Goal: Task Accomplishment & Management: Manage account settings

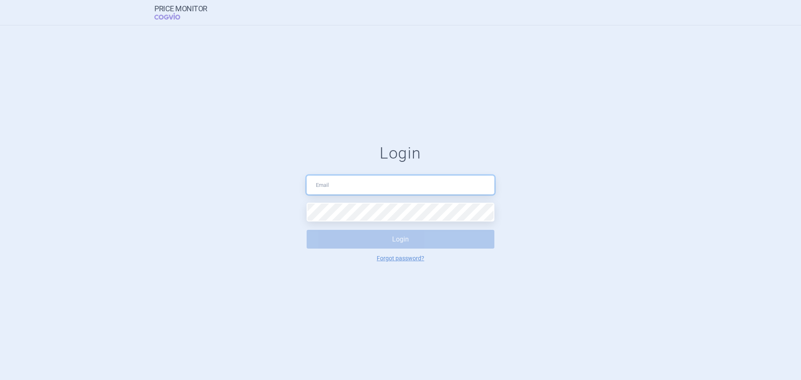
click at [330, 189] on input "text" at bounding box center [401, 185] width 188 height 19
type input "[PERSON_NAME][EMAIL_ADDRESS][DOMAIN_NAME]"
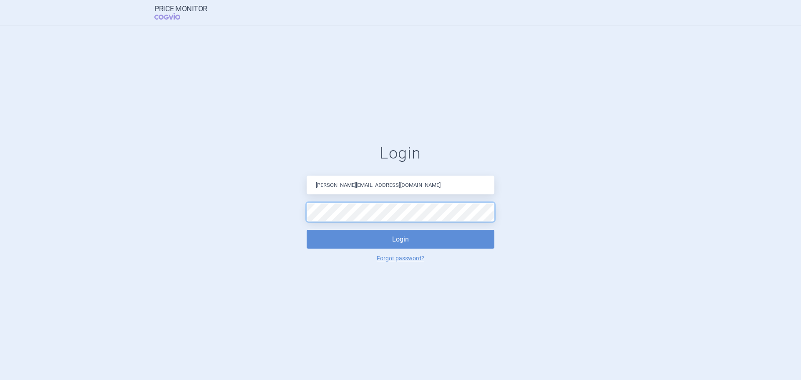
click at [307, 230] on button "Login" at bounding box center [401, 239] width 188 height 19
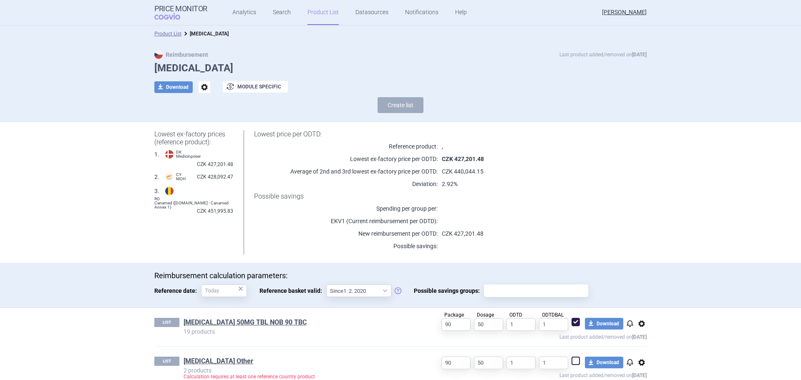
click at [321, 14] on link "Product List" at bounding box center [322, 12] width 31 height 25
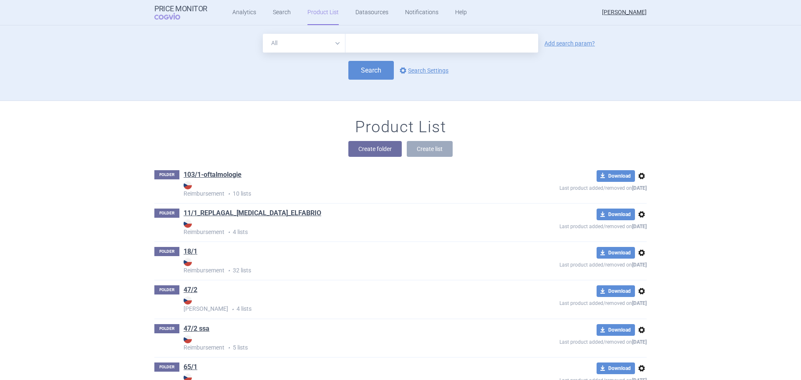
scroll to position [76, 0]
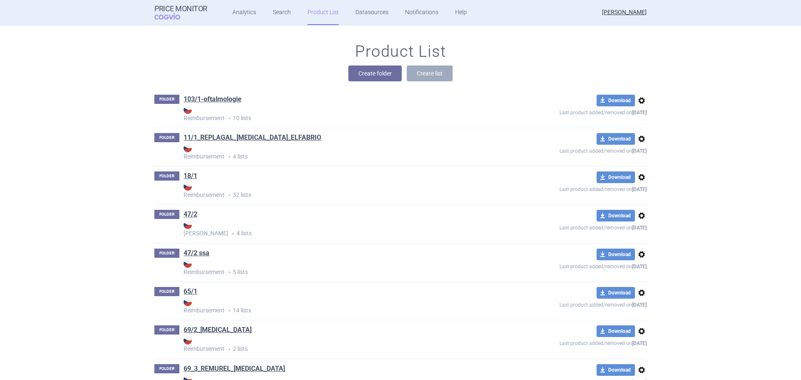
drag, startPoint x: 212, startPoint y: 70, endPoint x: 200, endPoint y: 75, distance: 12.9
click at [212, 70] on div "Create folder Create list" at bounding box center [400, 74] width 492 height 16
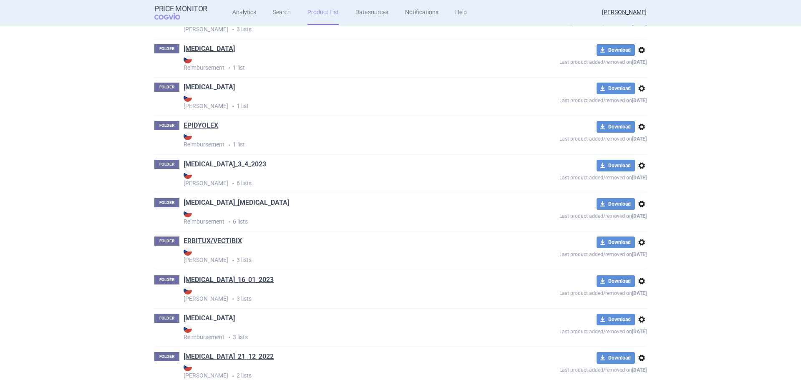
click at [210, 204] on link "[MEDICAL_DATA]_[MEDICAL_DATA]" at bounding box center [237, 202] width 106 height 9
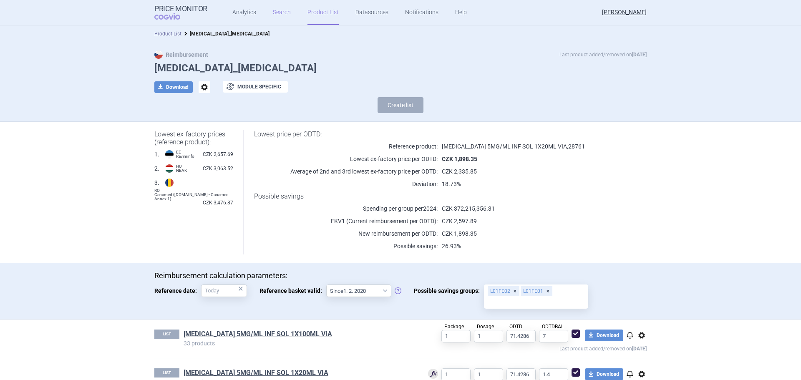
click at [282, 9] on link "Search" at bounding box center [282, 12] width 18 height 25
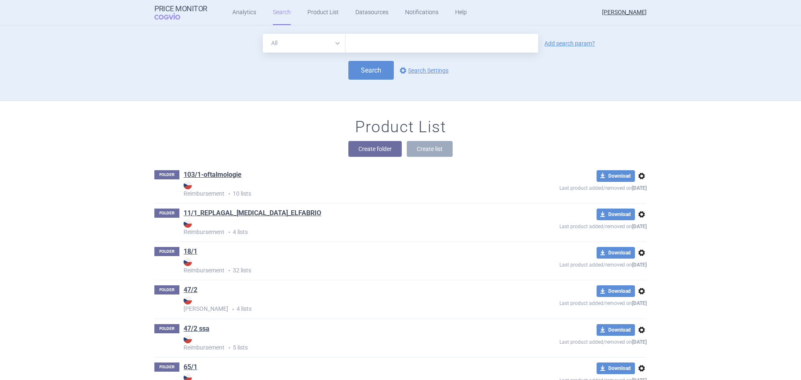
click at [368, 43] on input "text" at bounding box center [441, 43] width 193 height 19
type input "vectibix"
click at [375, 71] on button "Search" at bounding box center [370, 70] width 45 height 19
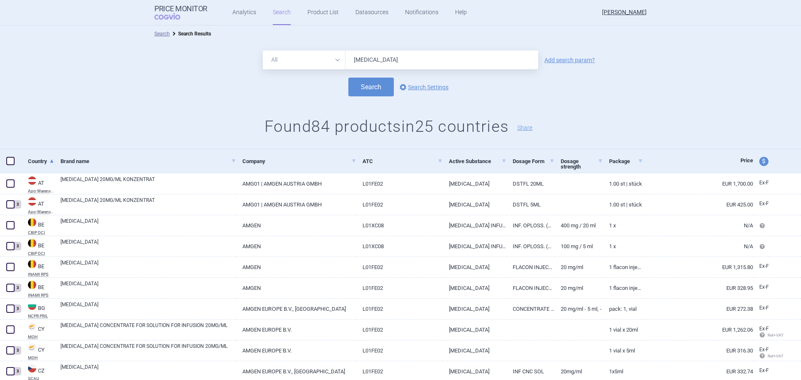
click at [282, 13] on link "Search" at bounding box center [282, 12] width 18 height 25
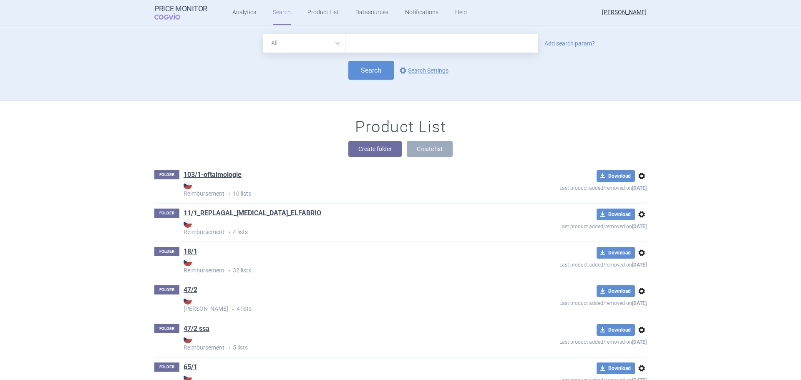
scroll to position [3014, 0]
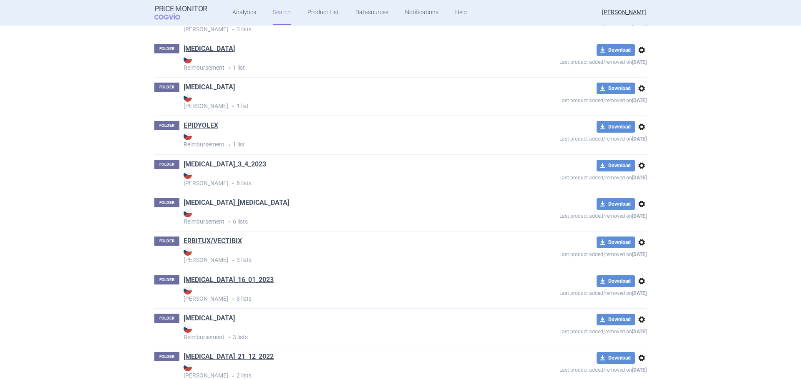
click at [217, 203] on link "[MEDICAL_DATA]_[MEDICAL_DATA]" at bounding box center [237, 202] width 106 height 9
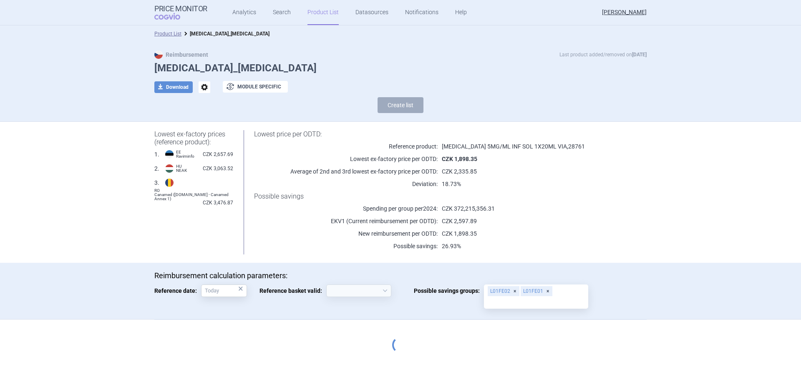
select select "2020-02-01"
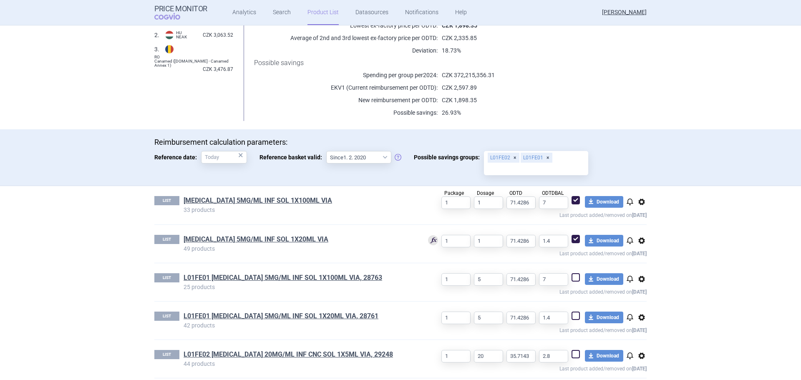
scroll to position [167, 0]
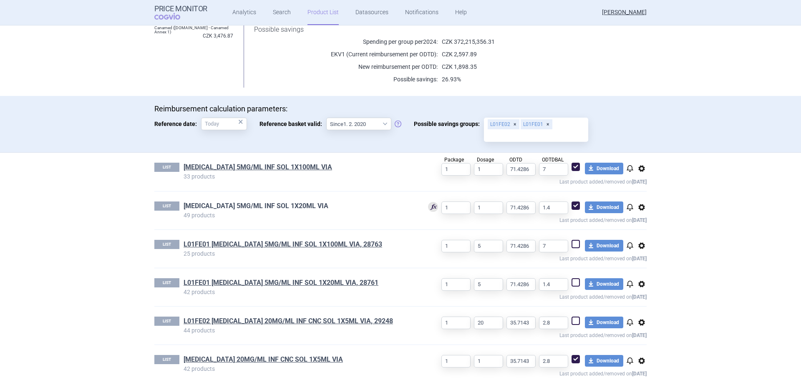
click at [229, 203] on link "ERBITUX 5MG/ML INF SOL 1X20ML VIA" at bounding box center [256, 206] width 145 height 9
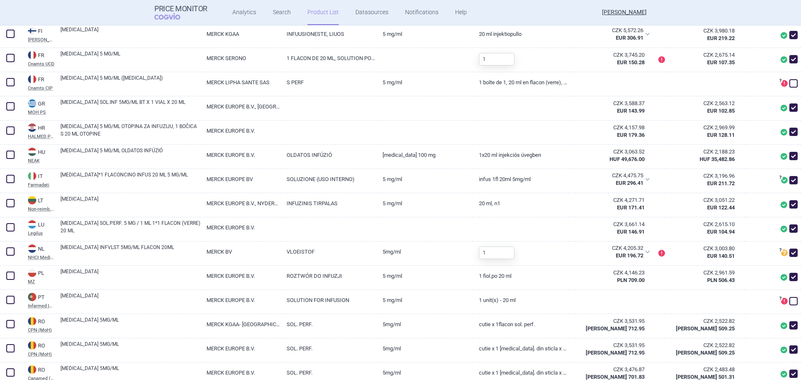
scroll to position [435, 0]
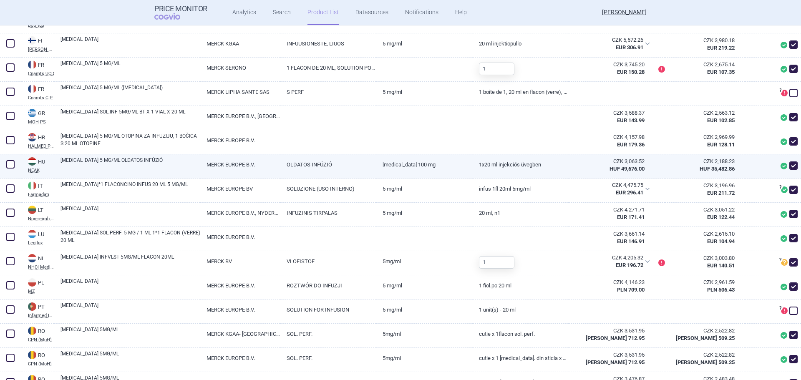
click at [789, 165] on span at bounding box center [793, 165] width 8 height 8
checkbox input "false"
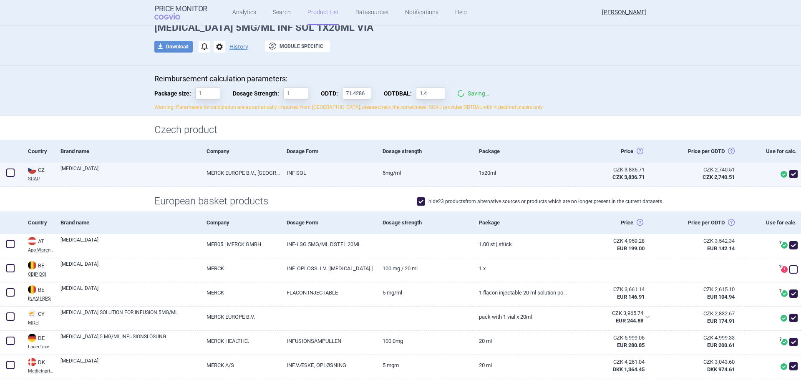
scroll to position [0, 0]
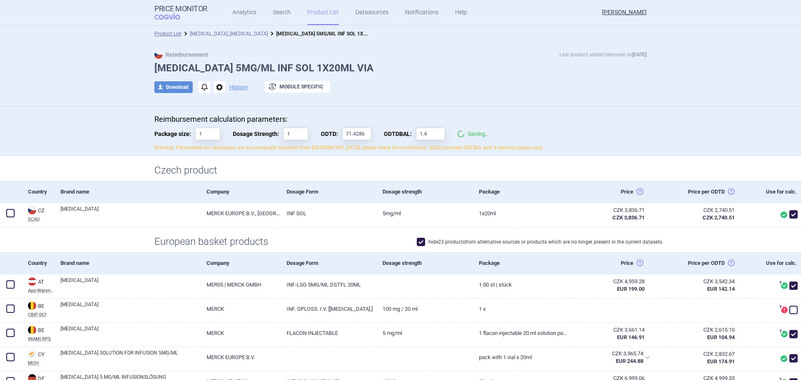
click at [219, 35] on link "[MEDICAL_DATA]_[MEDICAL_DATA]" at bounding box center [229, 34] width 78 height 6
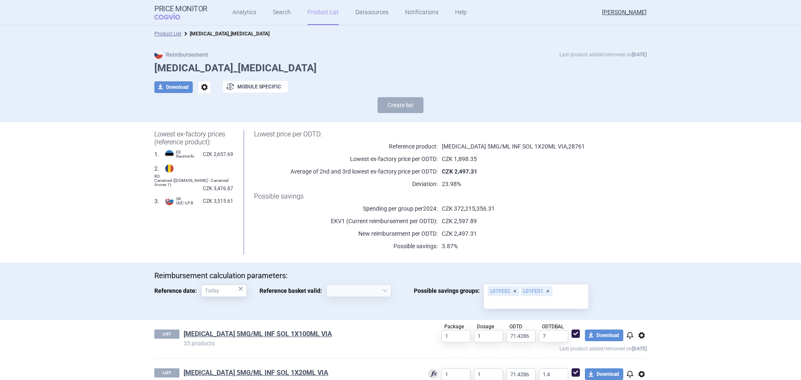
click at [318, 17] on link "Product List" at bounding box center [322, 12] width 31 height 25
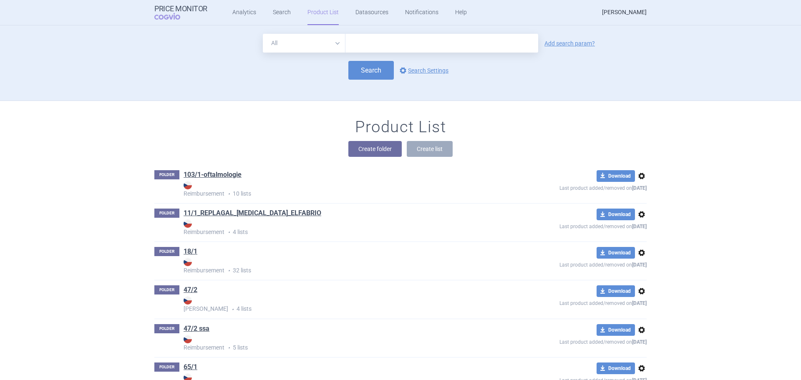
scroll to position [3014, 0]
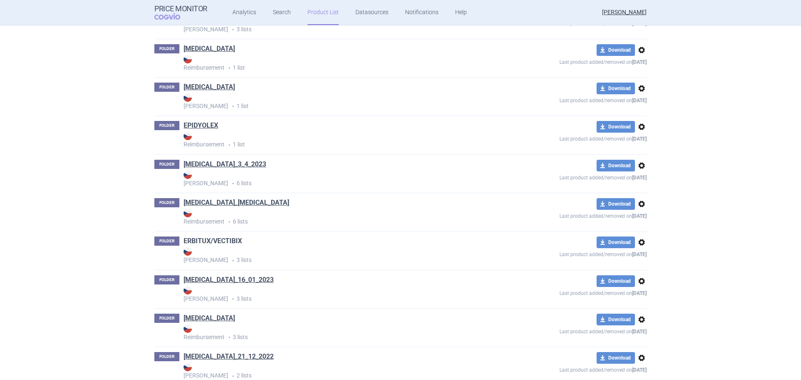
click at [216, 242] on link "ERBITUX/VECTIBIX" at bounding box center [213, 241] width 58 height 9
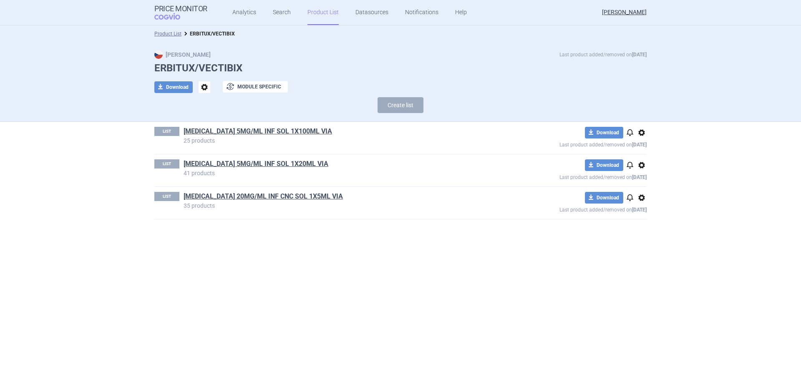
click at [649, 131] on div "LIST ERBITUX 5MG/ML INF SOL 1X100ML VIA 25 products download Download notificat…" at bounding box center [401, 175] width 526 height 106
click at [645, 133] on span "options" at bounding box center [642, 133] width 10 height 10
click at [645, 180] on button "Delete" at bounding box center [641, 181] width 27 height 12
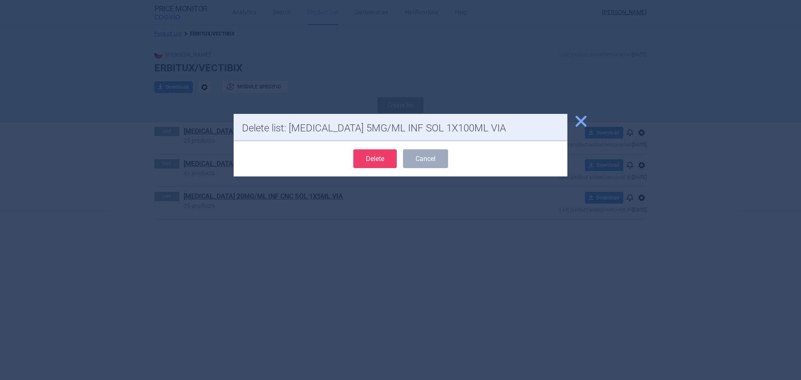
click at [371, 160] on button "Delete" at bounding box center [374, 158] width 43 height 19
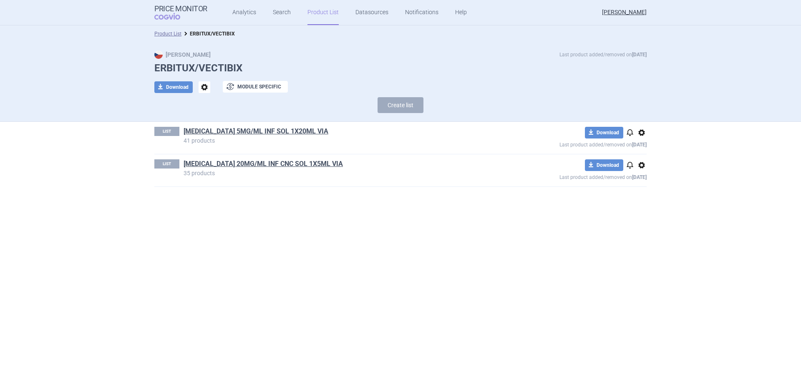
click at [642, 133] on span "options" at bounding box center [642, 133] width 10 height 10
click at [640, 181] on button "Delete" at bounding box center [641, 181] width 27 height 12
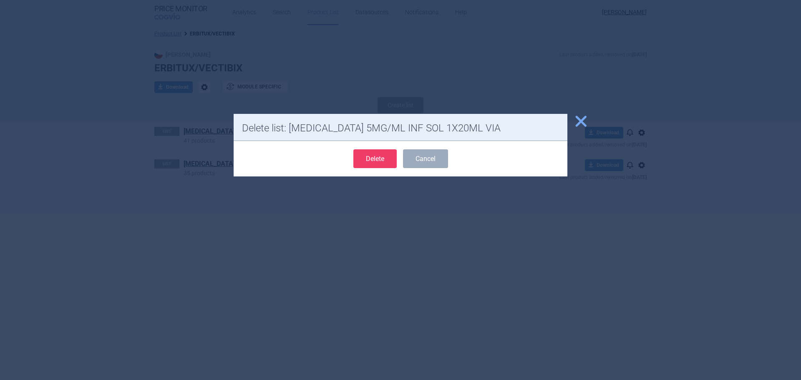
click at [385, 160] on button "Delete" at bounding box center [374, 158] width 43 height 19
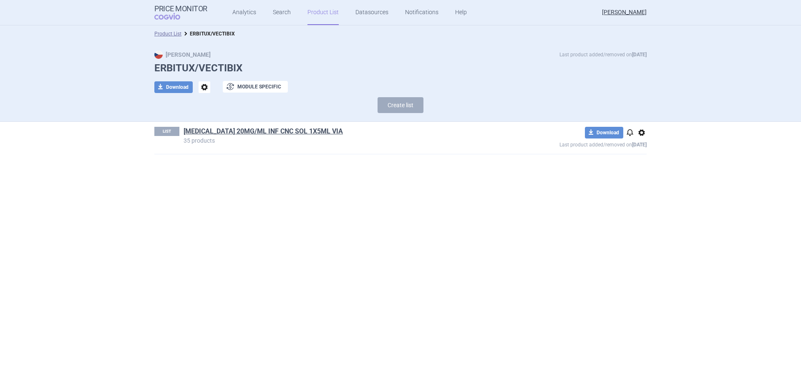
click at [645, 133] on span "options" at bounding box center [642, 133] width 10 height 10
click at [634, 180] on button "Delete" at bounding box center [641, 181] width 27 height 12
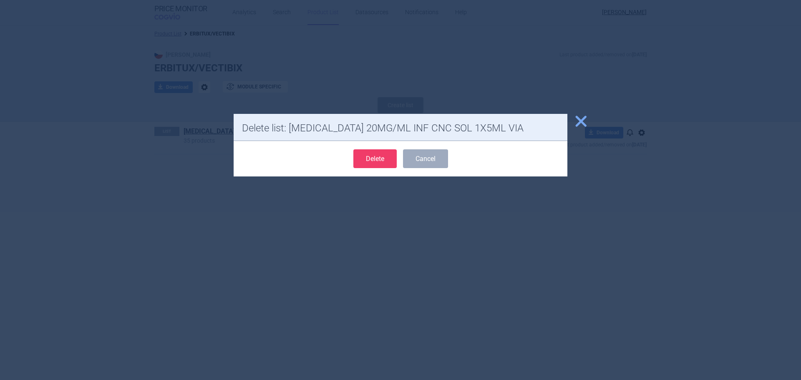
click at [378, 164] on button "Delete" at bounding box center [374, 158] width 43 height 19
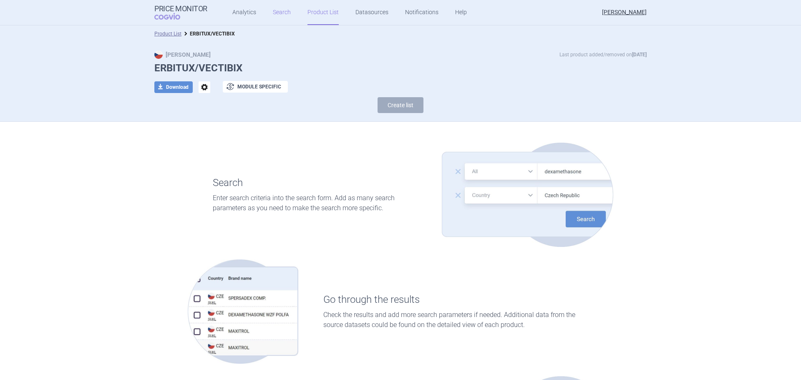
click at [273, 13] on link "Search" at bounding box center [282, 12] width 18 height 25
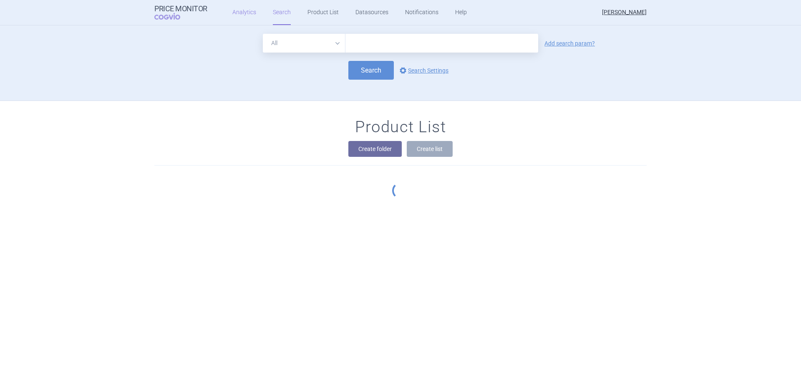
click at [243, 9] on link "Analytics" at bounding box center [244, 12] width 24 height 25
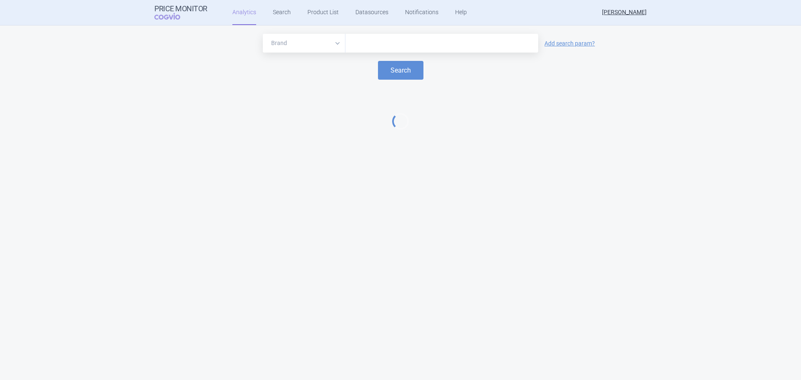
click at [363, 44] on input "text" at bounding box center [442, 43] width 184 height 11
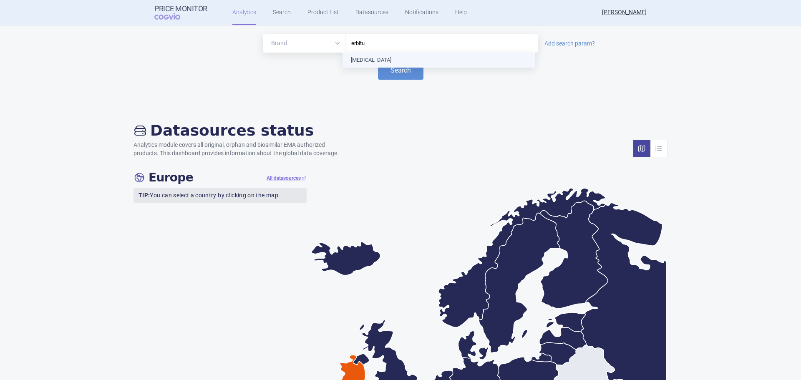
type input "erbitux"
drag, startPoint x: 355, startPoint y: 57, endPoint x: 361, endPoint y: 61, distance: 7.3
click at [392, 73] on button "Search" at bounding box center [400, 70] width 45 height 19
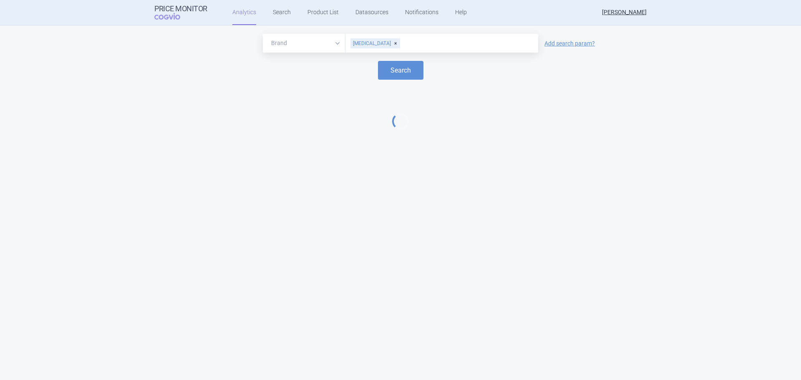
select select "EUR"
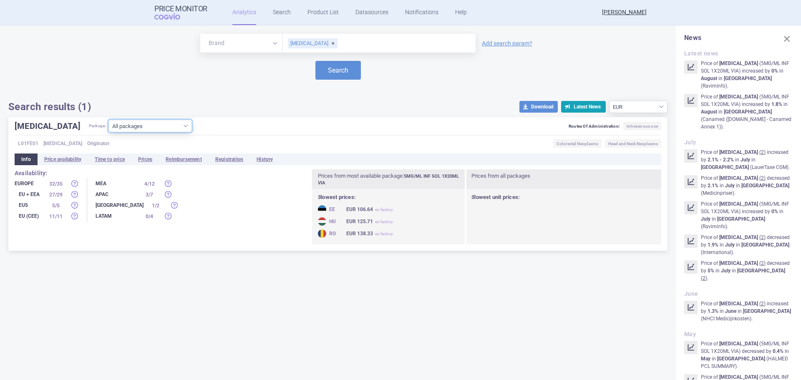
click at [119, 125] on select "All packages 2MG/ML INF SOL 1X100ML VIA ( 0 ) 2MG/ML INF SOL 1X50ML VIA ( 2 ) 5…" at bounding box center [149, 126] width 83 height 13
select select "fe4c6d17-25c8-4149-9813-5361d2fcf0bf"
click at [108, 132] on select "All packages 2MG/ML INF SOL 1X100ML VIA ( 0 ) 2MG/ML INF SOL 1X50ML VIA ( 2 ) 5…" at bounding box center [149, 126] width 83 height 13
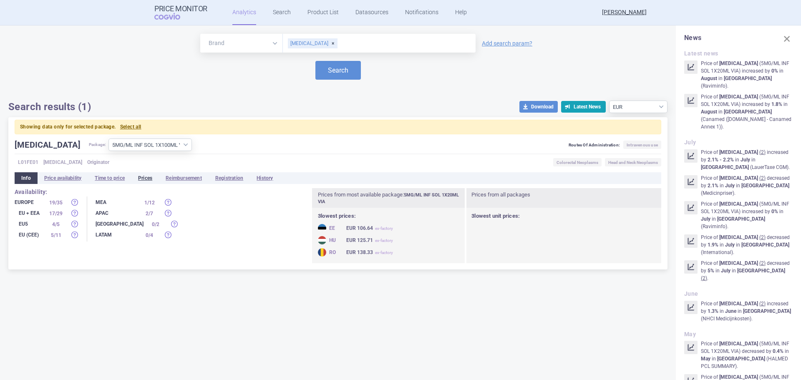
click at [143, 176] on li "Prices" at bounding box center [145, 178] width 28 height 12
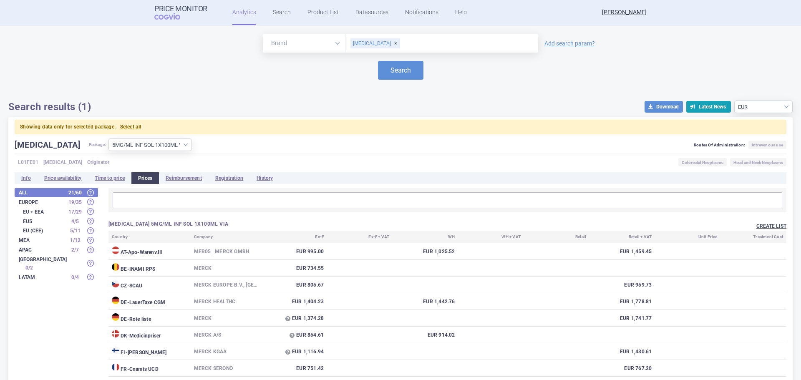
click at [756, 225] on button "Create list" at bounding box center [771, 226] width 30 height 7
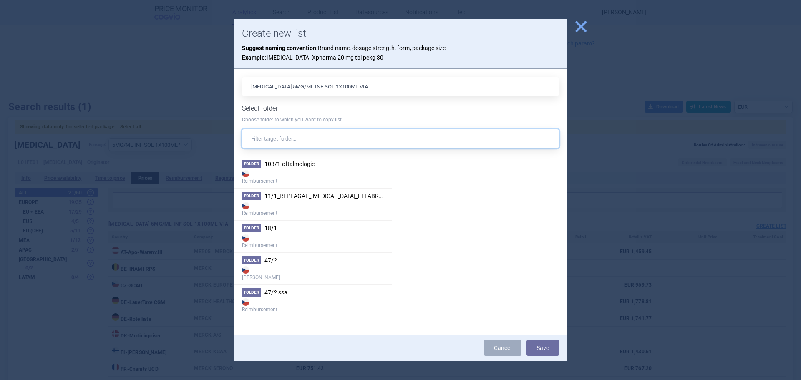
click at [285, 137] on input "text" at bounding box center [400, 138] width 317 height 19
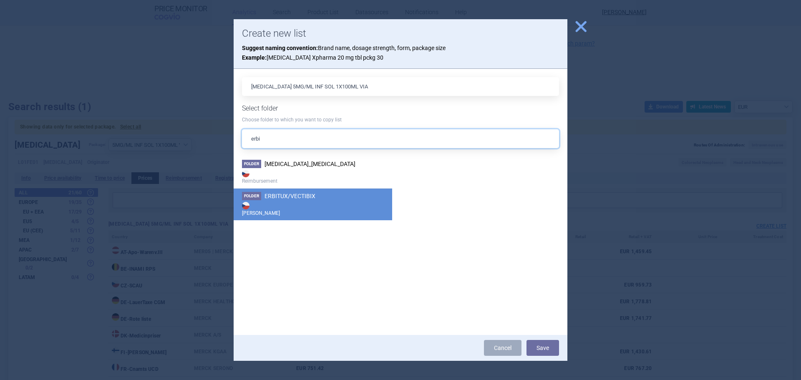
type input "erbi"
drag, startPoint x: 280, startPoint y: 201, endPoint x: 290, endPoint y: 206, distance: 11.4
click at [281, 201] on strong "[PERSON_NAME]" at bounding box center [313, 208] width 142 height 17
click at [542, 346] on button "Save" at bounding box center [543, 348] width 33 height 16
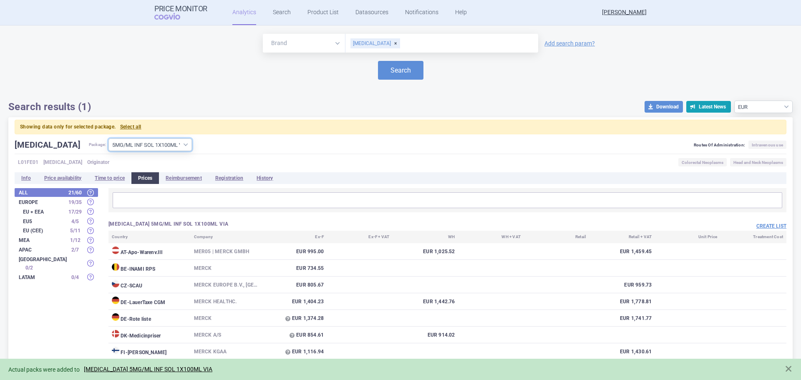
click at [139, 145] on select "All packages 2MG/ML INF SOL 1X100ML VIA ( 0 ) 2MG/ML INF SOL 1X50ML VIA ( 2 ) 5…" at bounding box center [149, 145] width 83 height 13
select select "d16aba86-4712-484b-b747-bb58f0a4b793"
click at [108, 139] on select "All packages 2MG/ML INF SOL 1X100ML VIA ( 0 ) 2MG/ML INF SOL 1X50ML VIA ( 2 ) 5…" at bounding box center [149, 145] width 83 height 13
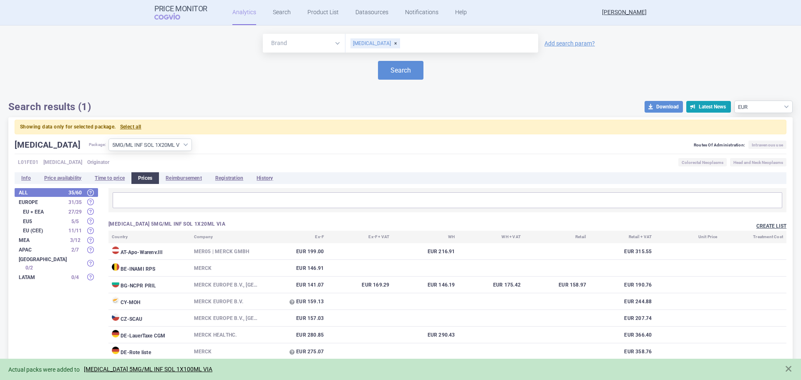
click at [757, 227] on button "Create list" at bounding box center [771, 226] width 30 height 7
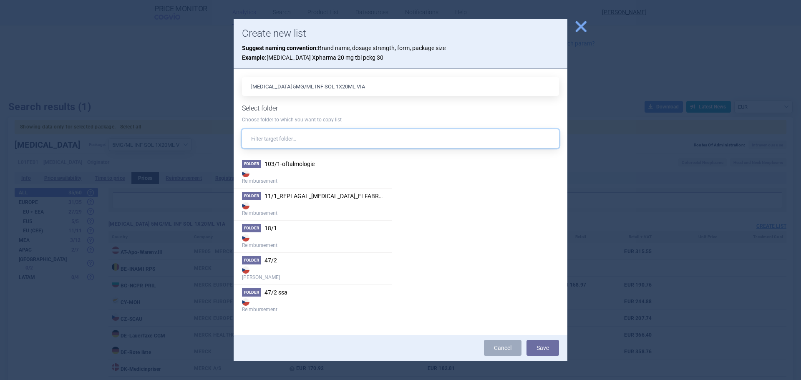
click at [278, 138] on input "text" at bounding box center [400, 138] width 317 height 19
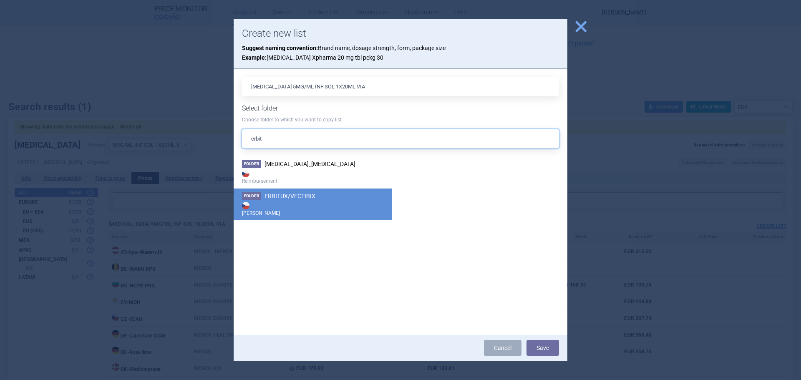
type input "erbit"
click at [289, 209] on strong "[PERSON_NAME]" at bounding box center [313, 208] width 142 height 17
click at [535, 348] on button "Save" at bounding box center [543, 348] width 33 height 16
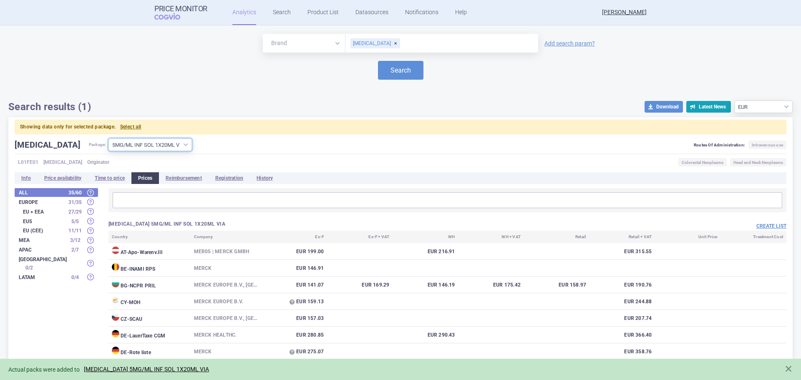
click at [149, 144] on select "All packages 2MG/ML INF SOL 1X100ML VIA ( 0 ) 2MG/ML INF SOL 1X50ML VIA ( 2 ) 5…" at bounding box center [149, 145] width 83 height 13
click at [375, 42] on div "ERBITUX" at bounding box center [375, 43] width 50 height 10
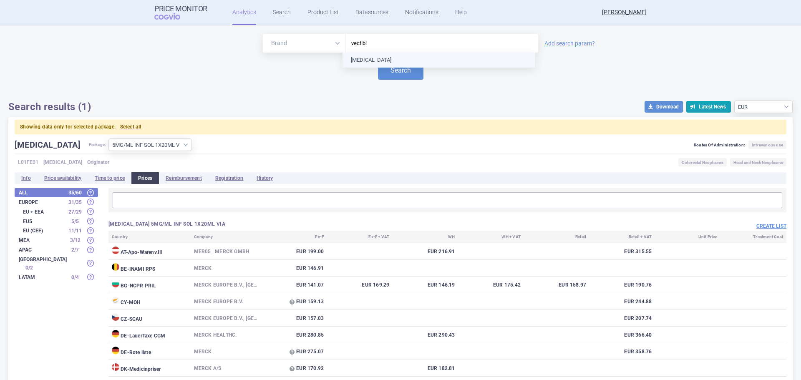
type input "vectibix"
click at [396, 78] on button "Search" at bounding box center [400, 70] width 45 height 19
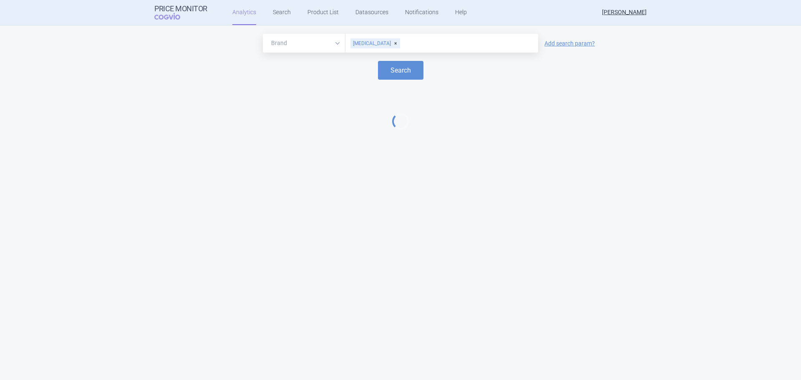
select select "EUR"
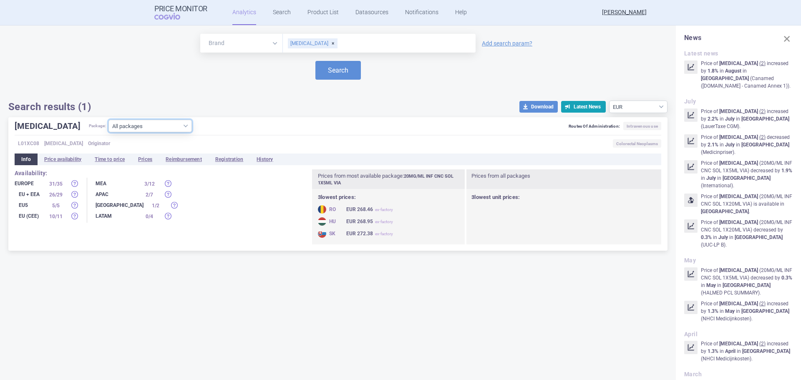
click at [134, 122] on select "All packages 20MG/ML INF CNC SOL 1X10ML VIA ( 4 ) 20MG/ML INF CNC SOL 1X20ML VI…" at bounding box center [149, 126] width 83 height 13
click at [212, 123] on div "VECTIBIX Package: All packages 20MG/ML INF CNC SOL 1X10ML VIA ( 4 ) 20MG/ML INF…" at bounding box center [338, 128] width 647 height 16
click at [146, 125] on select "All packages 20MG/ML INF CNC SOL 1X10ML VIA ( 4 ) 20MG/ML INF CNC SOL 1X20ML VI…" at bounding box center [149, 126] width 83 height 13
select select "13686084-3878-4afd-b6e7-8f490a254077"
click at [108, 132] on select "All packages 20MG/ML INF CNC SOL 1X10ML VIA ( 4 ) 20MG/ML INF CNC SOL 1X20ML VI…" at bounding box center [149, 126] width 83 height 13
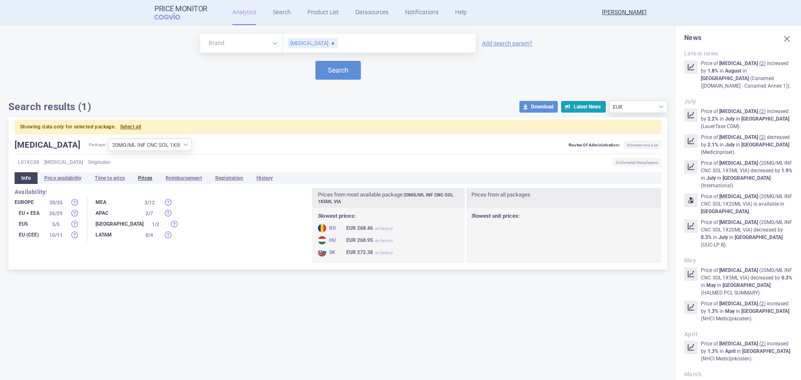
click at [146, 177] on li "Prices" at bounding box center [145, 178] width 28 height 12
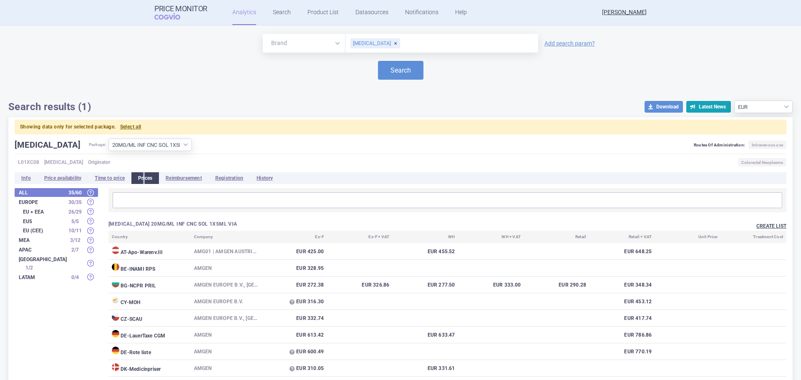
click at [776, 227] on button "Create list" at bounding box center [771, 226] width 30 height 7
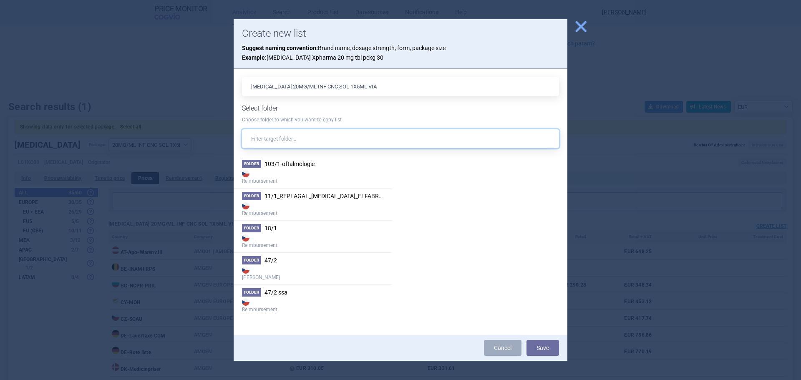
click at [353, 143] on input "text" at bounding box center [400, 138] width 317 height 19
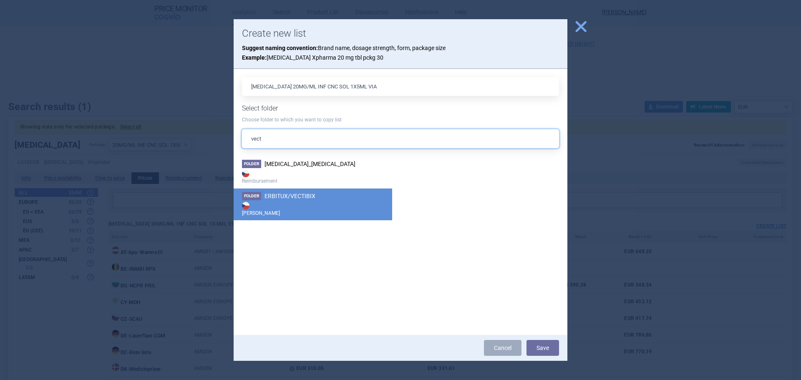
type input "vect"
click at [317, 207] on strong "[PERSON_NAME]" at bounding box center [313, 208] width 142 height 17
click at [542, 350] on button "Save" at bounding box center [543, 348] width 33 height 16
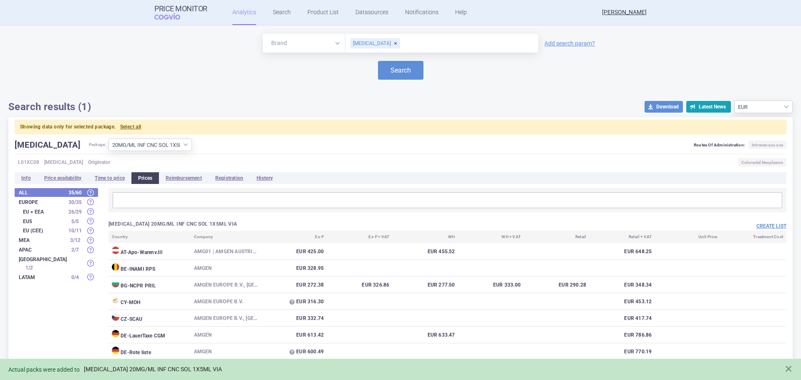
click at [107, 369] on link "VECTIBIX 20MG/ML INF CNC SOL 1X5ML VIA" at bounding box center [153, 369] width 138 height 7
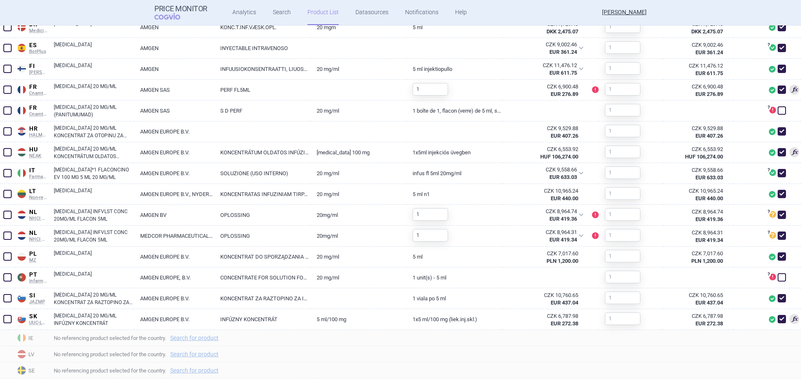
scroll to position [417, 0]
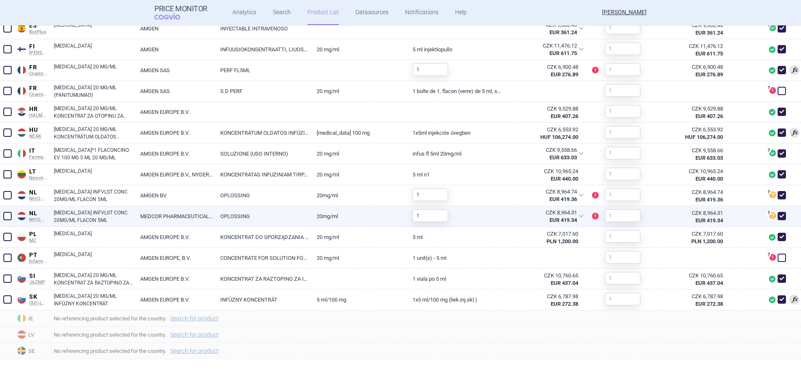
click at [6, 214] on span at bounding box center [7, 216] width 8 height 8
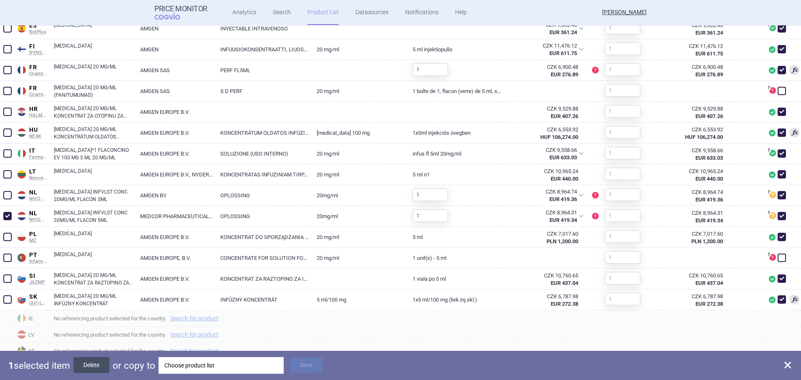
click at [89, 361] on button "Delete" at bounding box center [91, 365] width 36 height 16
checkbox input "false"
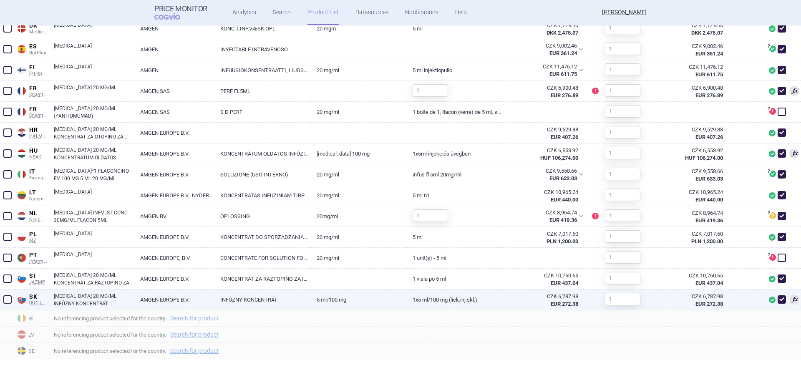
scroll to position [355, 0]
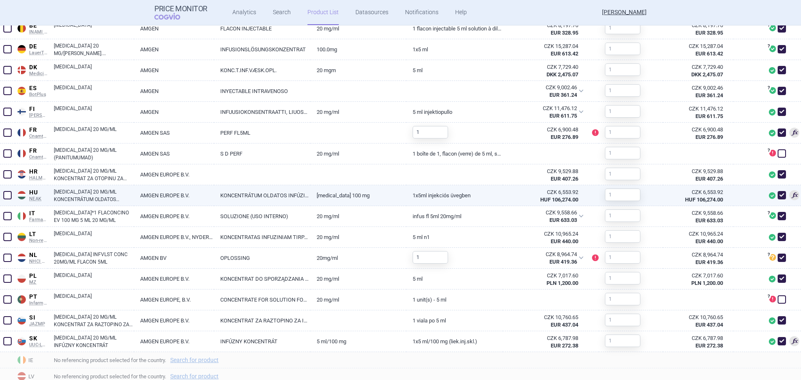
click at [778, 195] on span at bounding box center [782, 195] width 8 height 8
checkbox input "false"
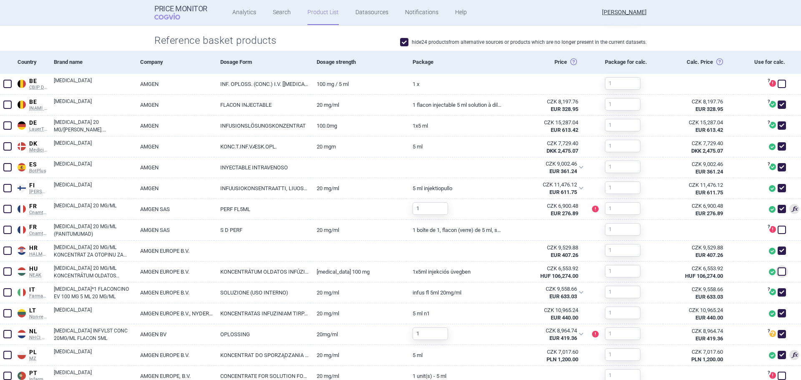
scroll to position [292, 0]
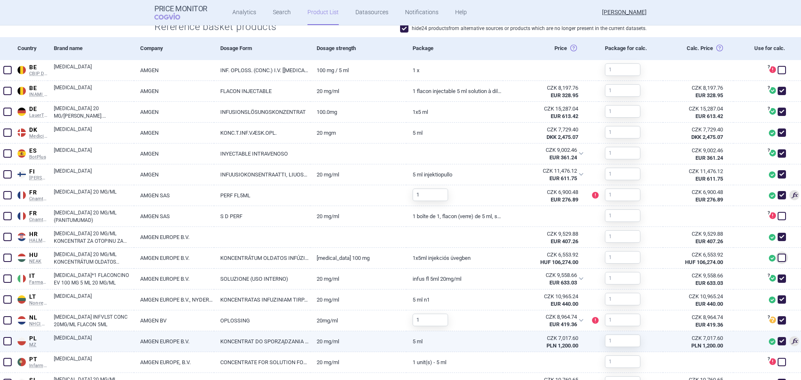
click at [778, 339] on span at bounding box center [782, 341] width 8 height 8
checkbox input "false"
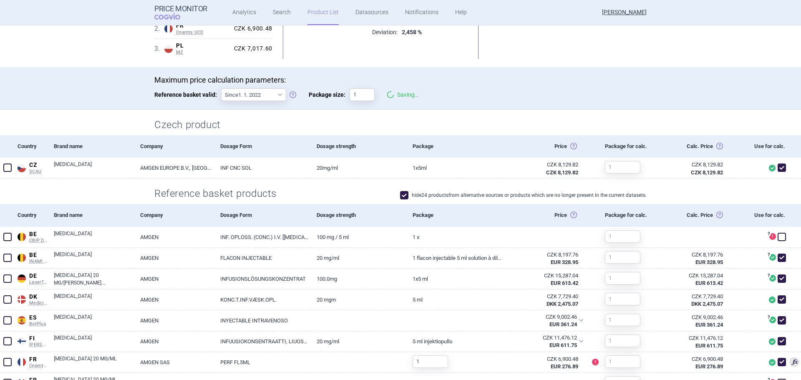
scroll to position [0, 0]
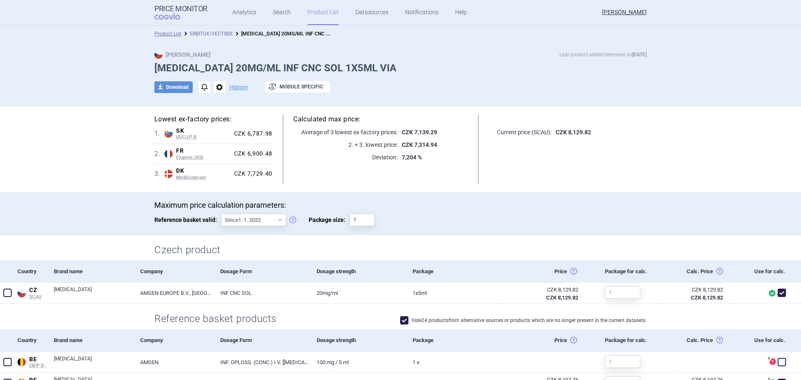
click at [215, 34] on link "ERBITUX/VECTIBIX" at bounding box center [211, 34] width 43 height 6
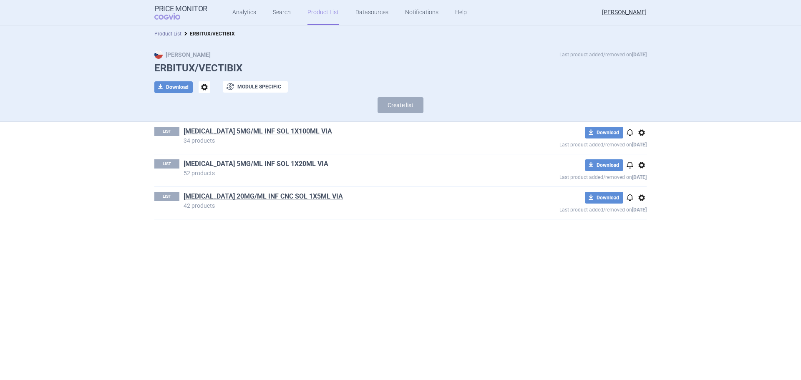
click at [257, 164] on link "ERBITUX 5MG/ML INF SOL 1X20ML VIA" at bounding box center [256, 163] width 145 height 9
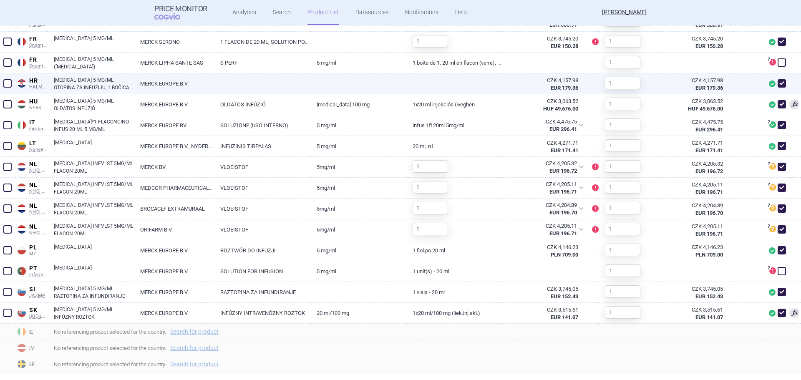
scroll to position [459, 0]
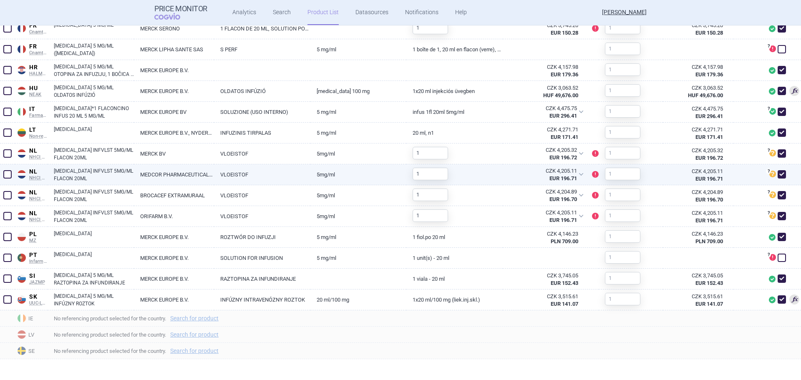
click at [10, 174] on span at bounding box center [7, 174] width 8 height 8
checkbox input "true"
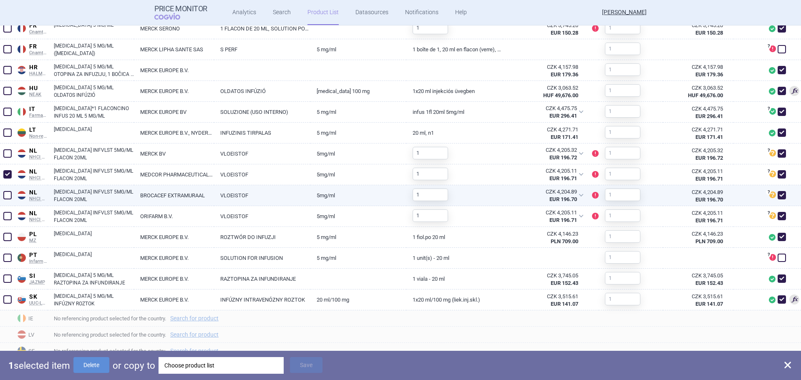
click at [9, 192] on span at bounding box center [7, 195] width 8 height 8
checkbox input "true"
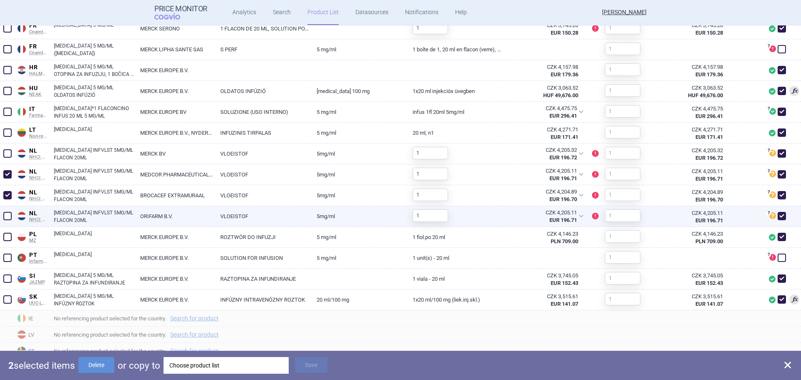
click at [5, 215] on span at bounding box center [7, 216] width 8 height 8
checkbox input "true"
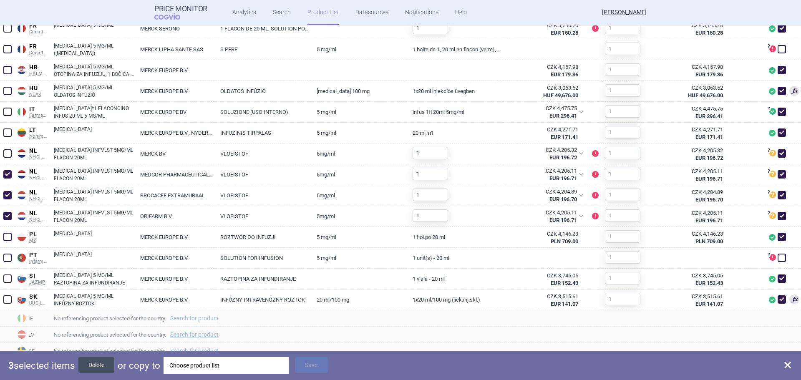
click at [98, 363] on button "Delete" at bounding box center [96, 365] width 36 height 16
checkbox input "false"
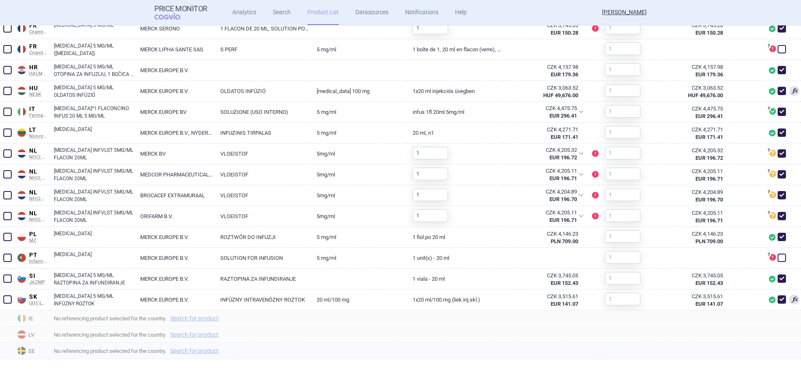
scroll to position [396, 0]
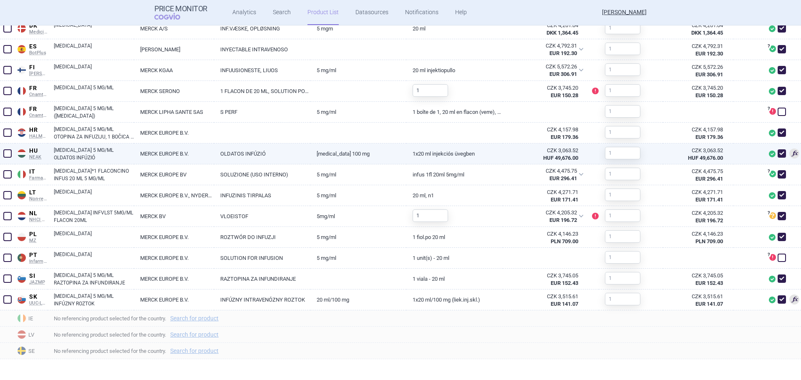
click at [778, 154] on span at bounding box center [782, 153] width 8 height 8
checkbox input "false"
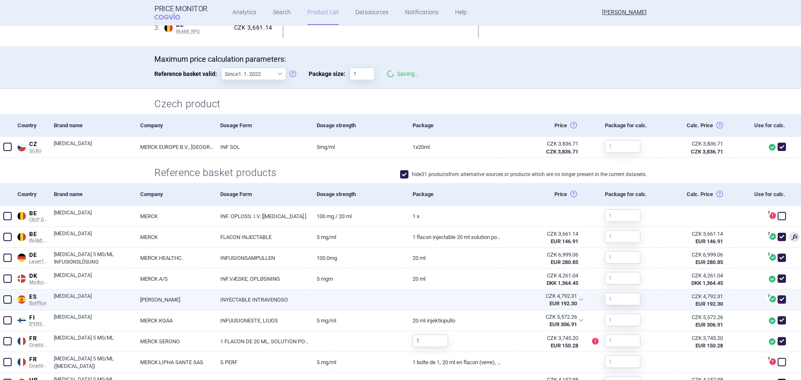
scroll to position [0, 0]
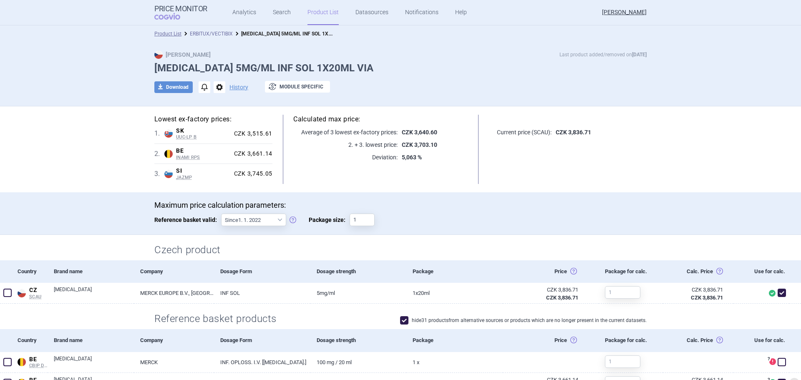
click at [209, 32] on link "ERBITUX/VECTIBIX" at bounding box center [211, 34] width 43 height 6
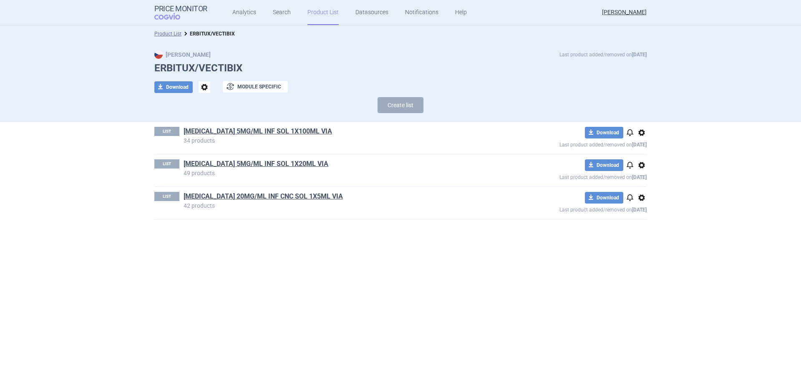
click at [290, 131] on link "ERBITUX 5MG/ML INF SOL 1X100ML VIA" at bounding box center [258, 131] width 149 height 9
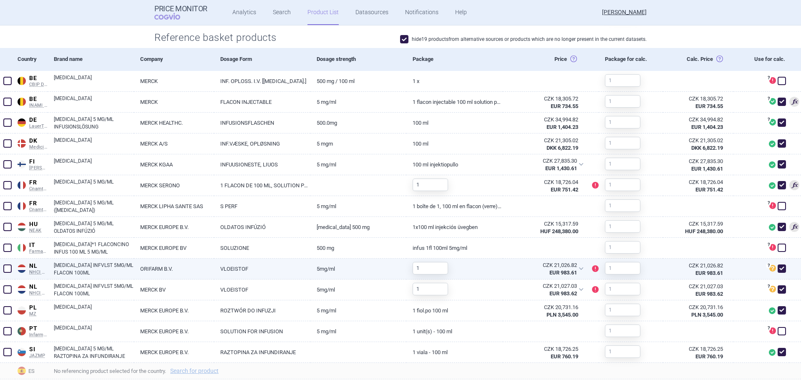
scroll to position [292, 0]
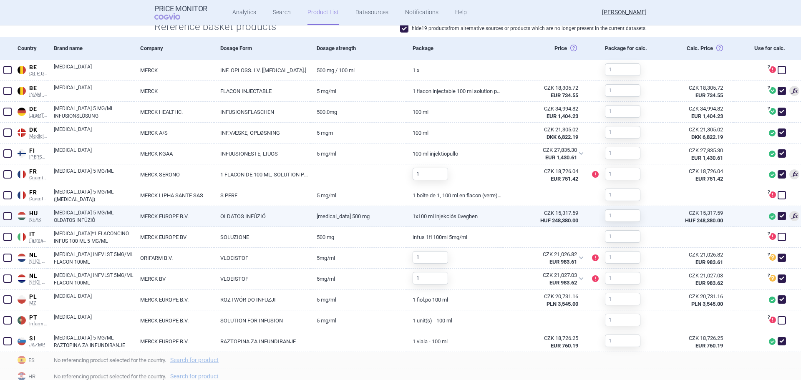
click at [779, 217] on span at bounding box center [782, 216] width 8 height 8
checkbox input "false"
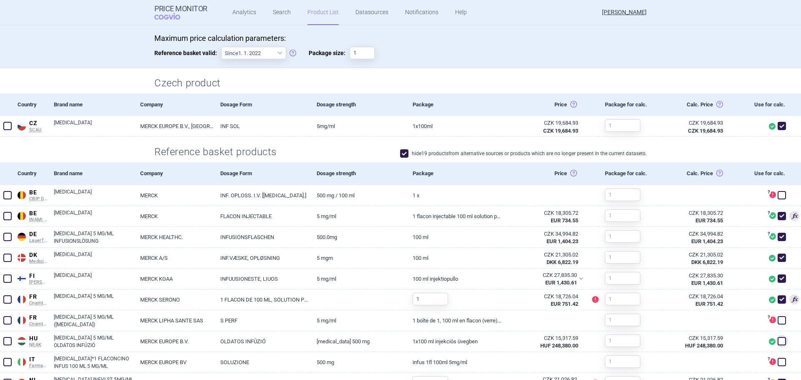
scroll to position [0, 0]
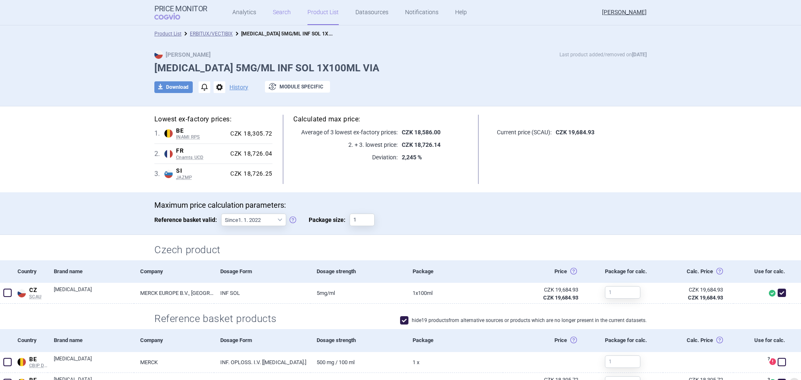
click at [279, 6] on link "Search" at bounding box center [282, 12] width 18 height 25
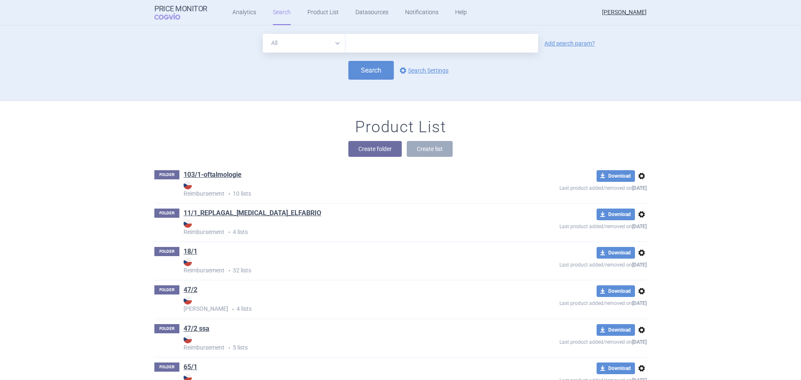
click at [360, 42] on input "text" at bounding box center [441, 43] width 193 height 19
type input "ERBITUX"
click at [388, 67] on button "Search" at bounding box center [370, 70] width 45 height 19
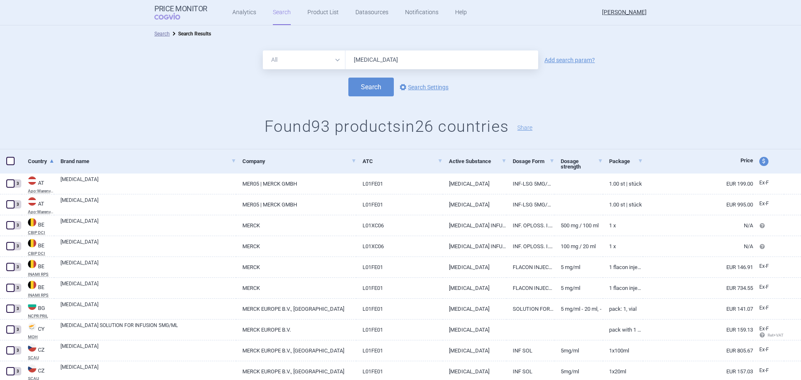
click at [334, 60] on select "All Brand Name ATC Company Active Substance Country Newer than" at bounding box center [304, 59] width 83 height 19
select select "atc"
click at [263, 50] on select "All Brand Name ATC Company Active Substance Country Newer than" at bounding box center [304, 59] width 83 height 19
drag, startPoint x: 388, startPoint y: 56, endPoint x: 310, endPoint y: 55, distance: 77.2
click at [310, 55] on div "All Brand Name ATC Company Active Substance Country Newer than ERBITUX" at bounding box center [400, 59] width 275 height 19
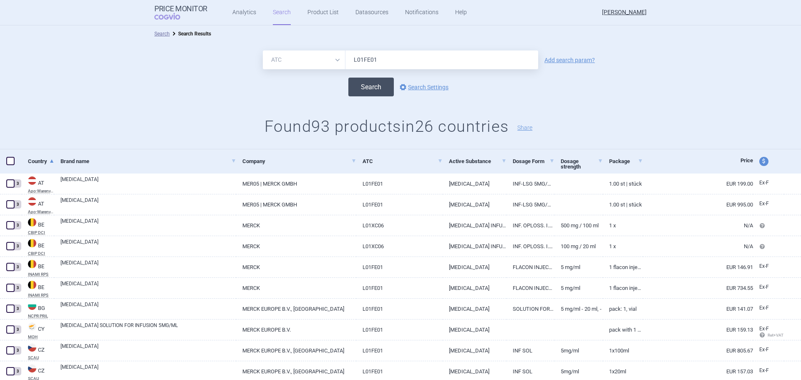
type input "L01FE01"
click at [361, 85] on button "Search" at bounding box center [370, 87] width 45 height 19
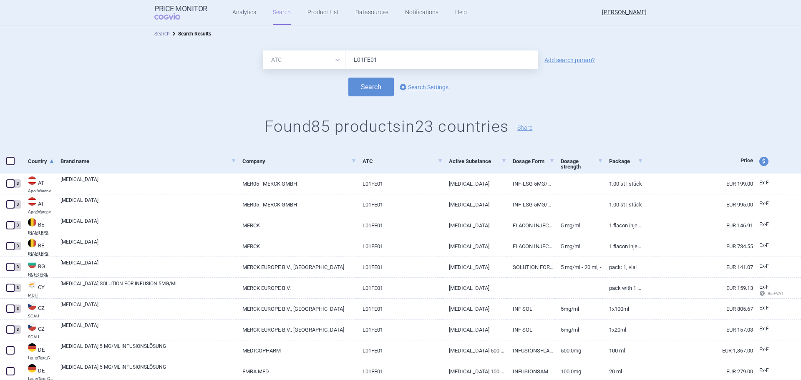
drag, startPoint x: 422, startPoint y: 61, endPoint x: 330, endPoint y: 60, distance: 92.2
click at [330, 60] on div "All Brand Name ATC Company Active Substance Country Newer than L01FE01" at bounding box center [400, 59] width 275 height 19
click at [324, 59] on select "All Brand Name ATC Company Active Substance Country Newer than" at bounding box center [304, 59] width 83 height 19
select select "all"
click at [263, 50] on select "All Brand Name ATC Company Active Substance Country Newer than" at bounding box center [304, 59] width 83 height 19
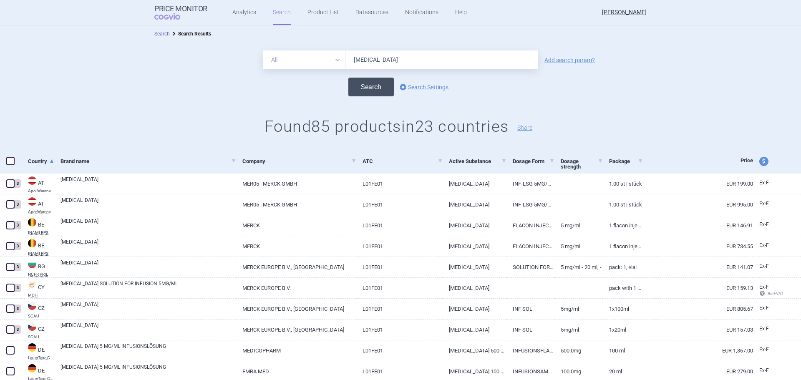
type input "VECTIBIX"
click at [350, 85] on button "Search" at bounding box center [370, 87] width 45 height 19
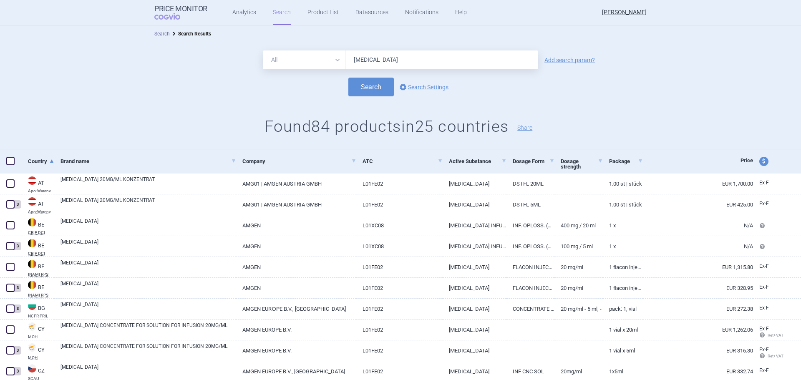
click at [323, 61] on select "All Brand Name ATC Company Active Substance Country Newer than" at bounding box center [304, 59] width 83 height 19
select select "atc"
click at [263, 50] on select "All Brand Name ATC Company Active Substance Country Newer than" at bounding box center [304, 59] width 83 height 19
drag, startPoint x: 398, startPoint y: 60, endPoint x: 316, endPoint y: 64, distance: 82.7
click at [320, 63] on div "All Brand Name ATC Company Active Substance Country Newer than VECTIBIX" at bounding box center [400, 59] width 275 height 19
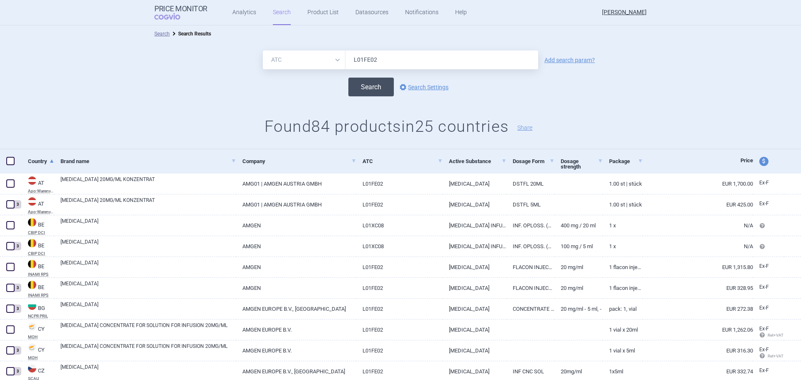
type input "L01FE02"
click at [370, 90] on button "Search" at bounding box center [370, 87] width 45 height 19
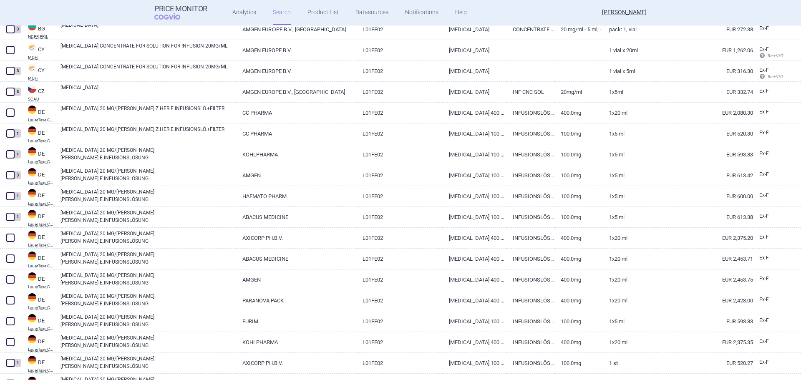
scroll to position [68, 0]
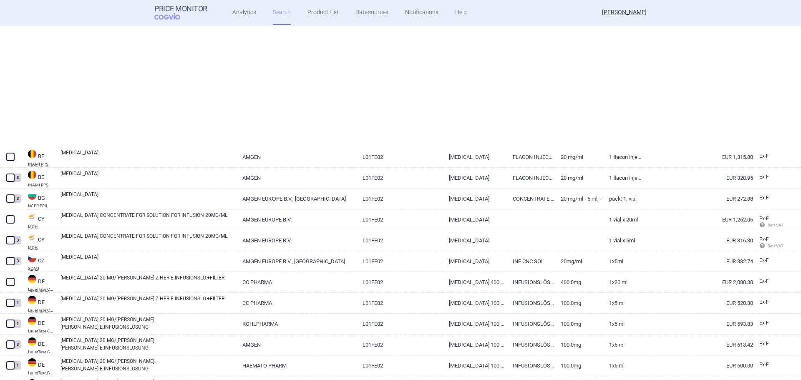
select select "atc"
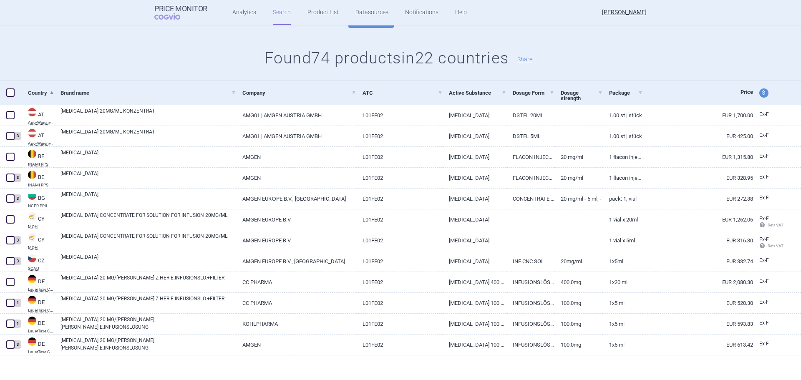
scroll to position [0, 0]
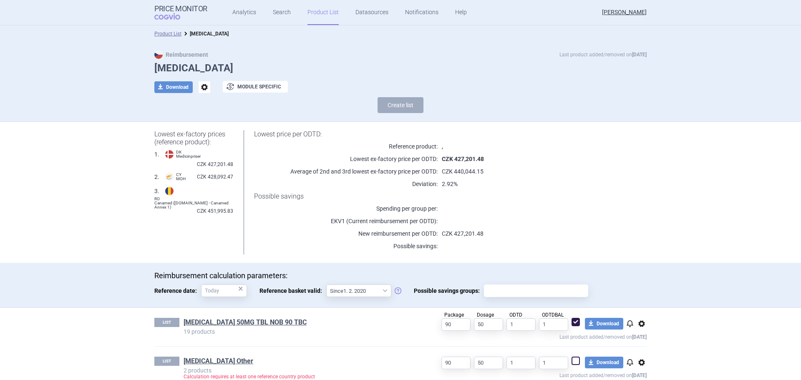
click at [312, 14] on link "Product List" at bounding box center [322, 12] width 31 height 25
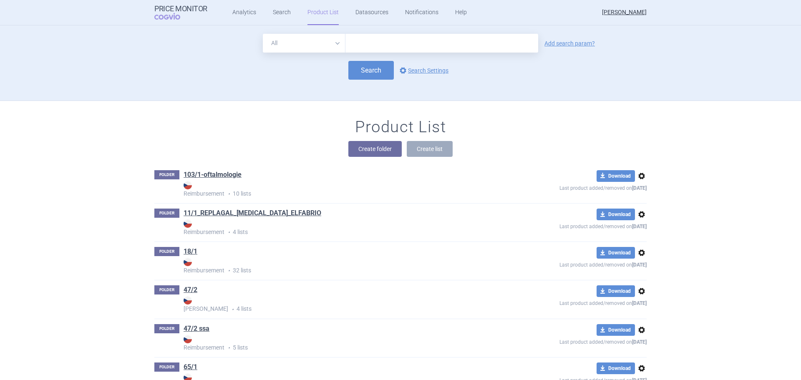
scroll to position [76, 0]
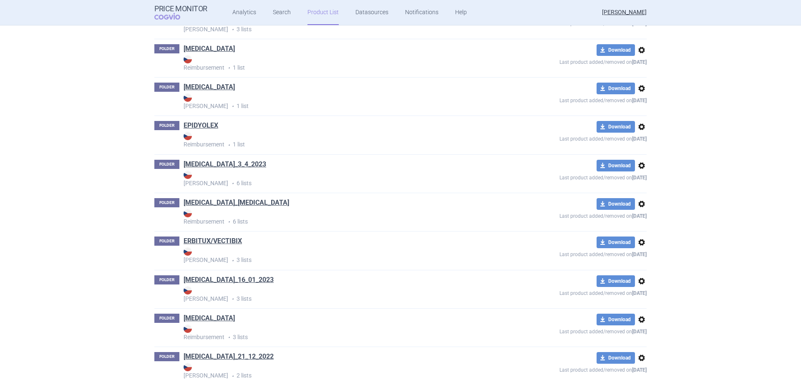
click at [214, 202] on link "[MEDICAL_DATA]_[MEDICAL_DATA]" at bounding box center [237, 202] width 106 height 9
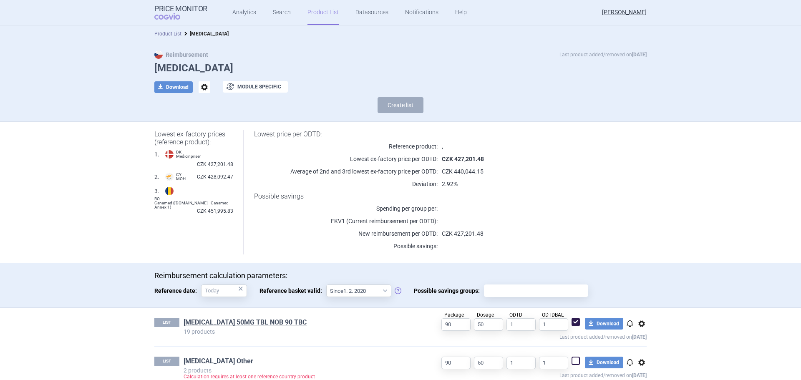
click at [307, 11] on link "Product List" at bounding box center [322, 12] width 31 height 25
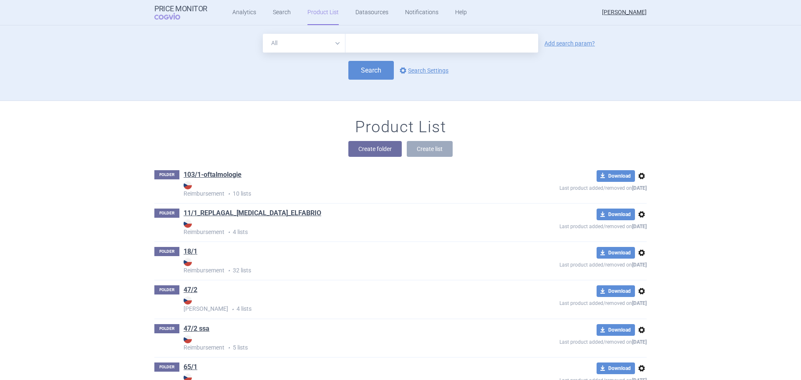
scroll to position [76, 0]
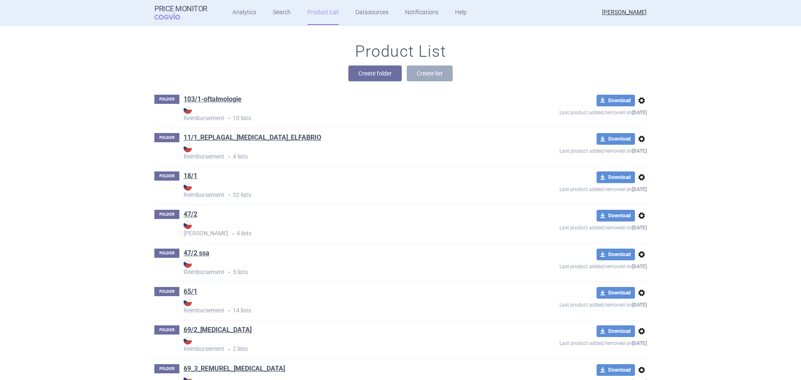
click at [219, 73] on div "Create folder Create list" at bounding box center [400, 74] width 492 height 16
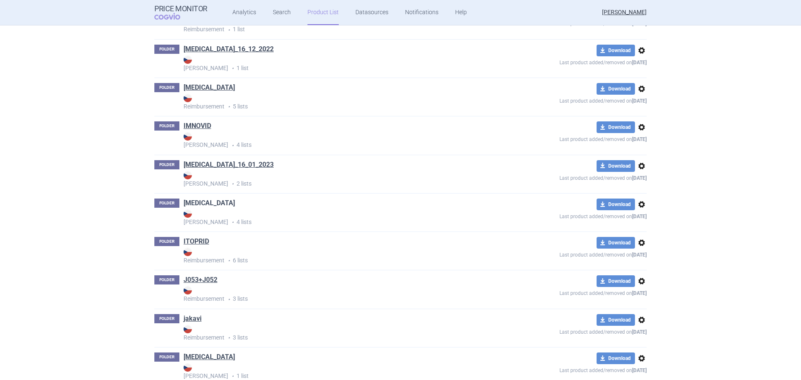
click at [195, 202] on link "[MEDICAL_DATA]" at bounding box center [209, 203] width 51 height 9
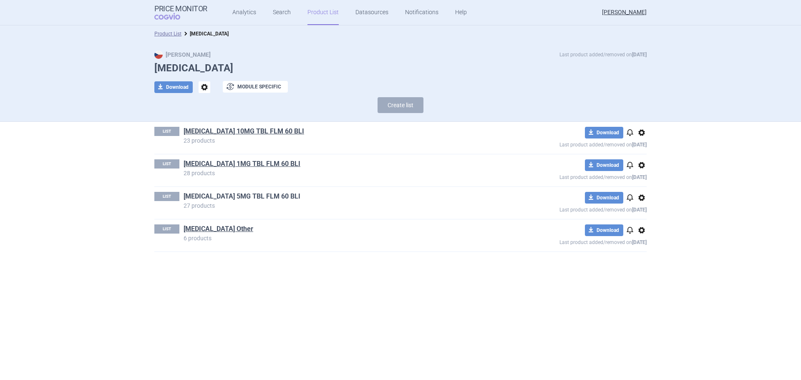
click at [244, 197] on link "ISTURISA 5MG TBL FLM 60 BLI" at bounding box center [242, 196] width 117 height 9
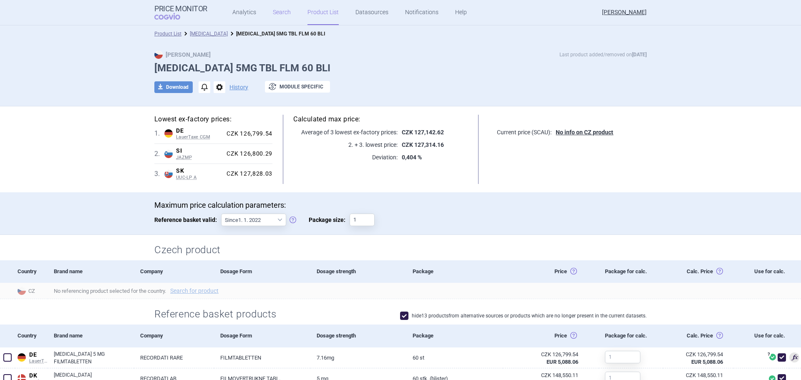
click at [279, 15] on link "Search" at bounding box center [282, 12] width 18 height 25
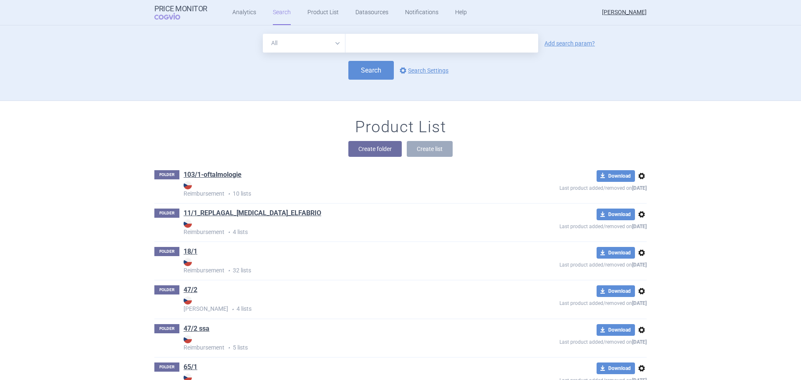
click at [382, 41] on input "text" at bounding box center [441, 43] width 193 height 19
type input "[MEDICAL_DATA]"
click at [378, 67] on button "Search" at bounding box center [370, 70] width 45 height 19
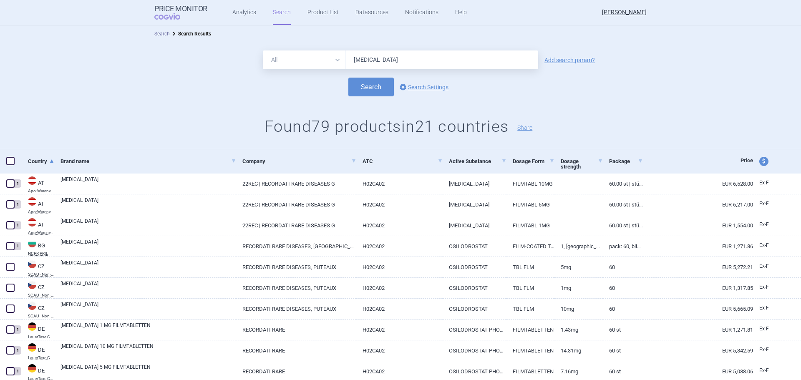
drag, startPoint x: 355, startPoint y: 58, endPoint x: 311, endPoint y: 65, distance: 44.7
click at [322, 65] on div "All Brand Name ATC Company Active Substance Country Newer than isturisa" at bounding box center [400, 59] width 275 height 19
type input "calquence"
click at [374, 84] on button "Search" at bounding box center [370, 87] width 45 height 19
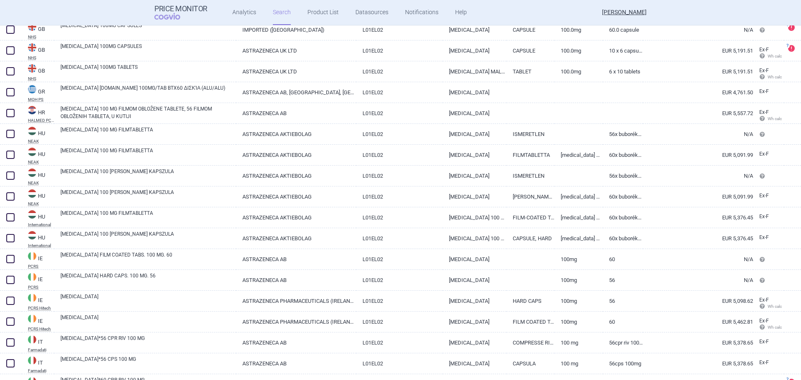
scroll to position [834, 0]
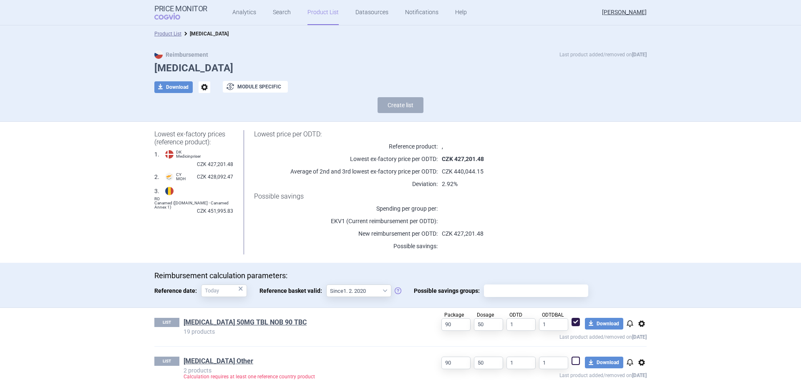
click at [325, 17] on link "Product List" at bounding box center [322, 12] width 31 height 25
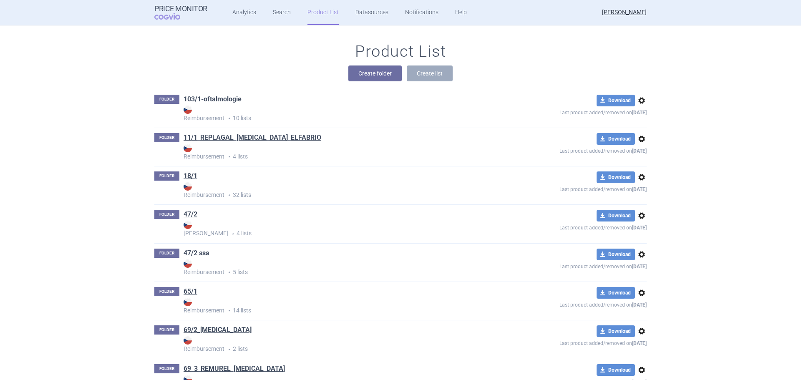
scroll to position [10940, 0]
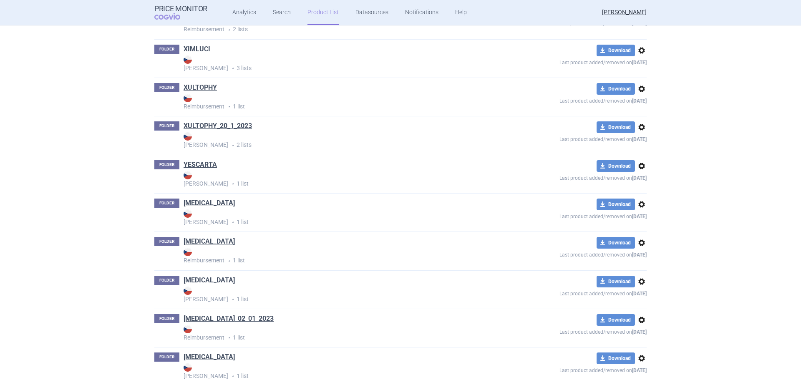
click at [640, 204] on span "options" at bounding box center [642, 204] width 10 height 10
click at [639, 239] on span "options" at bounding box center [642, 243] width 10 height 10
click at [647, 290] on button "Delete" at bounding box center [638, 292] width 27 height 12
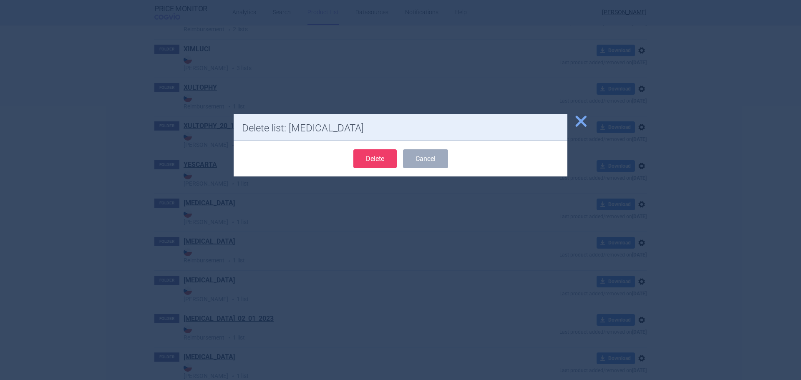
click at [389, 158] on button "Delete" at bounding box center [374, 158] width 43 height 19
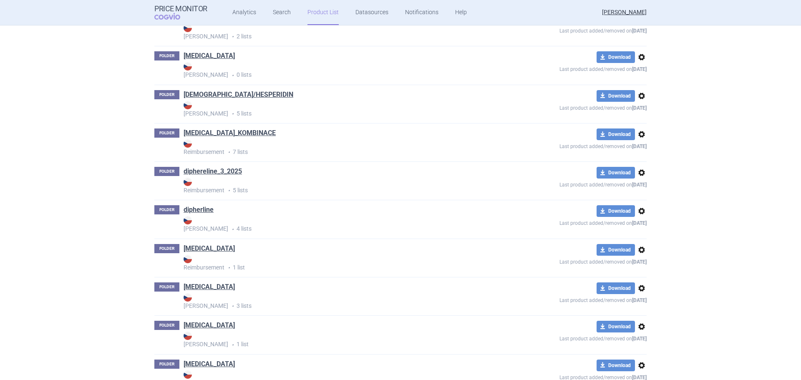
scroll to position [0, 0]
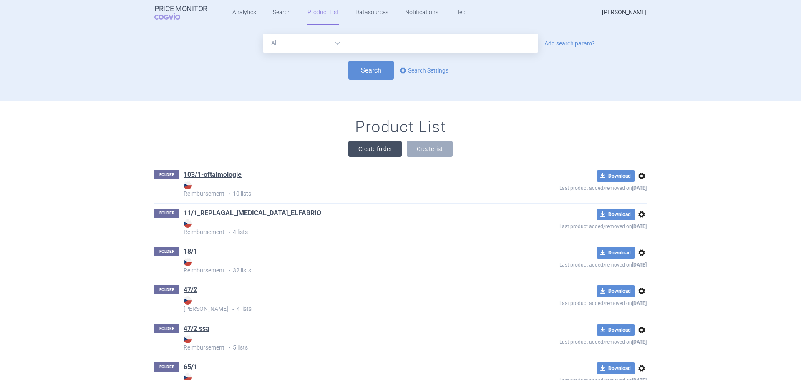
click at [377, 151] on button "Create folder" at bounding box center [374, 149] width 53 height 16
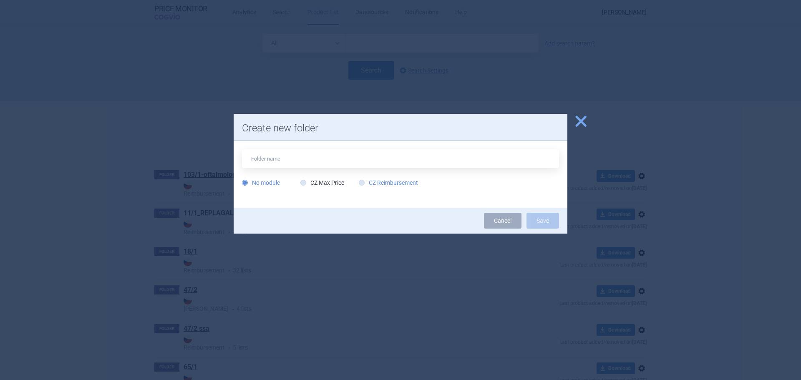
click at [398, 186] on label "CZ Reimbursement" at bounding box center [388, 183] width 59 height 8
click at [368, 186] on input "CZ Reimbursement" at bounding box center [363, 183] width 8 height 8
radio input "true"
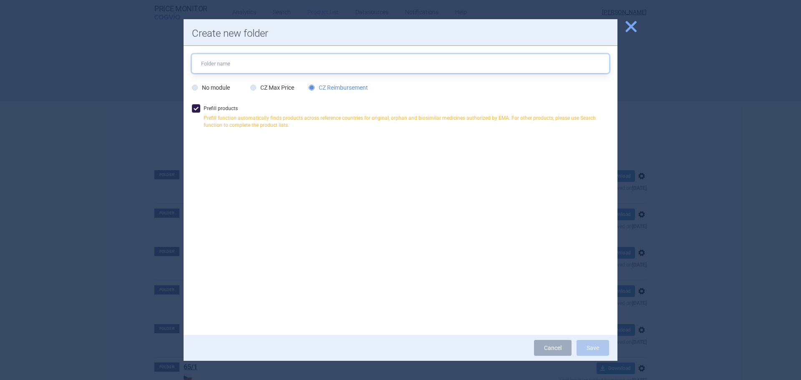
click at [229, 66] on input "text" at bounding box center [400, 63] width 417 height 19
type input "[MEDICAL_DATA]_[MEDICAL_DATA]"
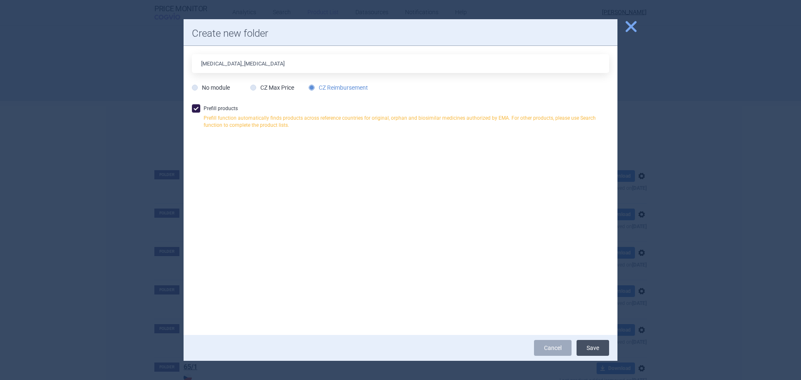
click at [600, 347] on button "Save" at bounding box center [593, 348] width 33 height 16
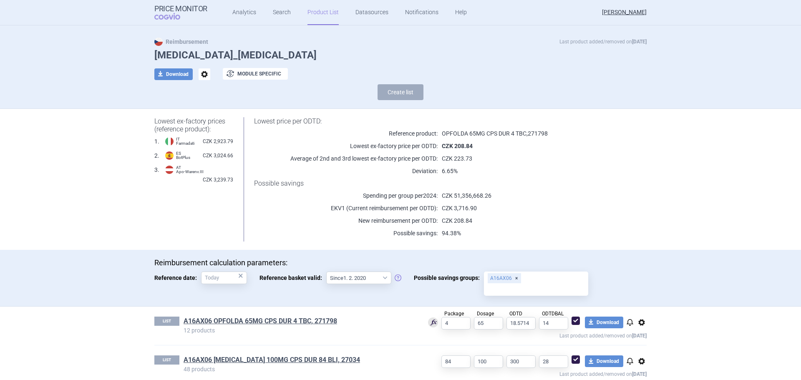
scroll to position [25, 0]
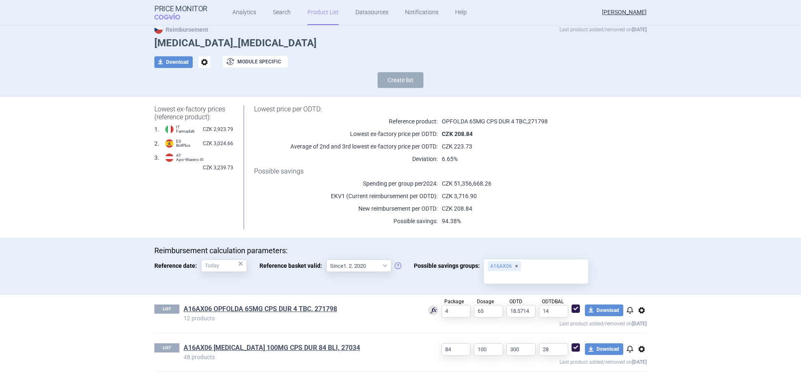
click at [639, 310] on span "options" at bounding box center [642, 310] width 10 height 10
click at [640, 359] on button "Delete" at bounding box center [638, 359] width 27 height 12
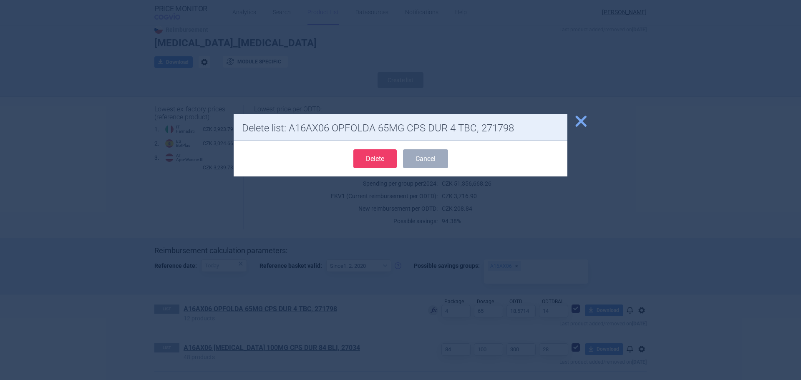
click at [383, 163] on button "Delete" at bounding box center [374, 158] width 43 height 19
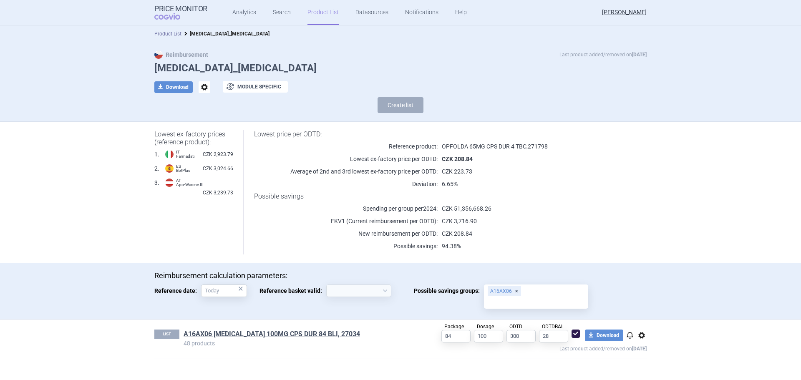
select select "2020-02-01"
click at [274, 12] on link "Search" at bounding box center [282, 12] width 18 height 25
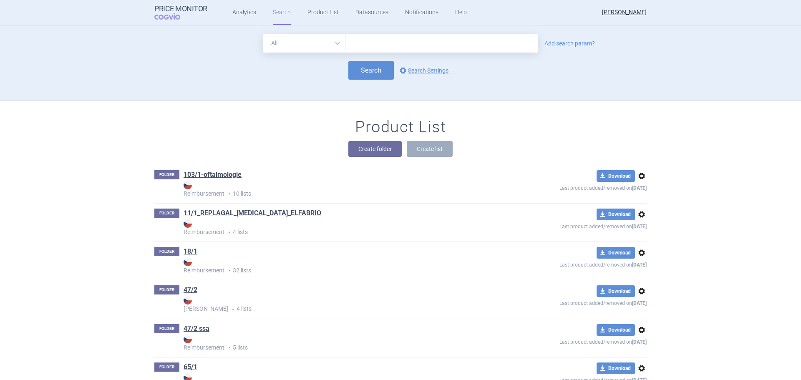
click at [297, 44] on select "All Brand Name ATC Company Active Substance Country Newer than" at bounding box center [304, 43] width 83 height 19
select select "atc"
click at [263, 34] on select "All Brand Name ATC Company Active Substance Country Newer than" at bounding box center [304, 43] width 83 height 19
click at [365, 43] on input "text" at bounding box center [441, 43] width 193 height 19
type input "A16AX06"
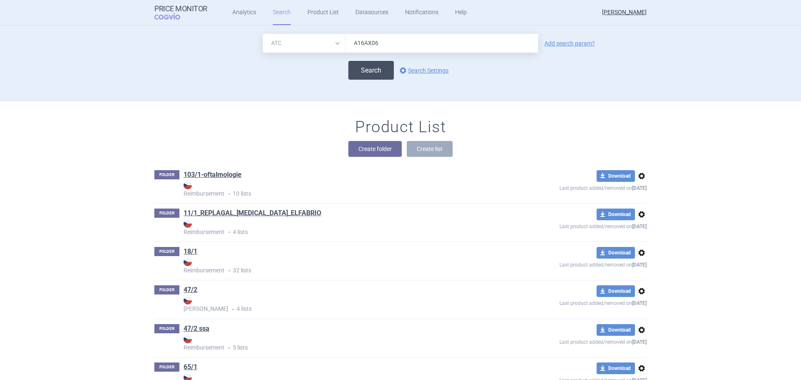
click at [377, 75] on button "Search" at bounding box center [370, 70] width 45 height 19
select select "atc"
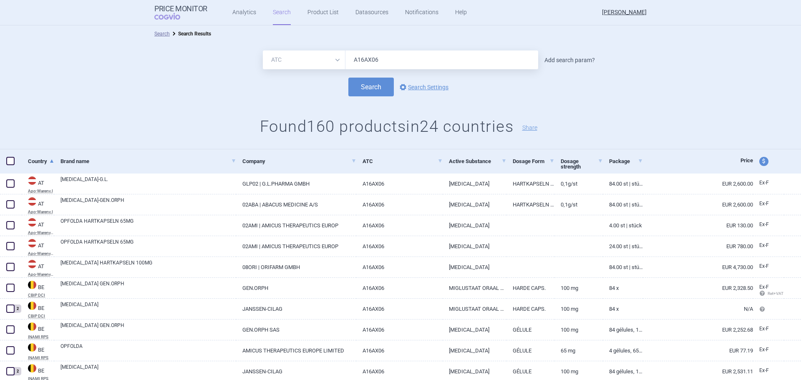
click at [577, 60] on link "Add search param?" at bounding box center [569, 60] width 50 height 6
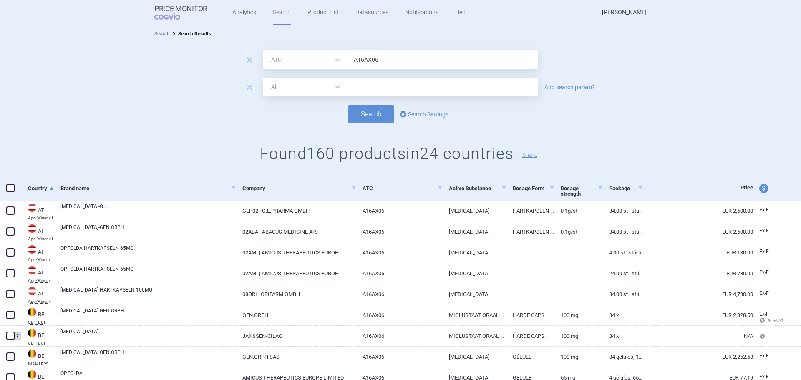
drag, startPoint x: 315, startPoint y: 86, endPoint x: 313, endPoint y: 91, distance: 5.3
click at [315, 86] on select "All Brand Name ATC Company Active Substance Country Newer than" at bounding box center [304, 87] width 83 height 19
select select "mah"
click at [263, 78] on select "All Brand Name ATC Company Active Substance Country Newer than" at bounding box center [304, 87] width 83 height 19
click at [365, 97] on form "remove All Brand Name ATC Company Active Substance Country Newer than A16AX06 r…" at bounding box center [400, 86] width 801 height 73
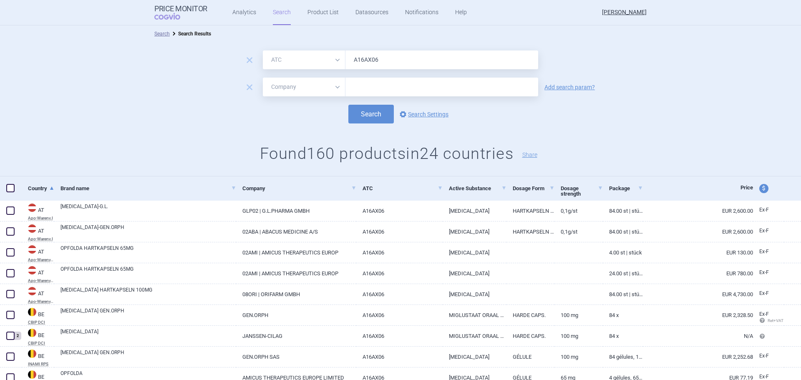
click at [370, 85] on input "text" at bounding box center [441, 87] width 193 height 19
type input "ACCORD"
click at [370, 119] on button "Search" at bounding box center [370, 114] width 45 height 19
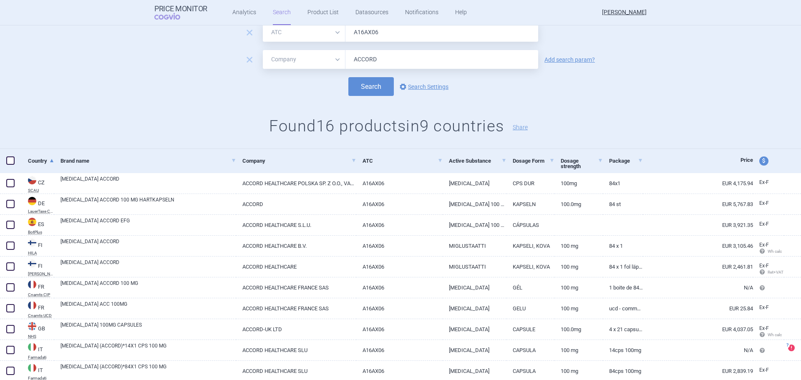
scroll to position [42, 0]
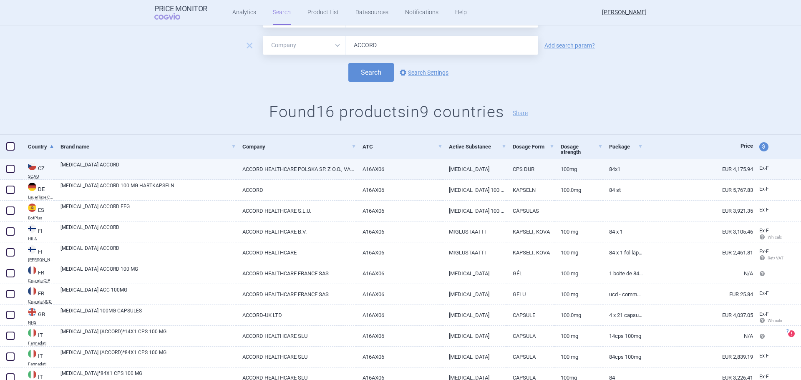
drag, startPoint x: 10, startPoint y: 170, endPoint x: 8, endPoint y: 174, distance: 4.9
click at [10, 170] on span at bounding box center [10, 169] width 8 height 8
checkbox input "true"
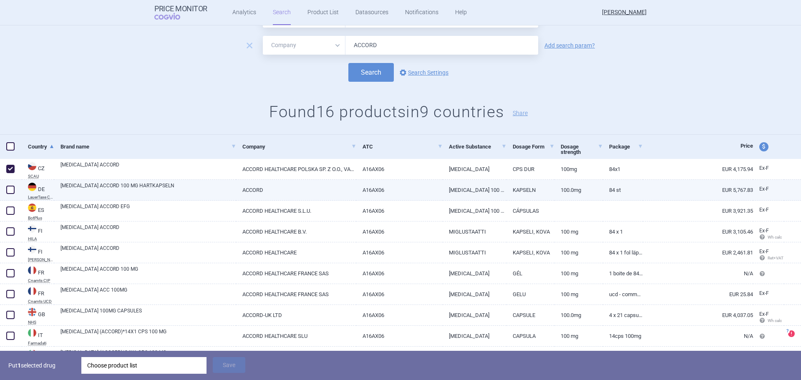
click at [10, 189] on span at bounding box center [10, 190] width 8 height 8
checkbox input "true"
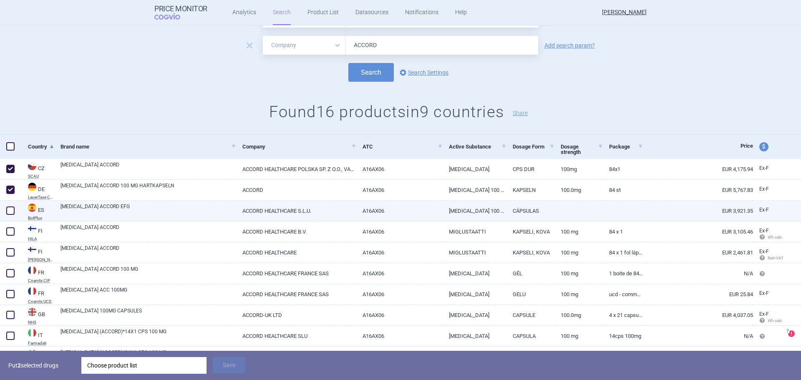
click at [10, 210] on span at bounding box center [10, 211] width 8 height 8
checkbox input "true"
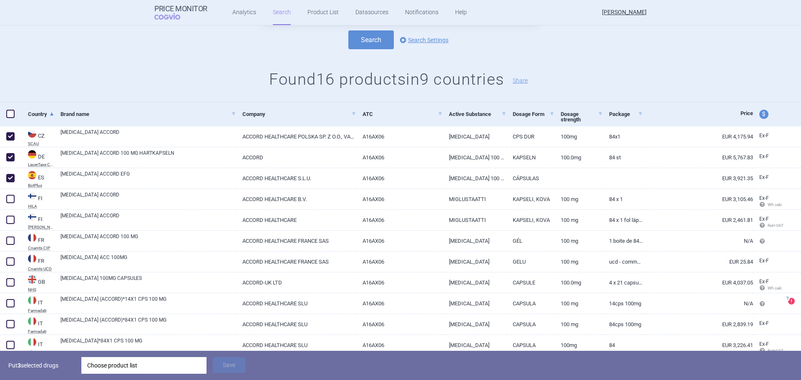
scroll to position [83, 0]
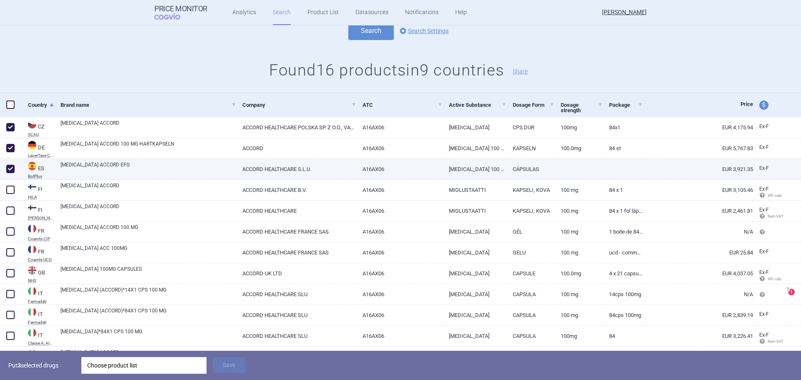
click at [101, 166] on link "MIGLUSTAT ACCORD EFG" at bounding box center [148, 168] width 176 height 15
select select "EUR"
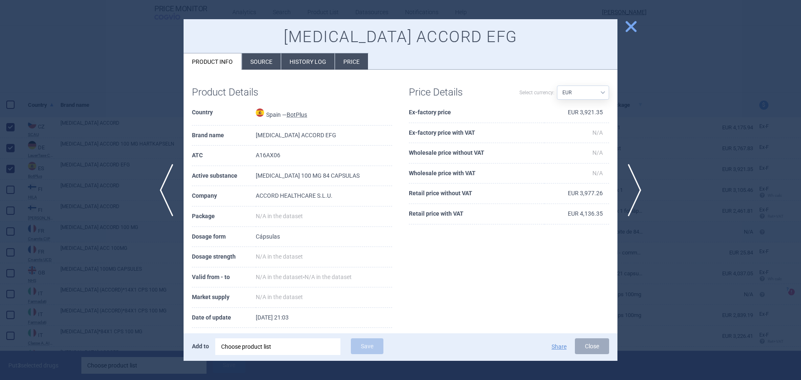
drag, startPoint x: 673, startPoint y: 234, endPoint x: 576, endPoint y: 236, distance: 96.8
click at [673, 234] on div at bounding box center [400, 190] width 801 height 380
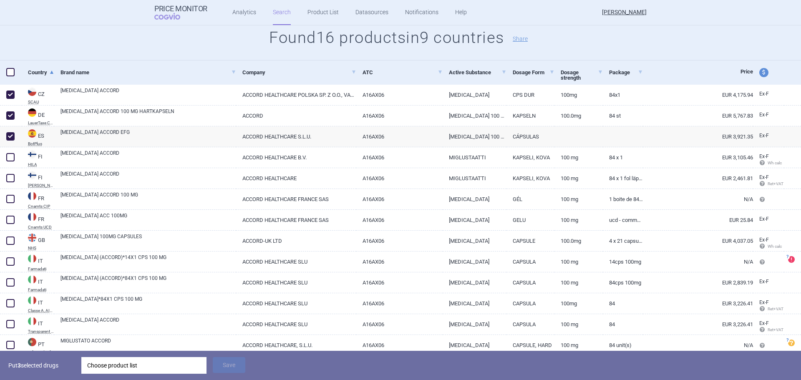
scroll to position [125, 0]
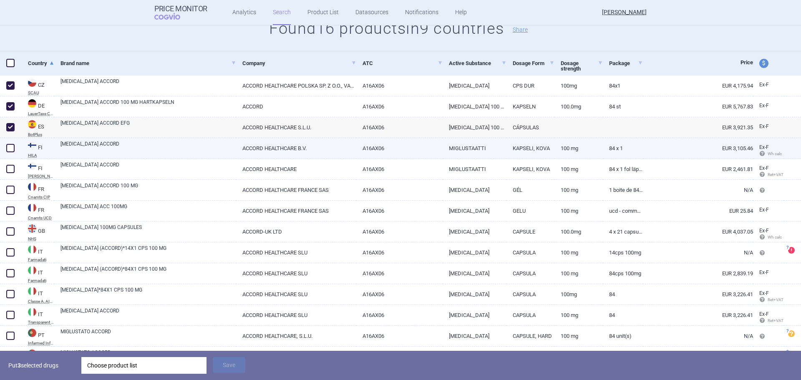
click at [11, 148] on span at bounding box center [10, 148] width 8 height 8
checkbox input "true"
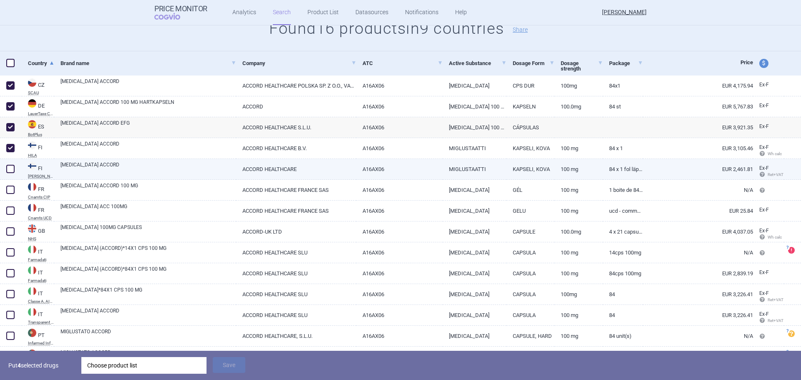
click at [13, 166] on span at bounding box center [10, 169] width 8 height 8
checkbox input "true"
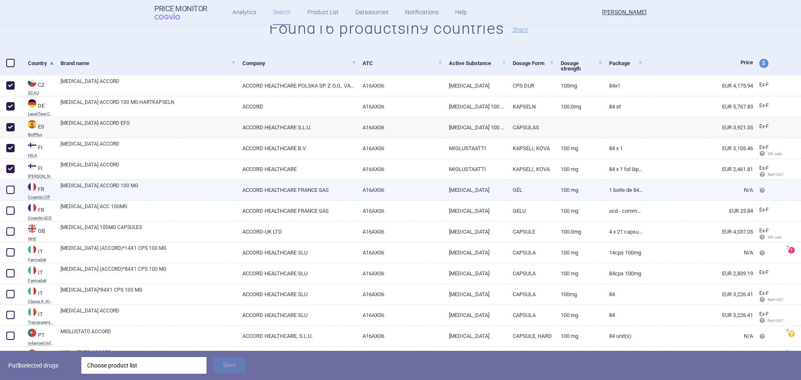
click at [15, 187] on span at bounding box center [10, 190] width 13 height 13
checkbox input "true"
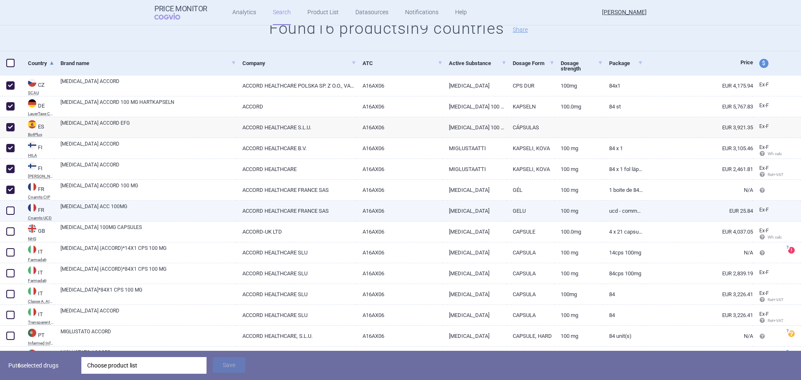
click at [13, 208] on span at bounding box center [10, 211] width 8 height 8
checkbox input "true"
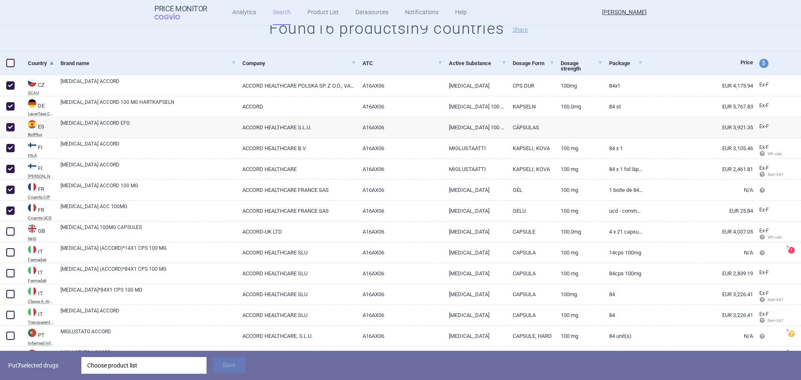
scroll to position [167, 0]
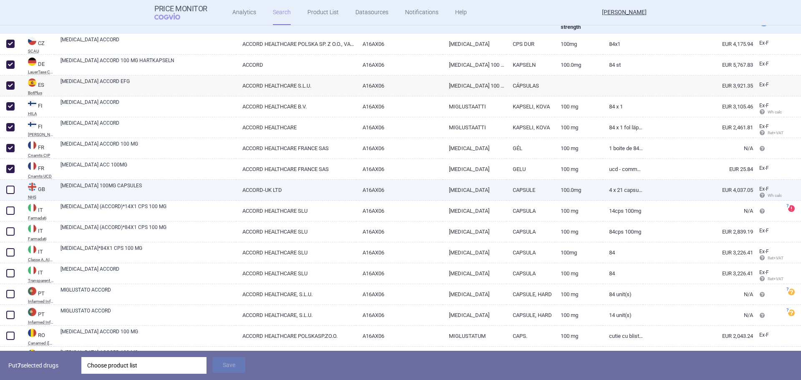
click at [10, 188] on span at bounding box center [10, 190] width 8 height 8
checkbox input "true"
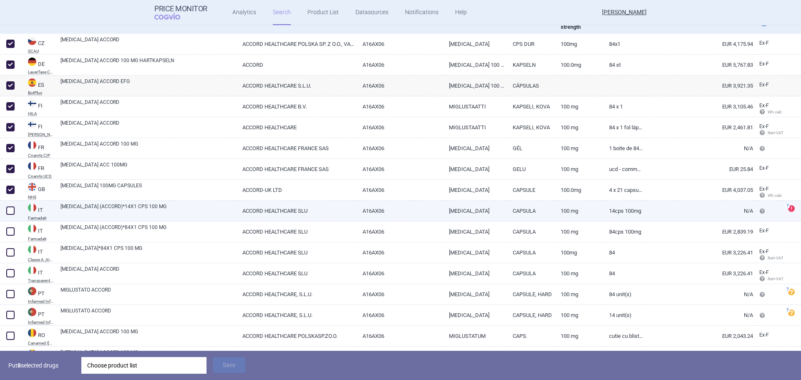
click at [11, 211] on span at bounding box center [10, 211] width 8 height 8
click at [10, 207] on span at bounding box center [10, 211] width 8 height 8
checkbox input "false"
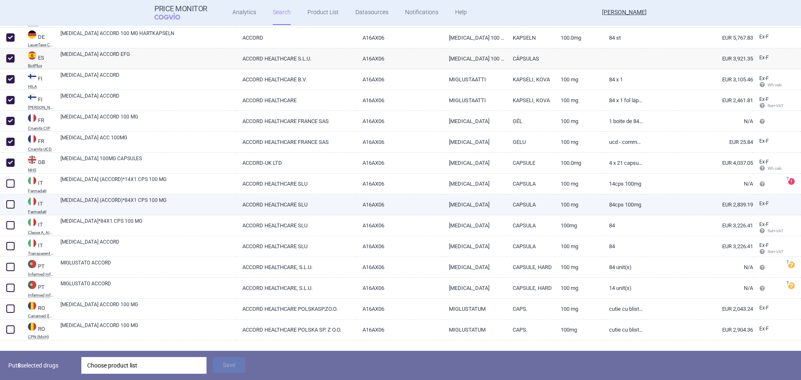
scroll to position [209, 0]
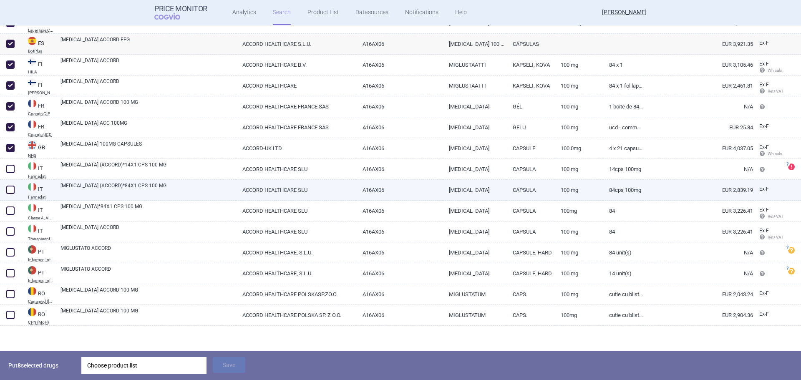
click at [14, 192] on span at bounding box center [10, 190] width 8 height 8
checkbox input "true"
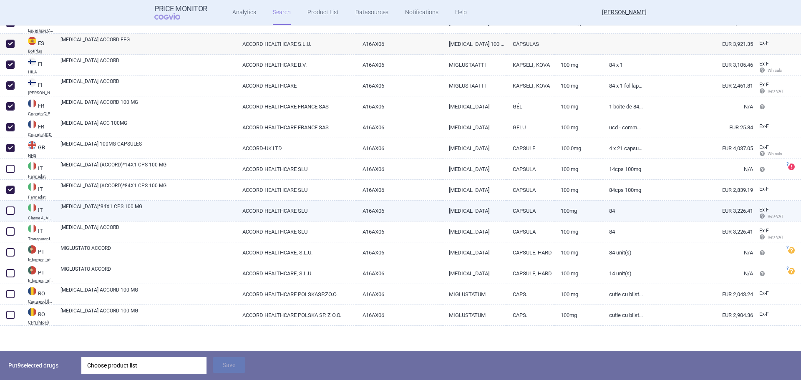
drag, startPoint x: 9, startPoint y: 209, endPoint x: 9, endPoint y: 225, distance: 15.9
click at [9, 209] on span at bounding box center [10, 211] width 8 height 8
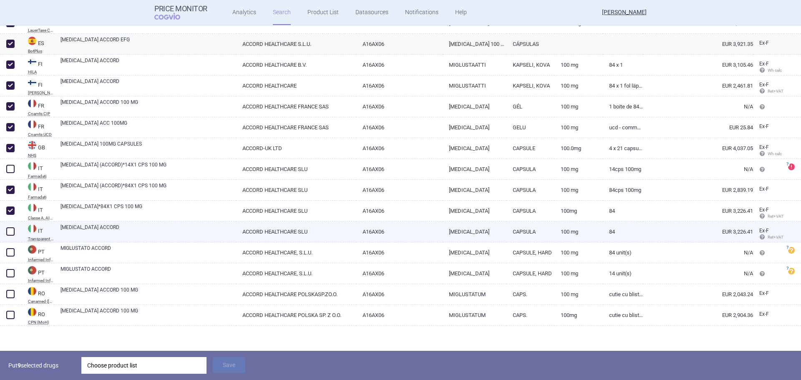
checkbox input "true"
click at [9, 229] on span at bounding box center [10, 231] width 8 height 8
checkbox input "true"
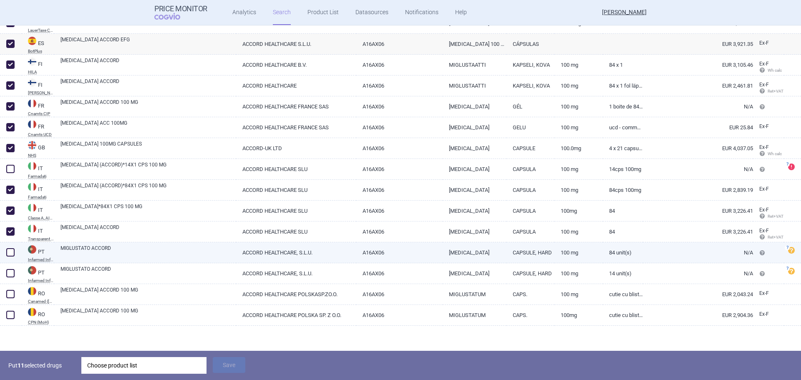
click at [8, 253] on span at bounding box center [10, 252] width 8 height 8
checkbox input "true"
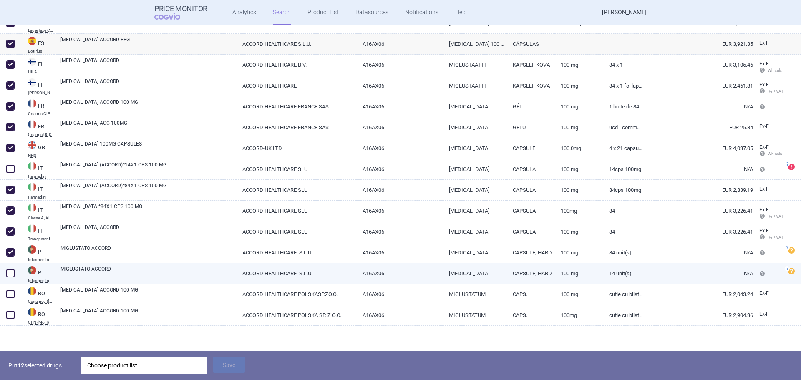
click at [7, 270] on span at bounding box center [10, 273] width 8 height 8
click at [10, 273] on span at bounding box center [10, 273] width 8 height 8
checkbox input "false"
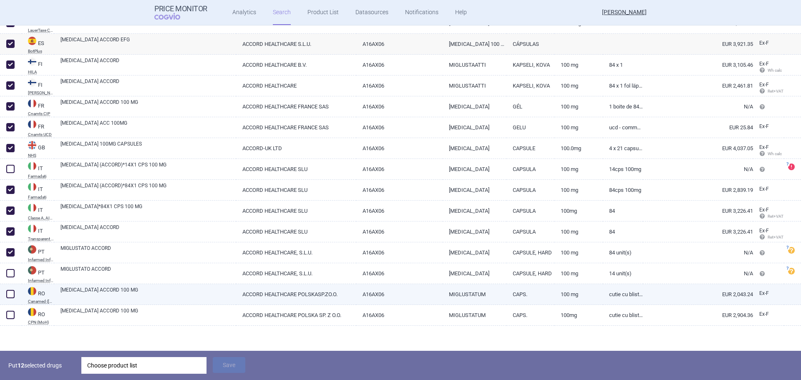
click at [8, 292] on span at bounding box center [10, 294] width 8 height 8
checkbox input "true"
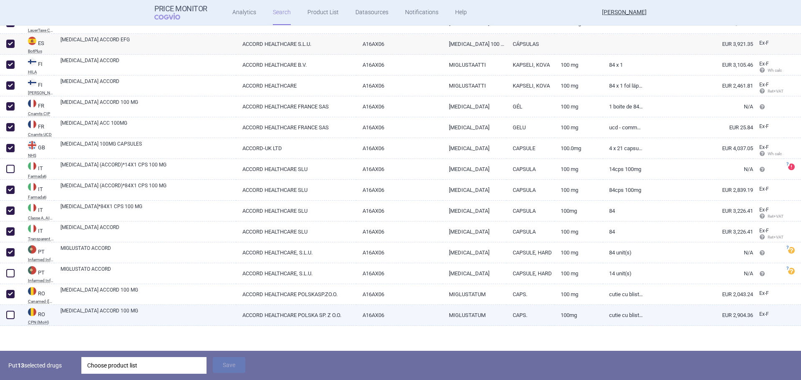
click at [8, 311] on span at bounding box center [10, 315] width 8 height 8
checkbox input "true"
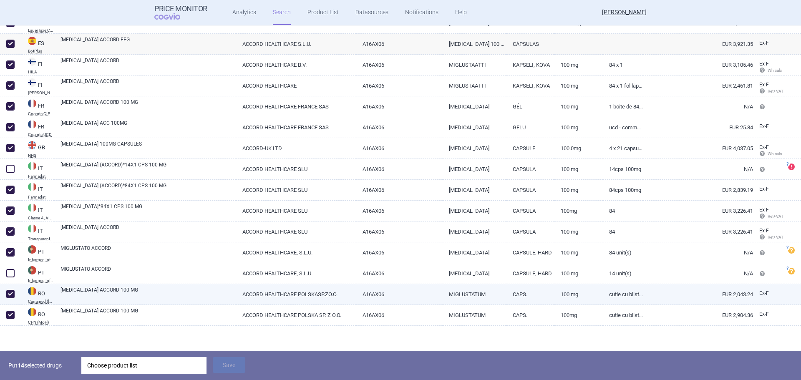
click at [89, 295] on link "MIGLUSTAT ACCORD 100 MG" at bounding box center [148, 293] width 176 height 15
select select "EUR"
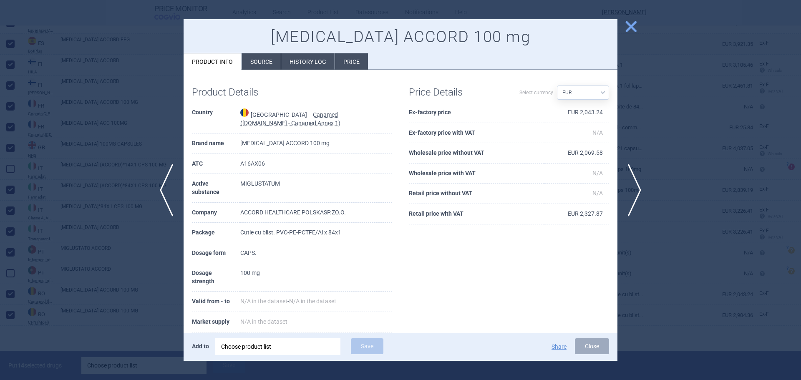
click at [707, 272] on div at bounding box center [400, 190] width 801 height 380
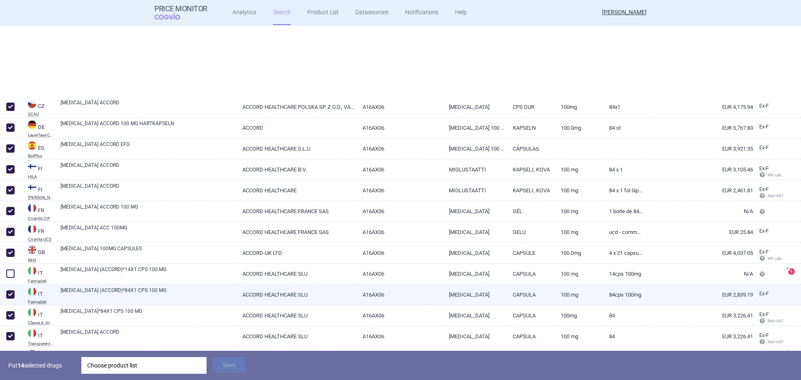
select select "atc"
select select "mah"
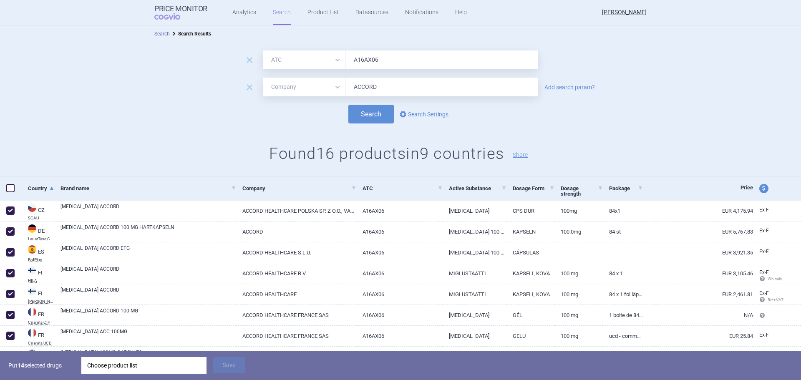
click at [131, 365] on div "Choose product list" at bounding box center [143, 365] width 113 height 17
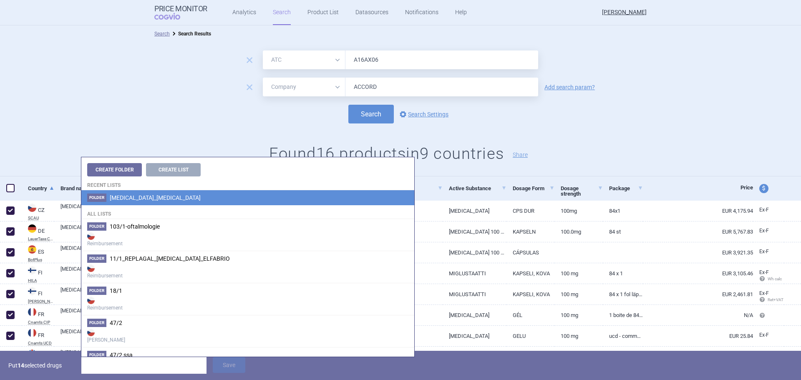
click at [155, 202] on li "Folder miglustat_zavesca" at bounding box center [247, 197] width 333 height 15
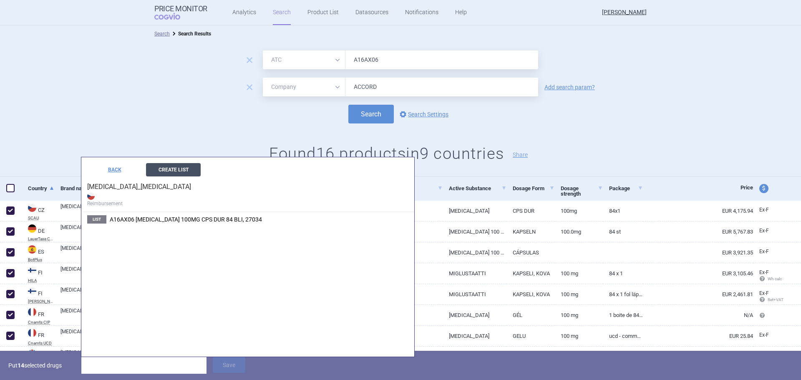
click at [174, 169] on button "Create List" at bounding box center [173, 169] width 55 height 13
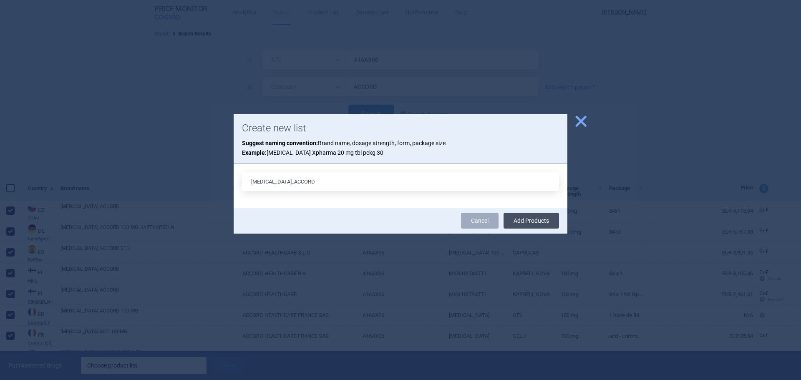
type input "MIGLUSTAT_ACCORD"
click at [533, 214] on button "Add Products" at bounding box center [531, 221] width 55 height 16
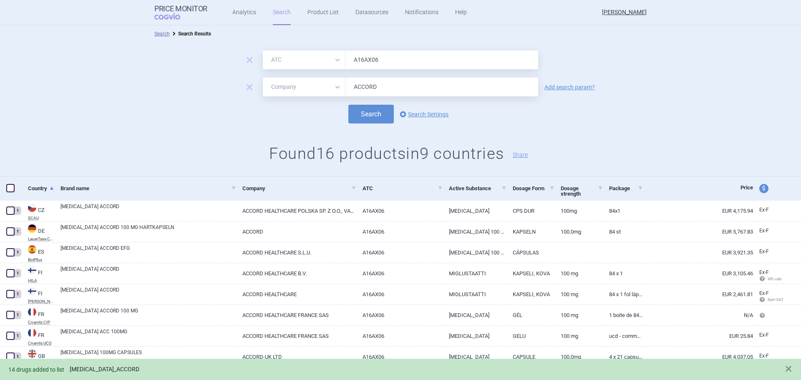
click at [107, 370] on link "MIGLUSTAT_ACCORD" at bounding box center [105, 369] width 70 height 7
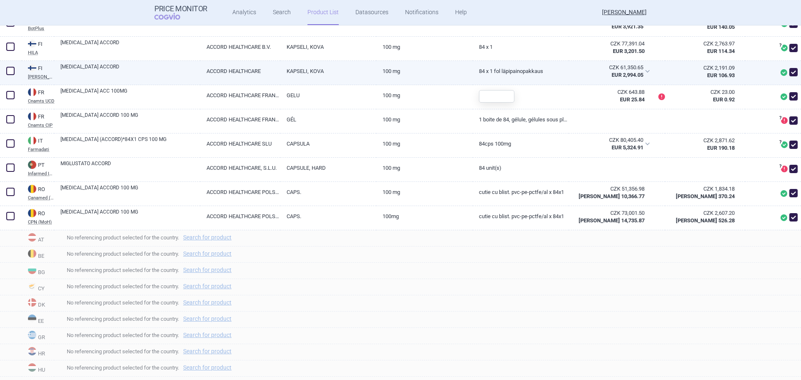
scroll to position [292, 0]
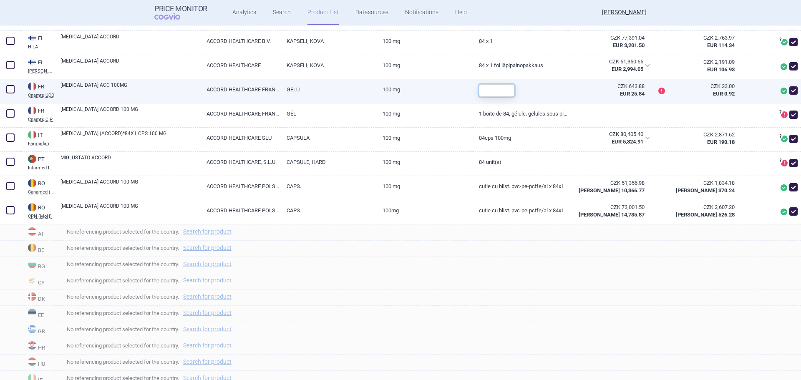
click at [505, 89] on input "text" at bounding box center [496, 90] width 35 height 13
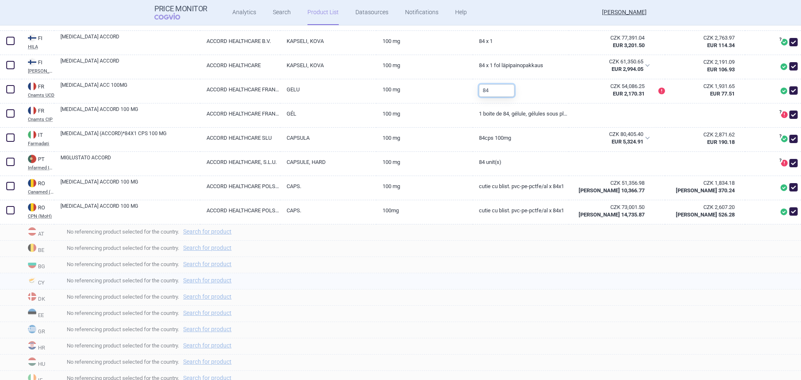
type input "84"
click at [607, 275] on div "No referencing product selected for the country. Search for product" at bounding box center [427, 281] width 747 height 16
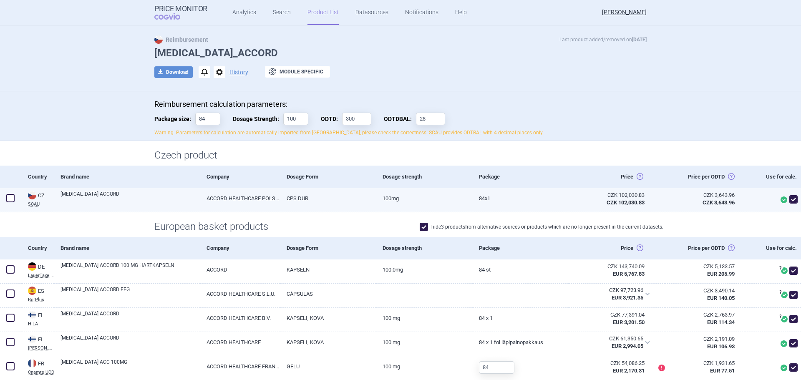
scroll to position [0, 0]
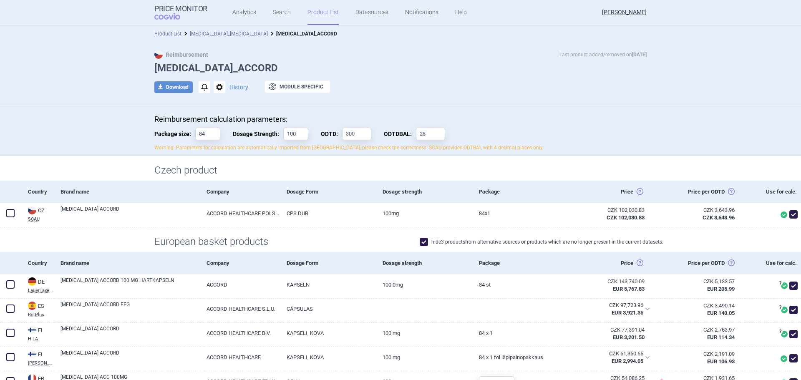
click at [209, 35] on link "[MEDICAL_DATA]_[MEDICAL_DATA]" at bounding box center [229, 34] width 78 height 6
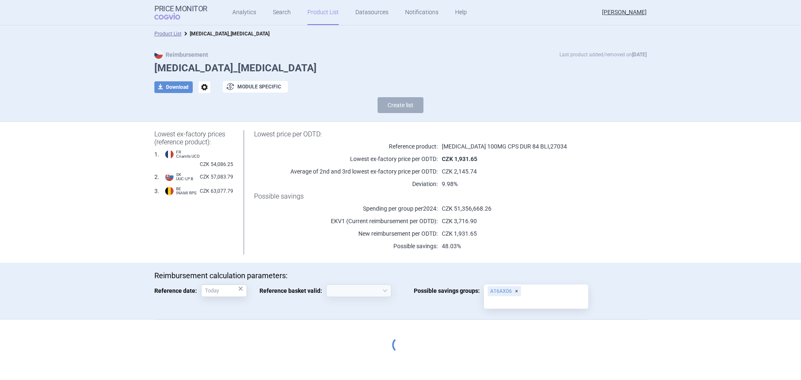
select select "2020-02-01"
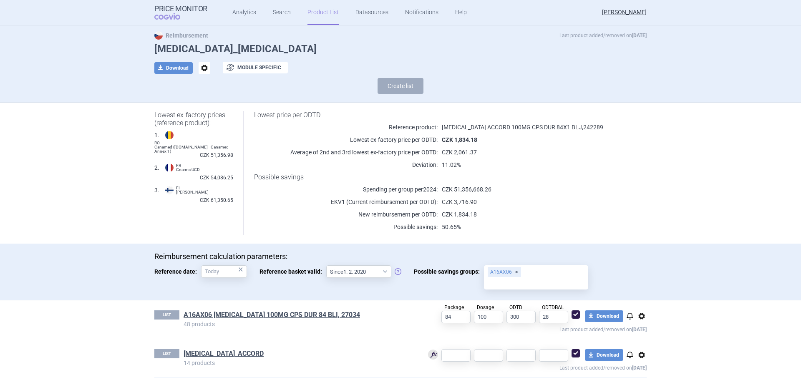
scroll to position [25, 0]
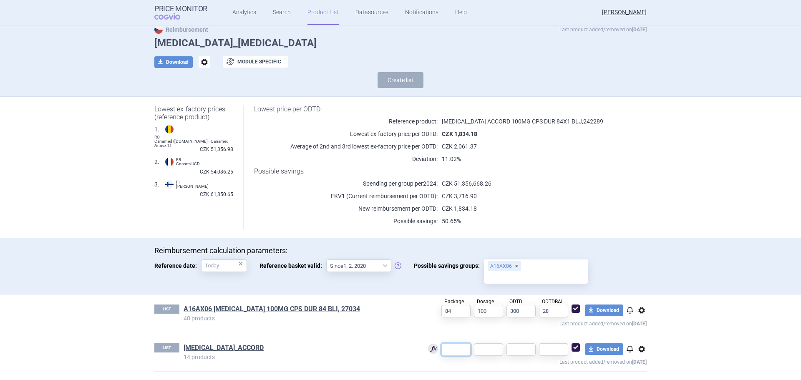
drag, startPoint x: 454, startPoint y: 353, endPoint x: 465, endPoint y: 353, distance: 10.9
click at [456, 353] on input "text" at bounding box center [455, 349] width 29 height 13
type input "84"
click at [484, 350] on input "text" at bounding box center [488, 349] width 29 height 13
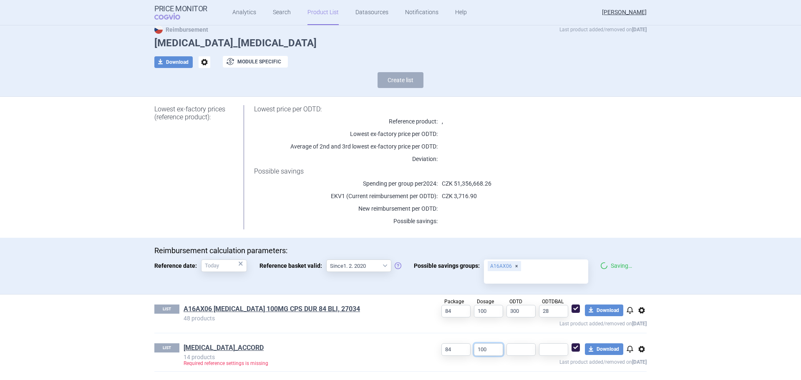
type input "100"
click at [524, 351] on input "text" at bounding box center [520, 349] width 29 height 13
type input "300"
click at [556, 351] on input "text" at bounding box center [553, 349] width 29 height 13
type input "28"
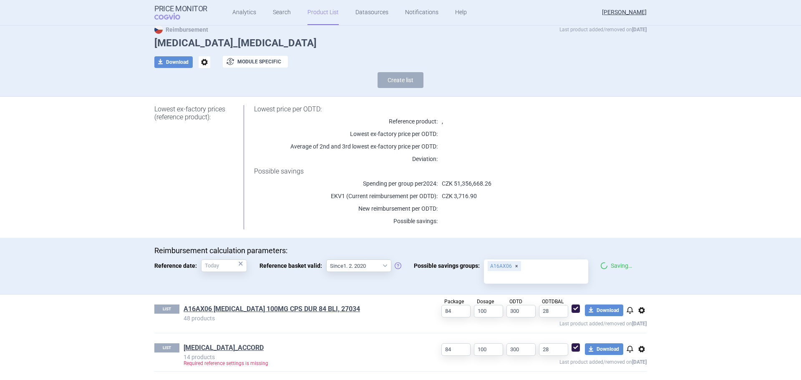
click at [684, 323] on section "Product List miglustat_zavesca Reimbursement Last product added/removed on 2 Se…" at bounding box center [400, 202] width 801 height 355
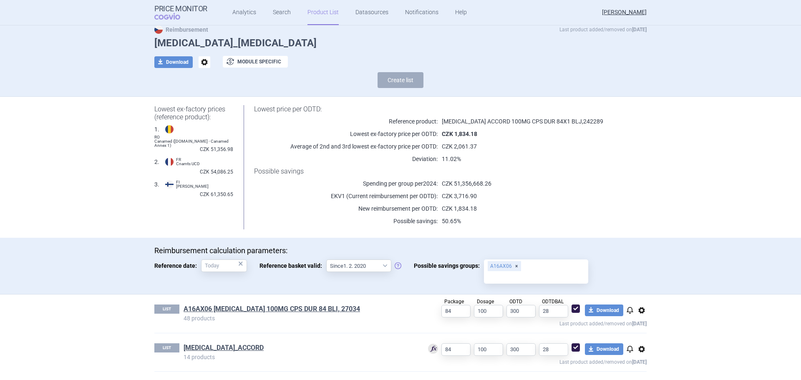
click at [573, 349] on span at bounding box center [576, 347] width 8 height 8
click at [576, 347] on span at bounding box center [576, 347] width 8 height 8
checkbox input "true"
click at [325, 13] on link "Product List" at bounding box center [322, 12] width 31 height 25
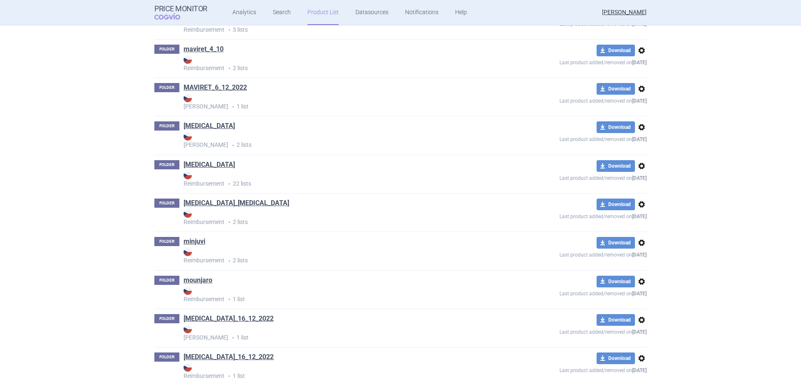
scroll to position [10979, 0]
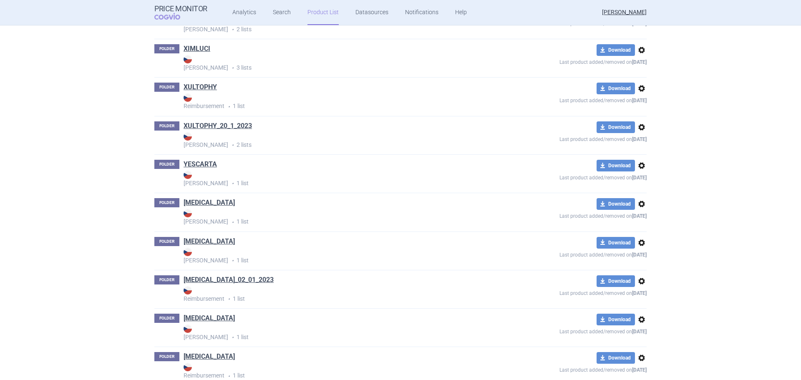
click at [192, 202] on link "[MEDICAL_DATA]" at bounding box center [209, 202] width 51 height 9
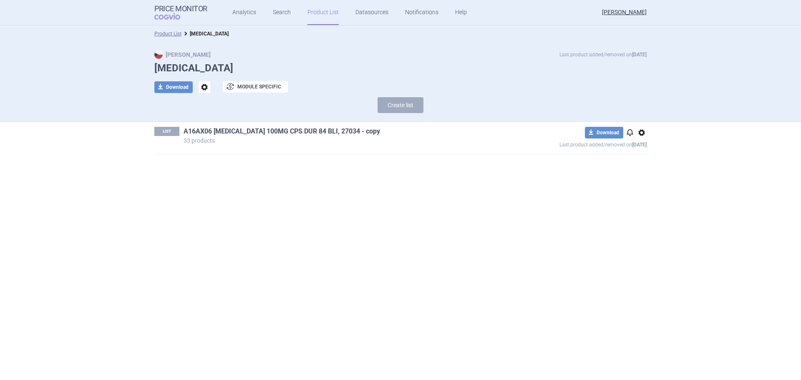
click at [343, 129] on link "A16AX06 ZAVESCA 100MG CPS DUR 84 BLI, 27034 - copy" at bounding box center [282, 131] width 197 height 9
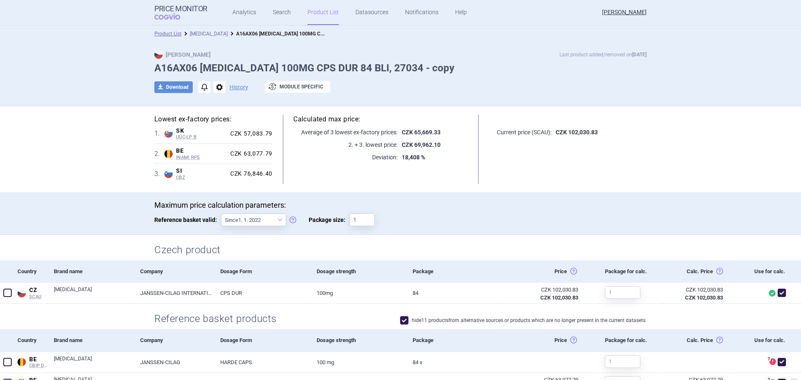
click at [202, 35] on link "[MEDICAL_DATA]" at bounding box center [209, 34] width 38 height 6
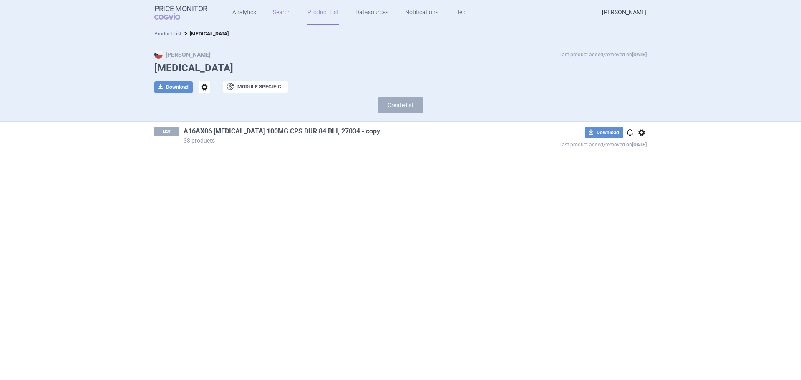
click at [282, 12] on link "Search" at bounding box center [282, 12] width 18 height 25
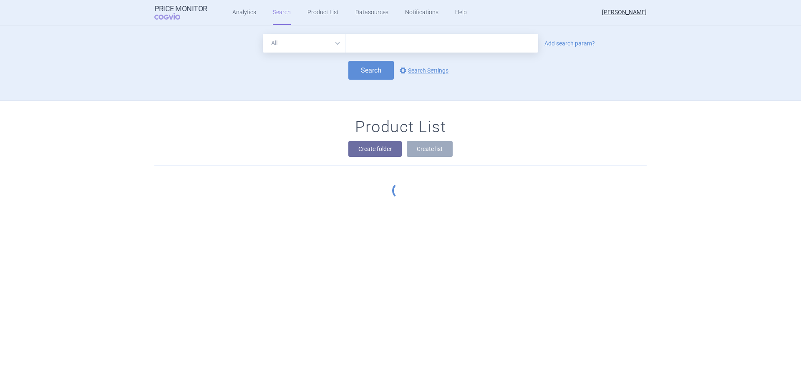
click at [362, 51] on input "text" at bounding box center [441, 43] width 193 height 19
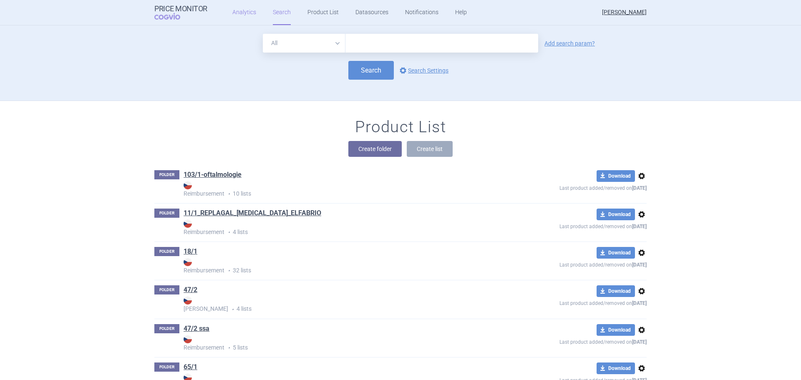
click at [239, 13] on link "Analytics" at bounding box center [244, 12] width 24 height 25
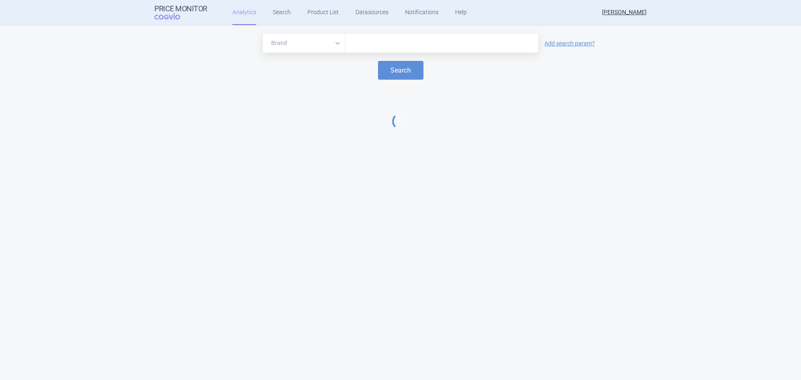
click at [403, 43] on input "text" at bounding box center [442, 43] width 184 height 11
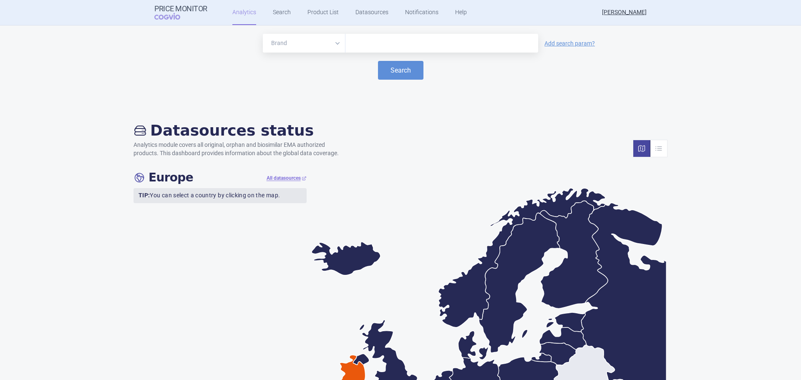
click at [384, 44] on input "text" at bounding box center [442, 43] width 184 height 11
type input "zavesca"
drag, startPoint x: 389, startPoint y: 61, endPoint x: 398, endPoint y: 66, distance: 9.5
click at [401, 68] on button "Search" at bounding box center [400, 70] width 45 height 19
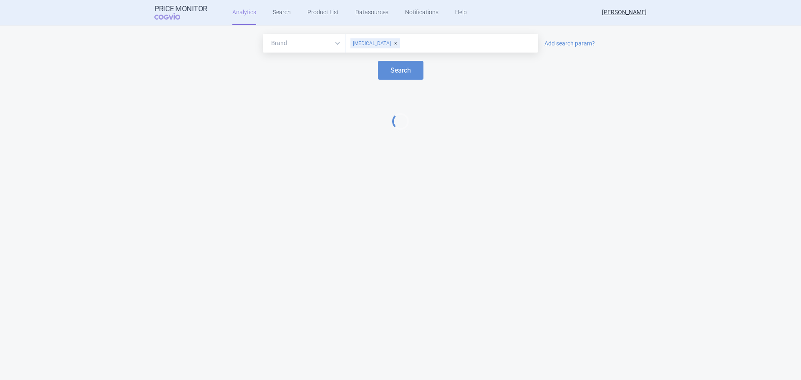
select select "EUR"
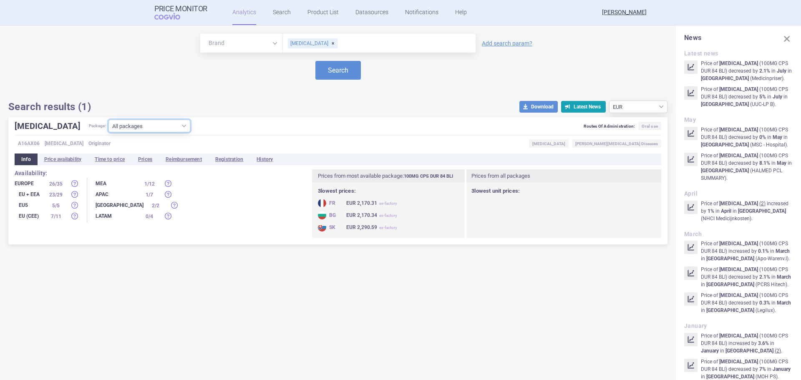
click at [146, 128] on select "All packages 100MG CPS DUR 84 BLI ( 26 ) 100MG CPS DUR 90 BLI ( 3 ) Other ( 1 )" at bounding box center [149, 126] width 82 height 13
select select "cae674bb-c163-48e3-a4cd-c1fb39d5d8ae"
click at [108, 132] on select "All packages 100MG CPS DUR 84 BLI ( 26 ) 100MG CPS DUR 90 BLI ( 3 ) Other ( 1 )" at bounding box center [149, 126] width 82 height 13
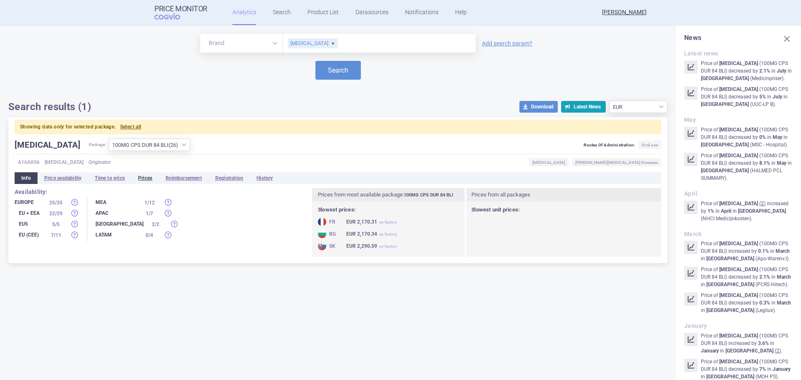
click at [152, 177] on li "Prices" at bounding box center [145, 178] width 28 height 12
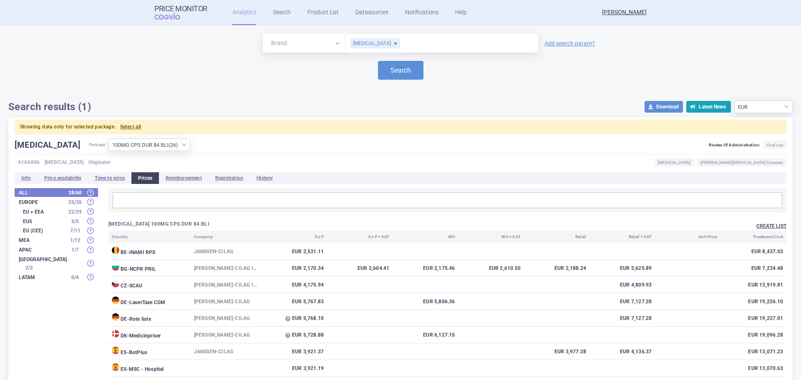
click at [774, 225] on button "Create list" at bounding box center [771, 226] width 30 height 7
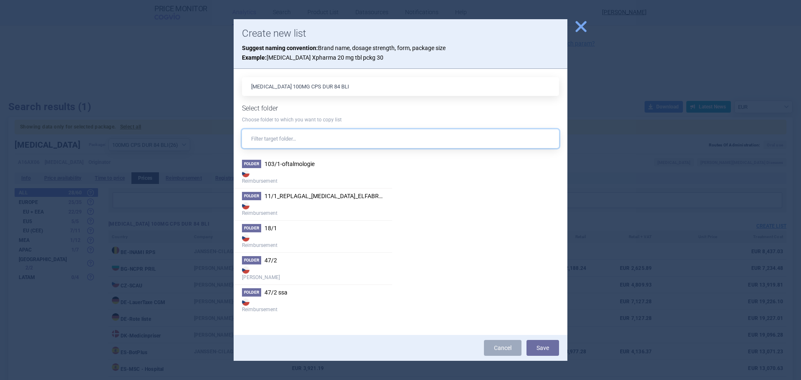
click at [300, 144] on input "text" at bounding box center [400, 138] width 317 height 19
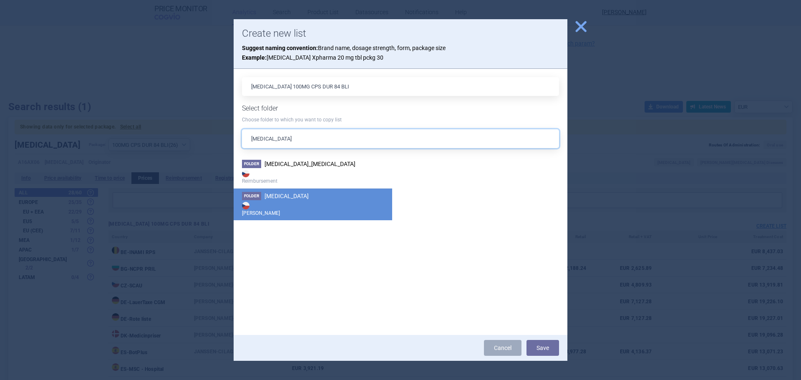
type input "zavesca"
click at [312, 212] on strong "[PERSON_NAME]" at bounding box center [313, 208] width 142 height 17
click at [542, 345] on button "Save" at bounding box center [543, 348] width 33 height 16
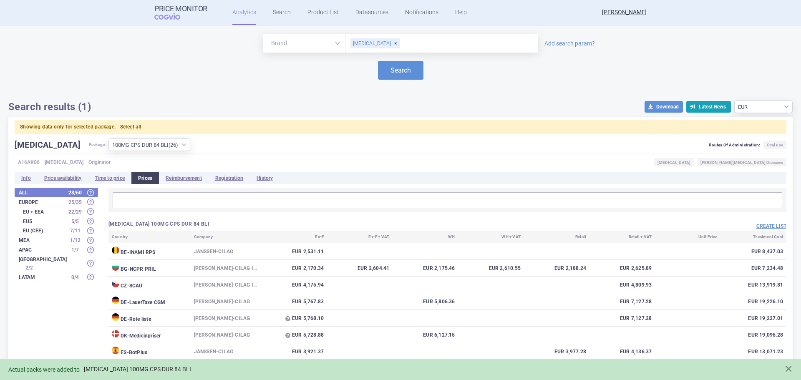
click at [118, 368] on link "ZAVESCA 100MG CPS DUR 84 BLI" at bounding box center [137, 369] width 107 height 7
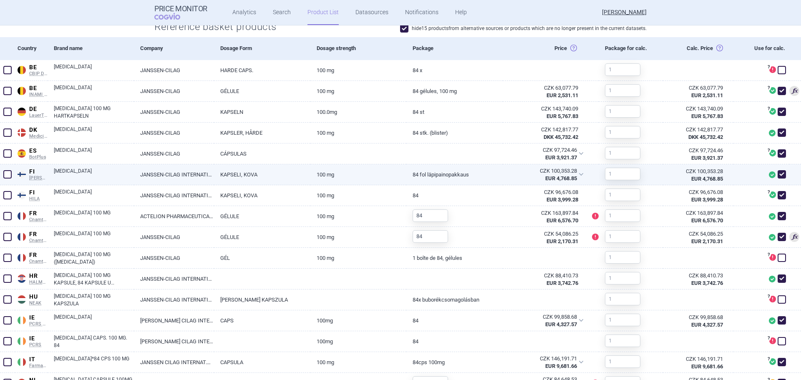
scroll to position [334, 0]
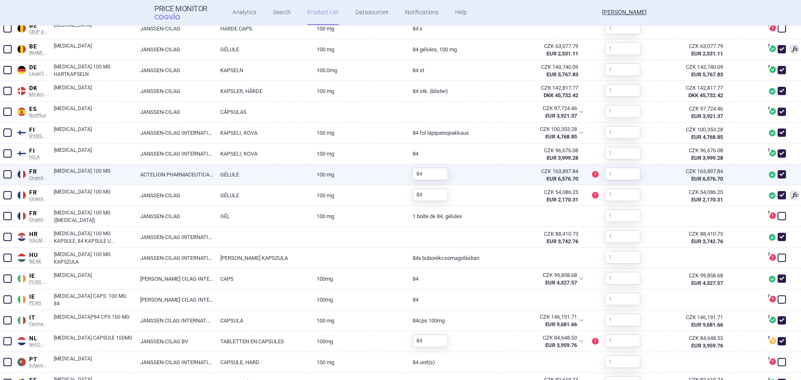
click at [10, 174] on span at bounding box center [7, 174] width 8 height 8
checkbox input "true"
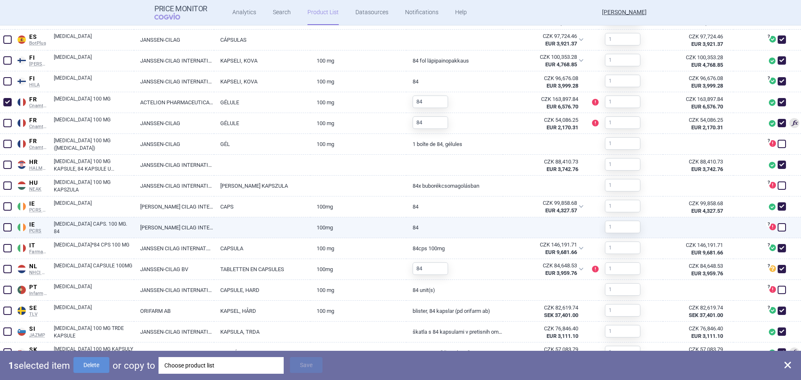
scroll to position [459, 0]
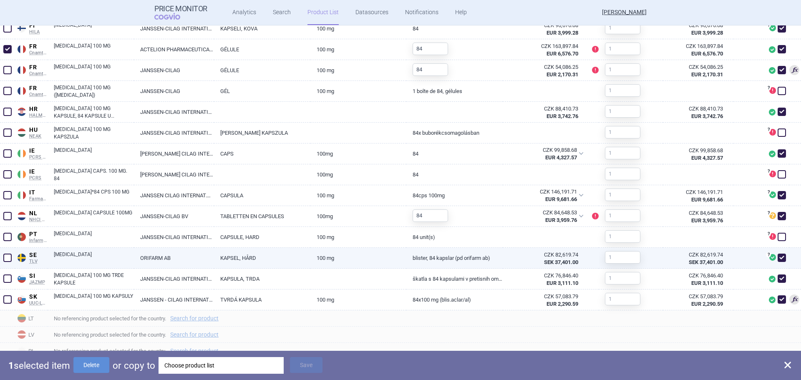
click at [7, 258] on span at bounding box center [7, 258] width 8 height 8
checkbox input "true"
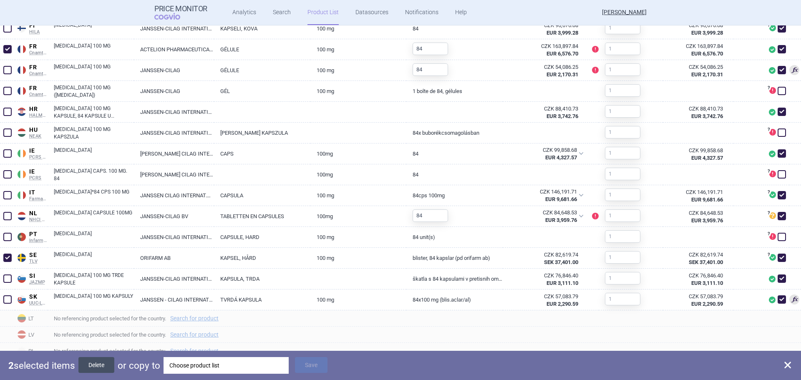
click at [97, 366] on button "Delete" at bounding box center [96, 365] width 36 height 16
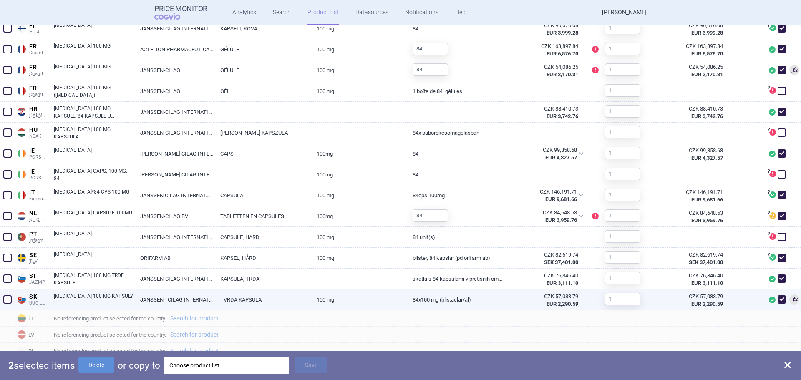
checkbox input "false"
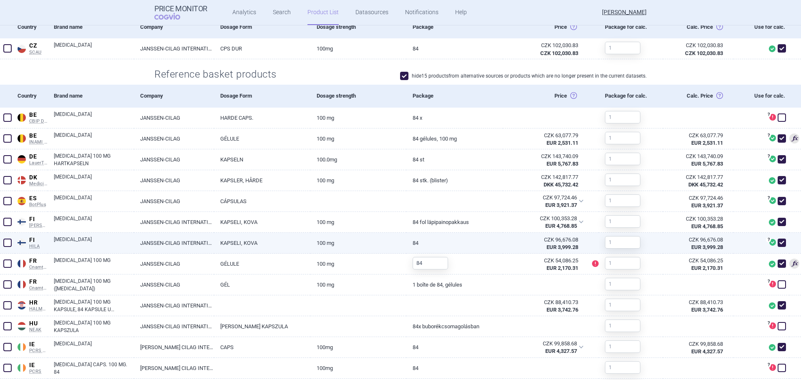
scroll to position [292, 0]
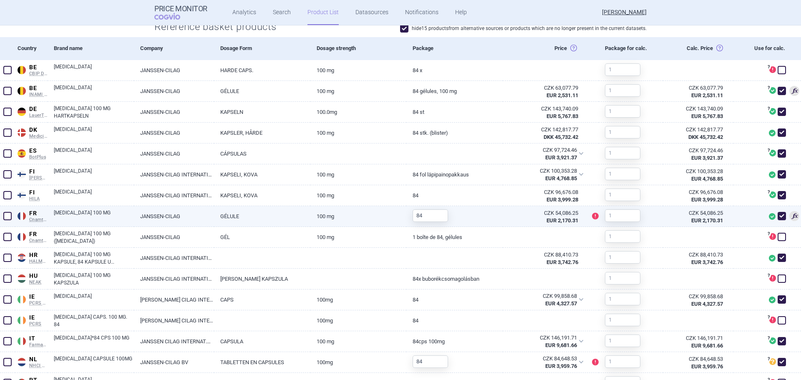
click at [126, 220] on link "ZAVESCA 100 MG" at bounding box center [94, 216] width 80 height 15
select select "EUR"
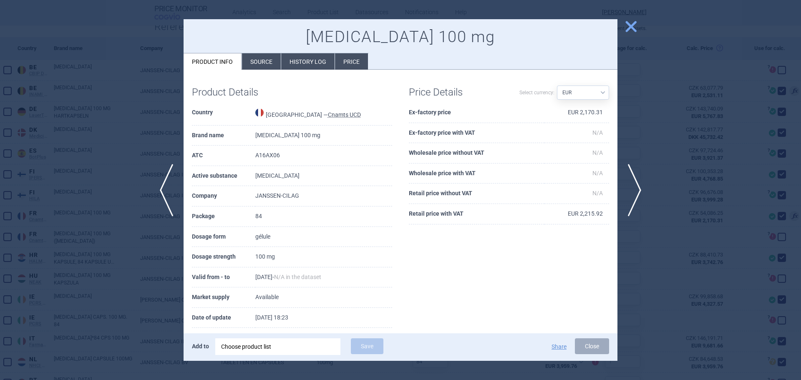
click at [351, 66] on li "Price" at bounding box center [351, 61] width 33 height 16
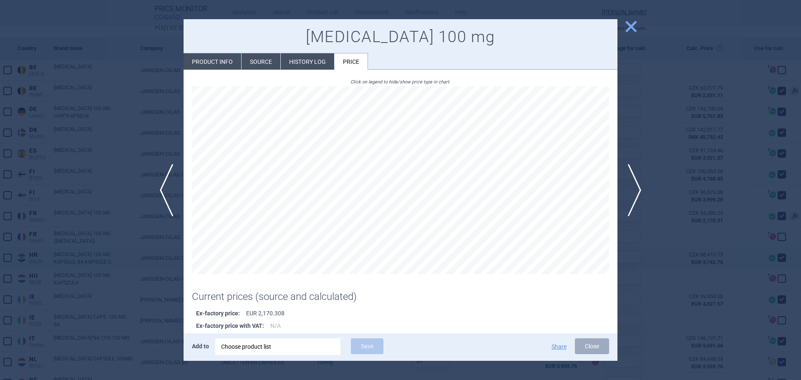
click at [654, 260] on div at bounding box center [400, 190] width 801 height 380
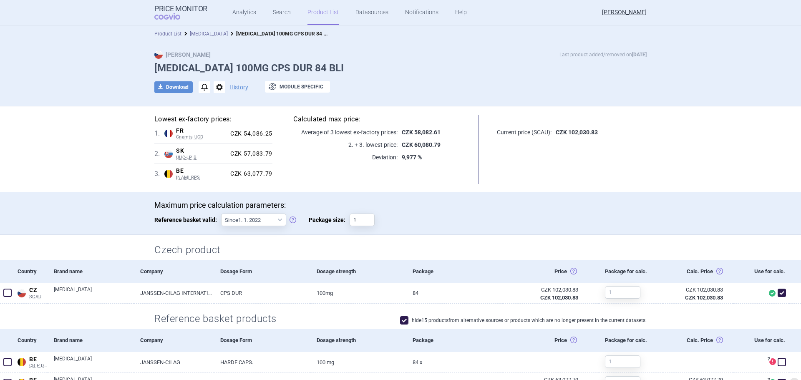
click at [197, 33] on link "[MEDICAL_DATA]" at bounding box center [209, 34] width 38 height 6
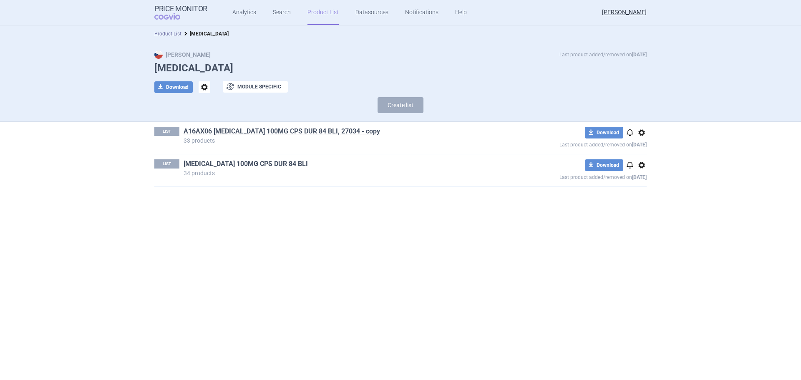
click at [224, 162] on link "ZAVESCA 100MG CPS DUR 84 BLI" at bounding box center [246, 163] width 124 height 9
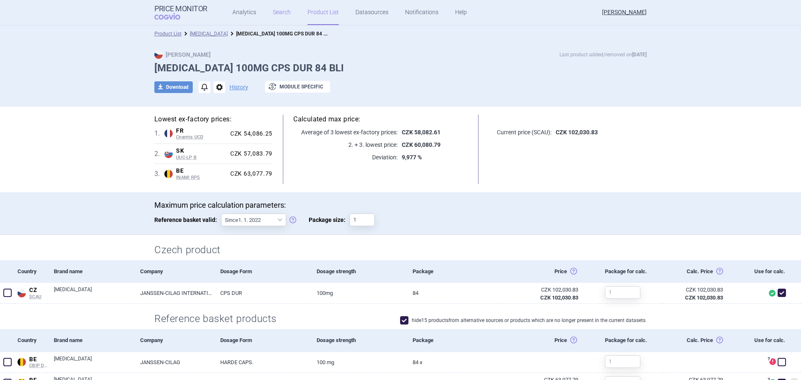
click at [284, 14] on link "Search" at bounding box center [282, 12] width 18 height 25
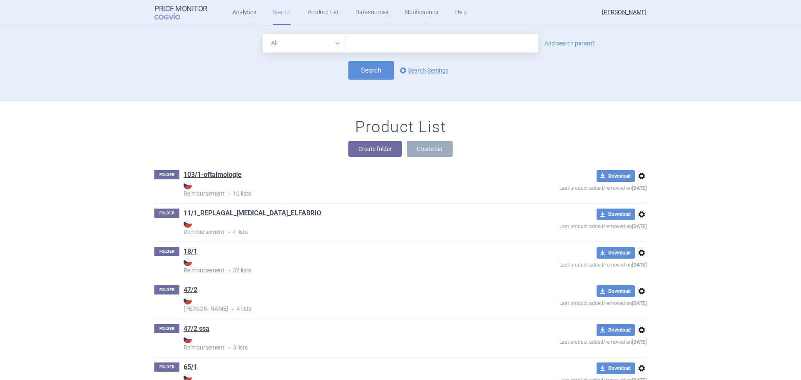
scroll to position [6281, 0]
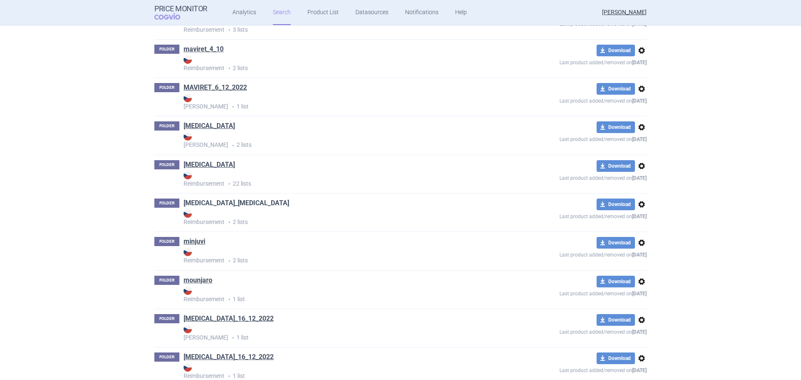
click at [215, 202] on link "[MEDICAL_DATA]_[MEDICAL_DATA]" at bounding box center [237, 203] width 106 height 9
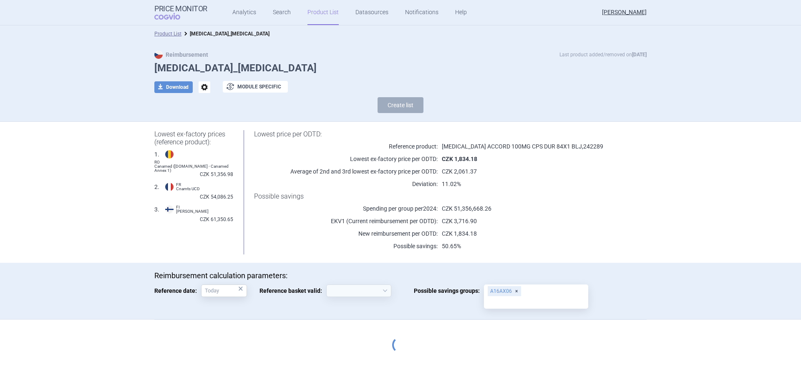
select select "2020-02-01"
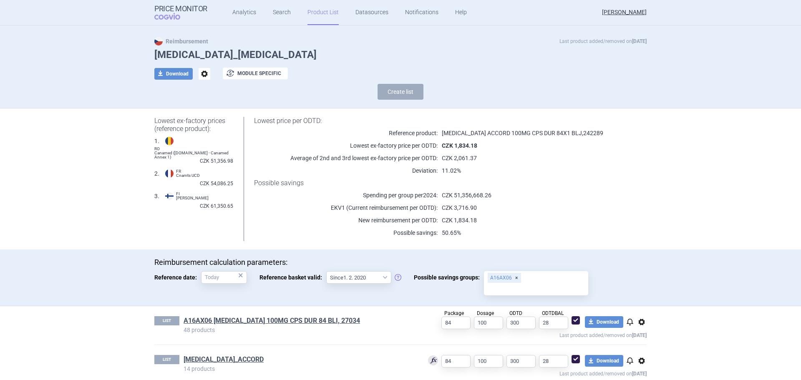
scroll to position [25, 0]
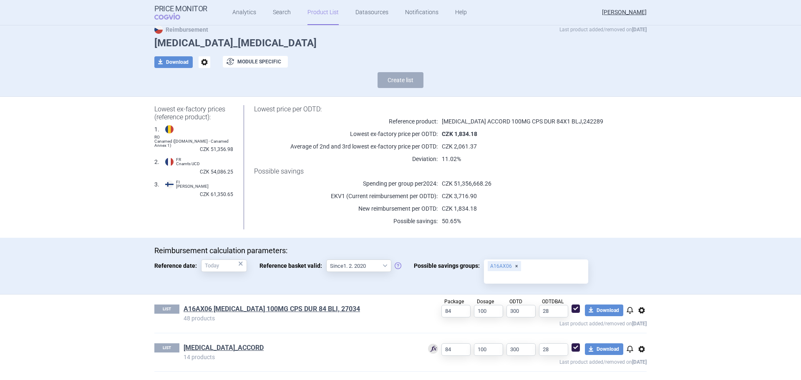
click at [232, 341] on div "LIST MIGLUSTAT_ACCORD 14 products 84 100 300 28 download Download notifications…" at bounding box center [400, 352] width 492 height 38
click at [232, 348] on link "MIGLUSTAT_ACCORD" at bounding box center [224, 347] width 80 height 9
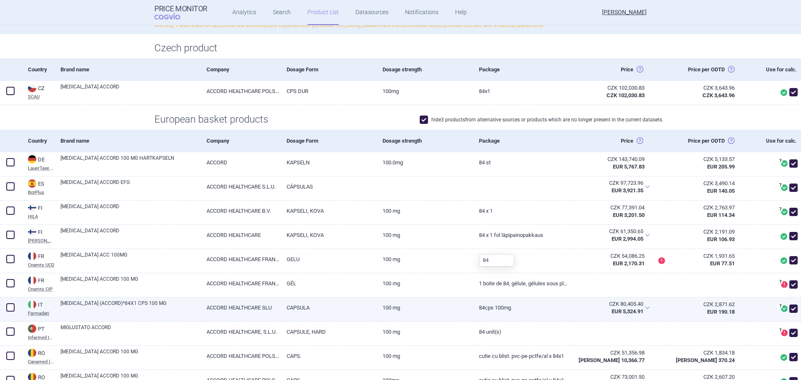
scroll to position [209, 0]
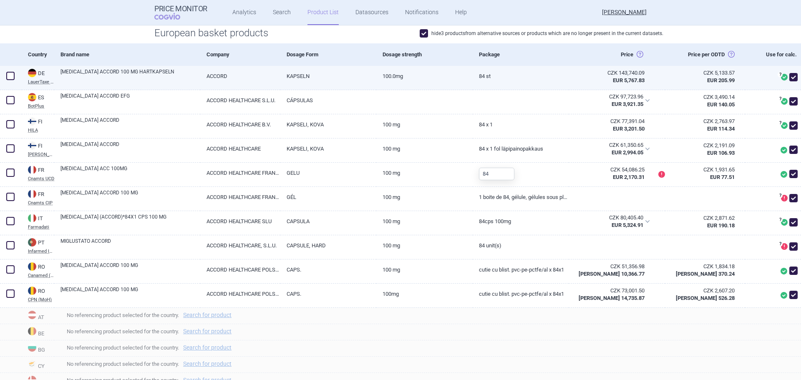
click at [10, 74] on span at bounding box center [10, 76] width 8 height 8
checkbox input "true"
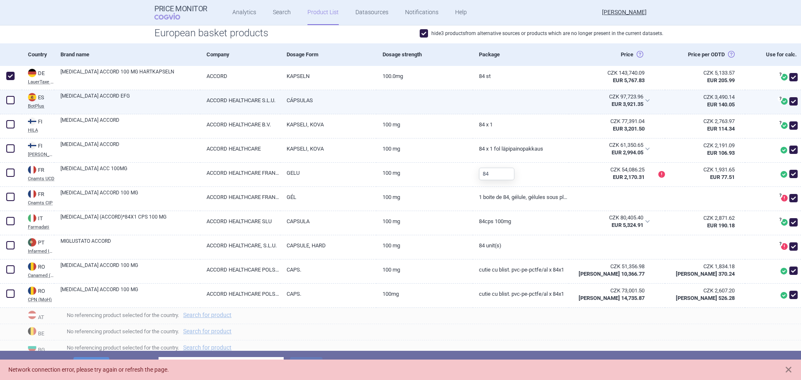
click at [13, 101] on span at bounding box center [10, 100] width 8 height 8
checkbox input "true"
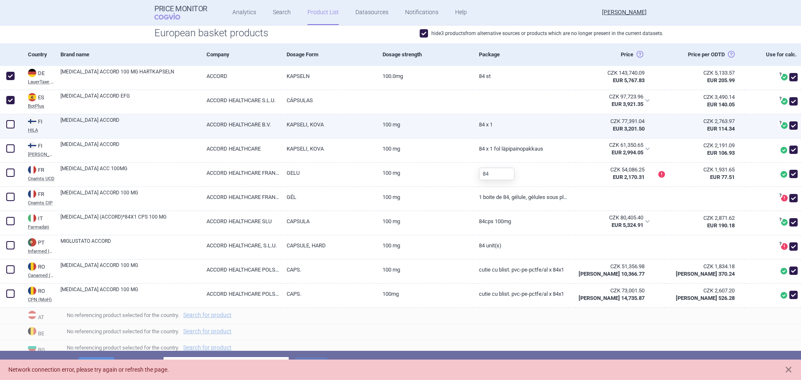
click at [10, 125] on span at bounding box center [10, 124] width 8 height 8
checkbox input "true"
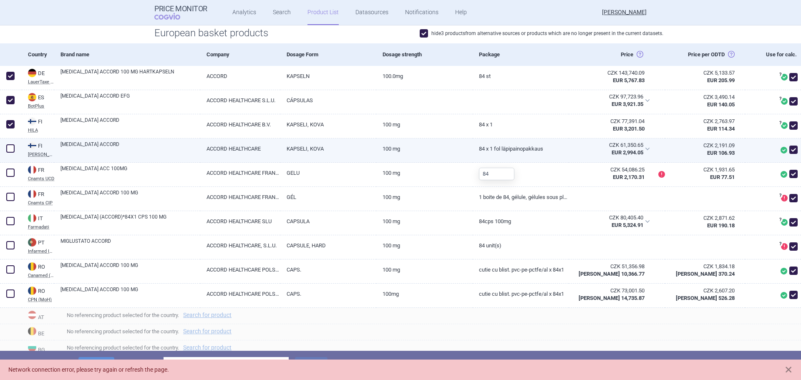
click at [11, 148] on span at bounding box center [10, 148] width 8 height 8
checkbox input "true"
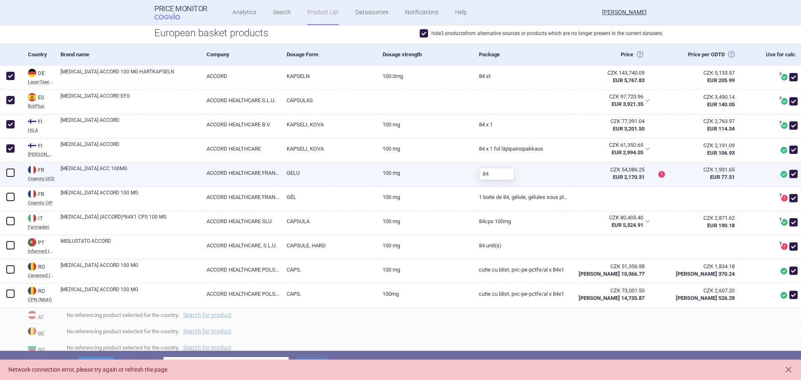
click at [7, 174] on span at bounding box center [10, 173] width 8 height 8
checkbox input "true"
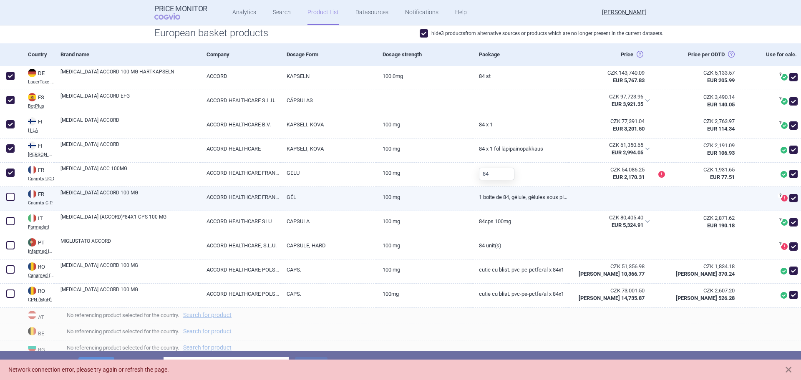
click at [8, 196] on span at bounding box center [10, 197] width 8 height 8
checkbox input "true"
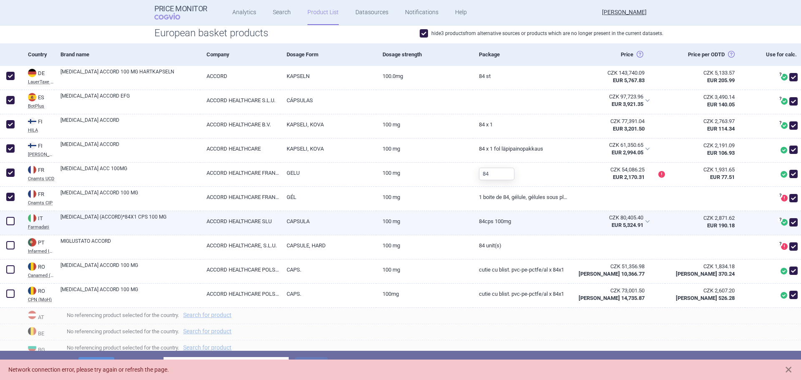
click at [15, 219] on span at bounding box center [10, 221] width 13 height 13
checkbox input "true"
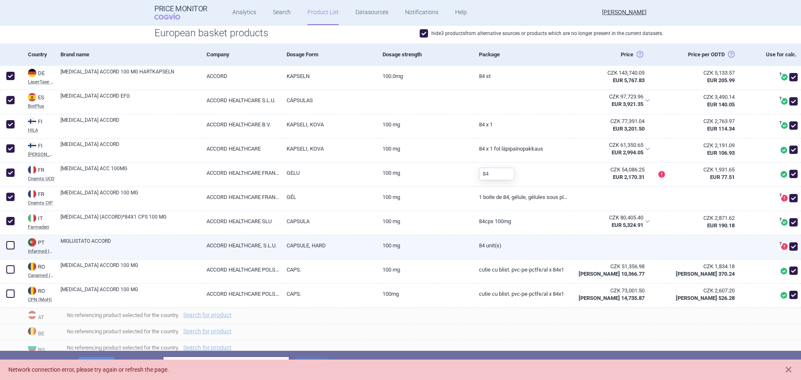
click at [7, 244] on span at bounding box center [10, 245] width 8 height 8
checkbox input "true"
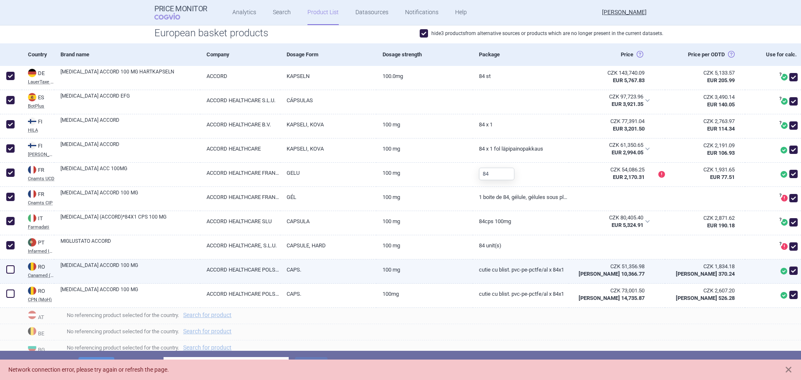
click at [9, 267] on span at bounding box center [10, 269] width 8 height 8
checkbox input "true"
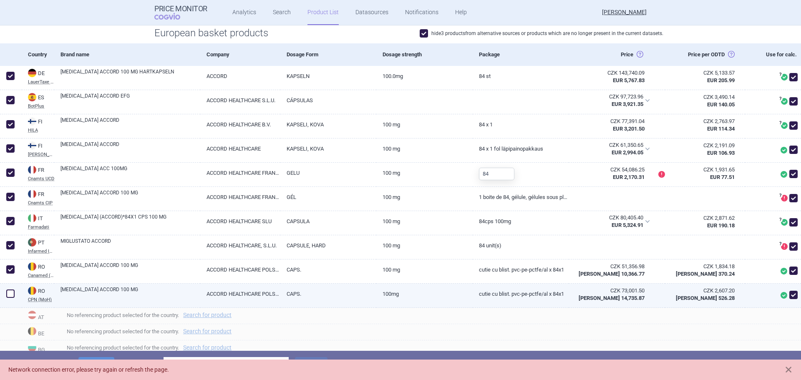
click at [6, 294] on span at bounding box center [10, 294] width 8 height 8
checkbox input "true"
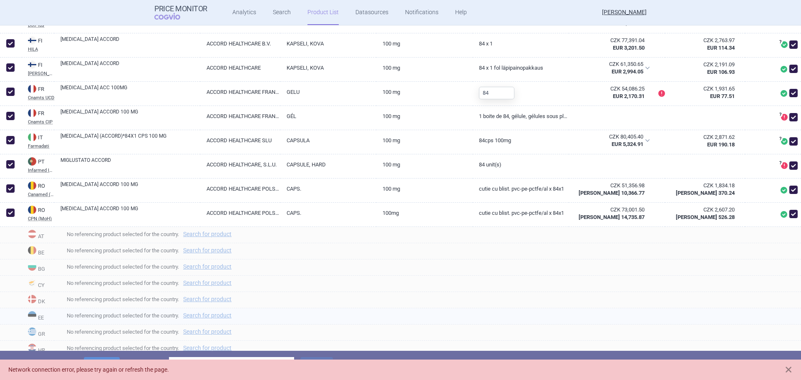
scroll to position [292, 0]
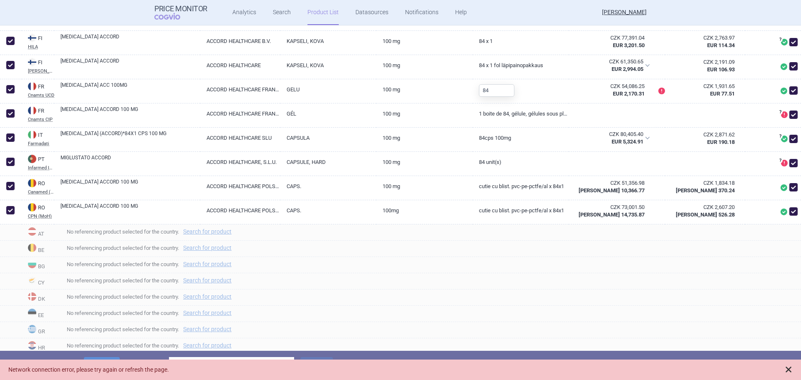
click at [786, 370] on span at bounding box center [788, 369] width 8 height 8
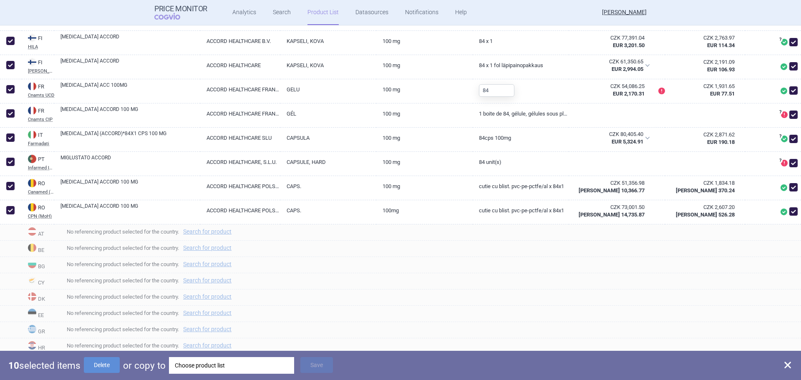
click at [202, 362] on div "Choose product list" at bounding box center [231, 365] width 113 height 17
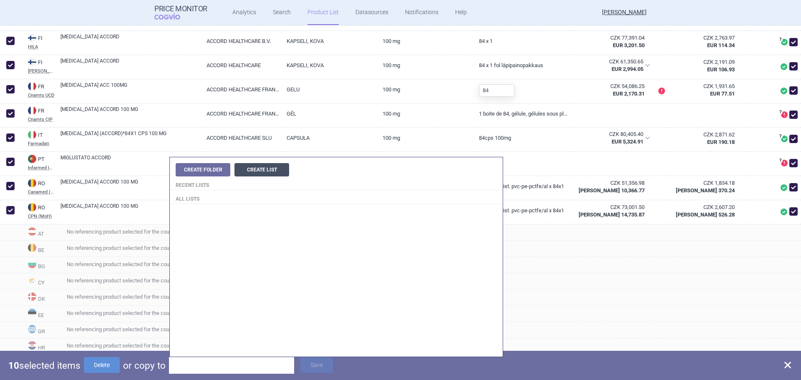
click at [249, 169] on button "Create List" at bounding box center [261, 169] width 55 height 13
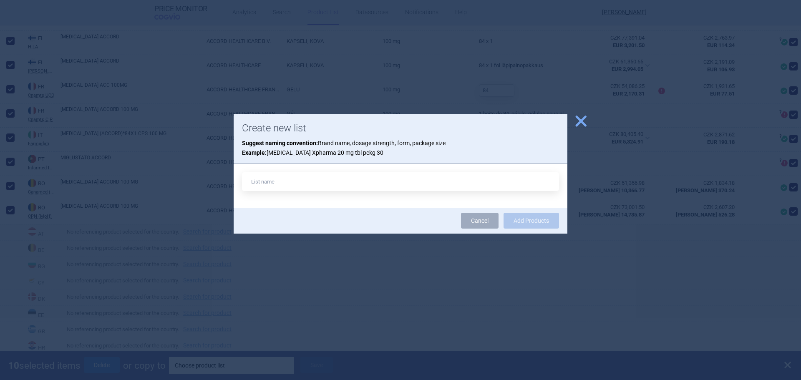
click at [584, 120] on span "close" at bounding box center [581, 121] width 15 height 15
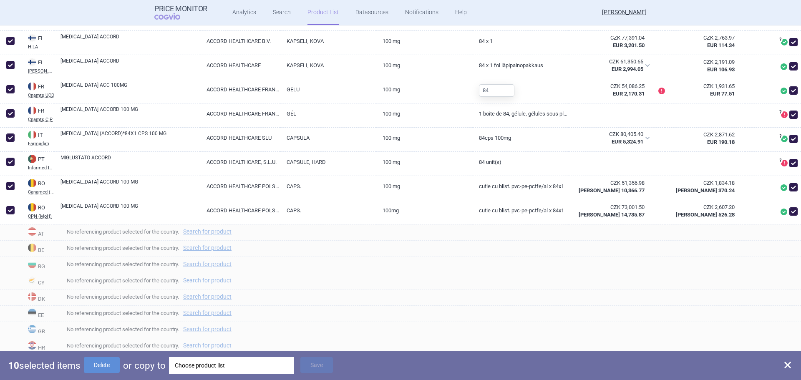
click at [227, 365] on div "Choose product list" at bounding box center [231, 365] width 113 height 17
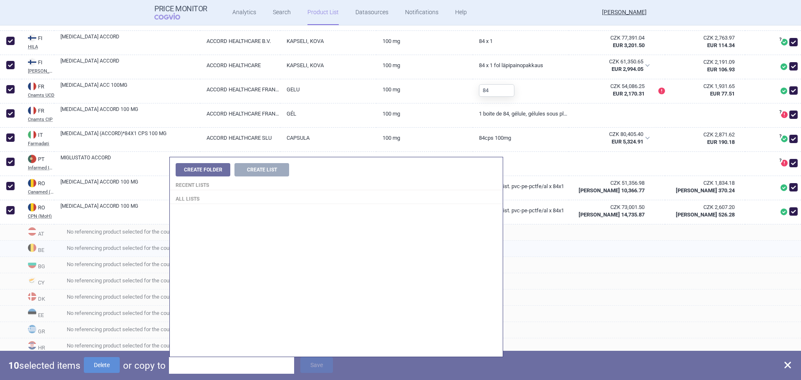
click at [635, 241] on div "No referencing product selected for the country. Search for product" at bounding box center [427, 249] width 747 height 16
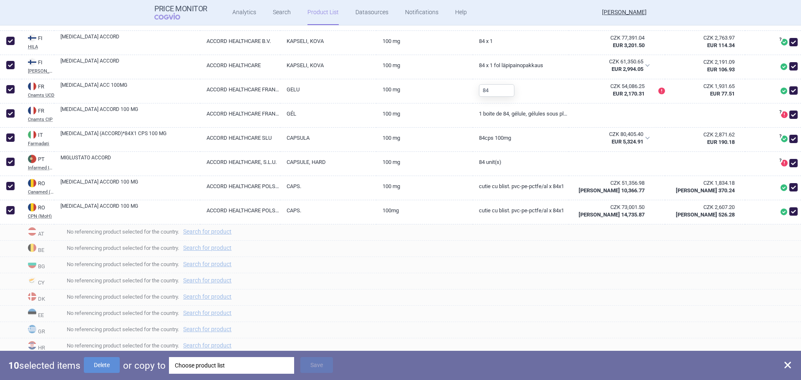
click at [197, 365] on div "Choose product list" at bounding box center [231, 365] width 113 height 17
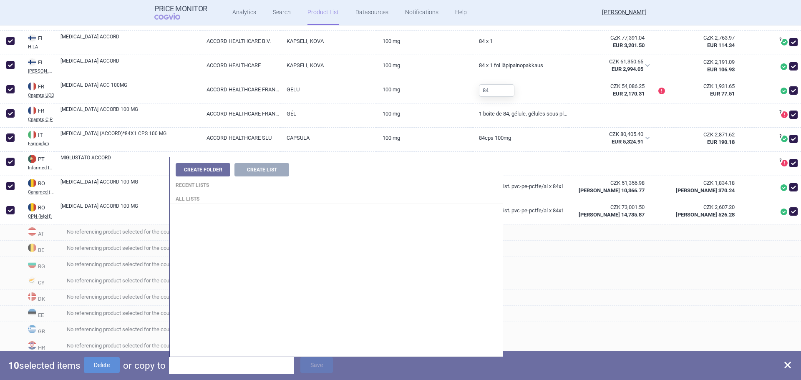
click at [235, 219] on div "Create Folder Create List Recent lists All lists" at bounding box center [336, 256] width 333 height 199
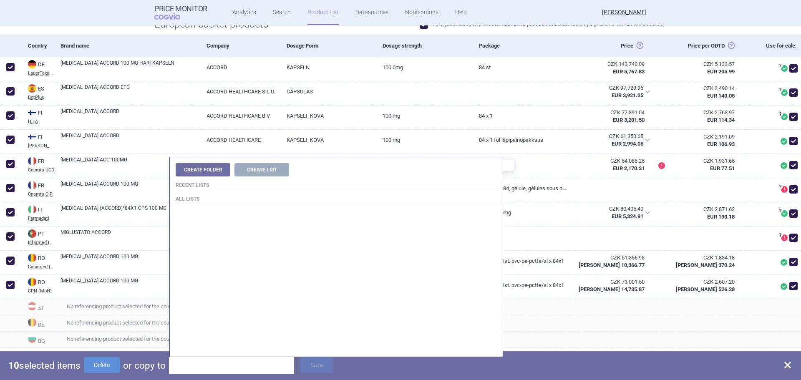
scroll to position [125, 0]
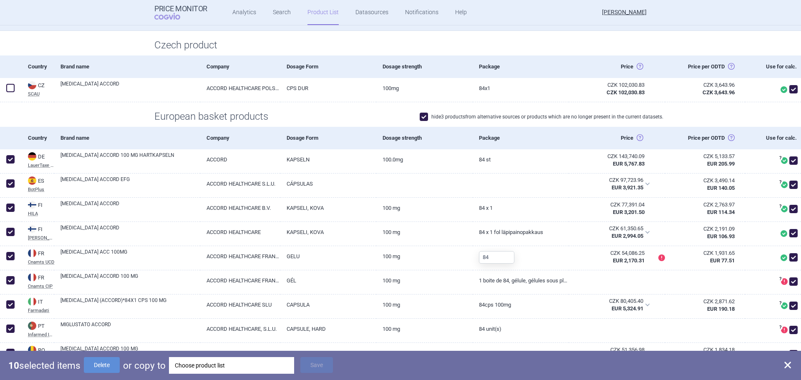
click at [365, 109] on div "European basket products hide 3 products from alternative sources or products w…" at bounding box center [400, 114] width 801 height 25
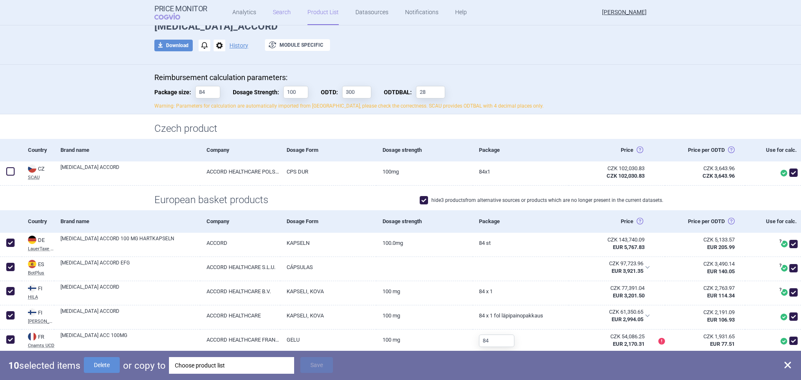
click at [273, 14] on link "Search" at bounding box center [282, 12] width 18 height 25
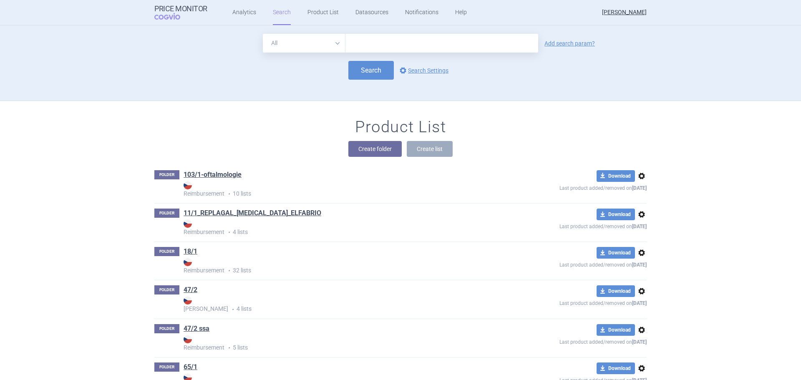
click at [315, 41] on select "All Brand Name ATC Company Active Substance Country Newer than" at bounding box center [304, 43] width 83 height 19
select select "atc"
click at [263, 34] on select "All Brand Name ATC Company Active Substance Country Newer than" at bounding box center [304, 43] width 83 height 19
click at [366, 47] on input "text" at bounding box center [441, 43] width 193 height 19
type input "A16AX06"
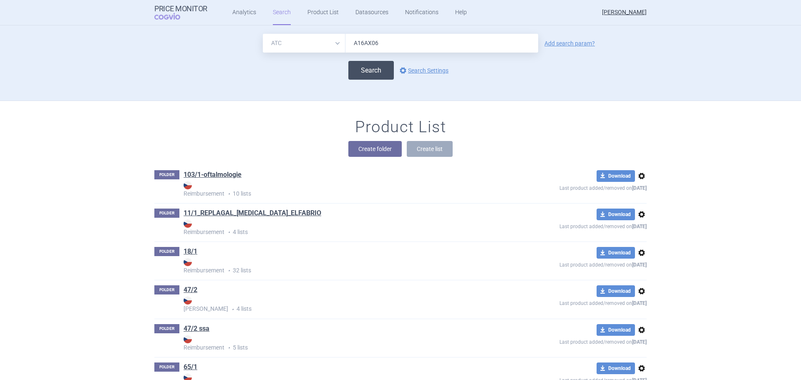
click at [363, 71] on button "Search" at bounding box center [370, 70] width 45 height 19
select select "atc"
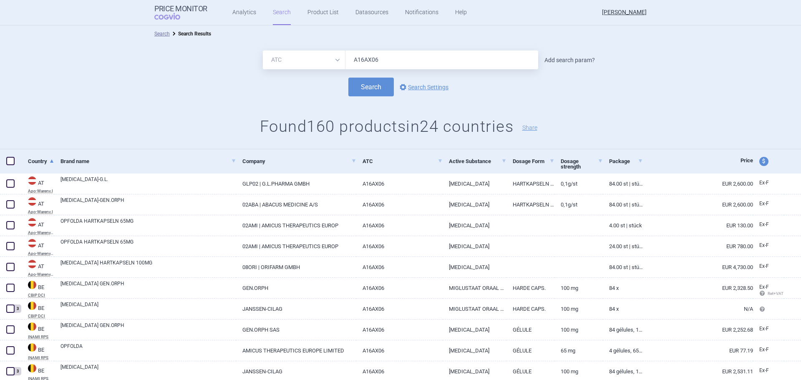
click at [564, 62] on link "Add search param?" at bounding box center [569, 60] width 50 height 6
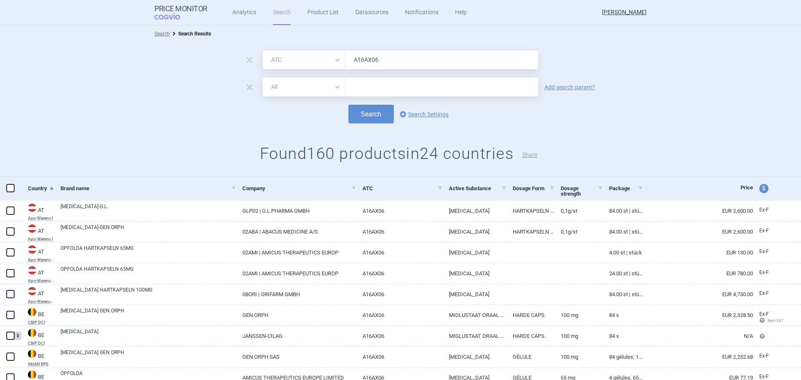
click at [278, 83] on select "All Brand Name ATC Company Active Substance Country Newer than" at bounding box center [304, 87] width 83 height 19
select select "mah"
click at [263, 78] on select "All Brand Name ATC Company Active Substance Country Newer than" at bounding box center [304, 87] width 83 height 19
click at [355, 96] on input "text" at bounding box center [441, 87] width 193 height 19
type input "accord"
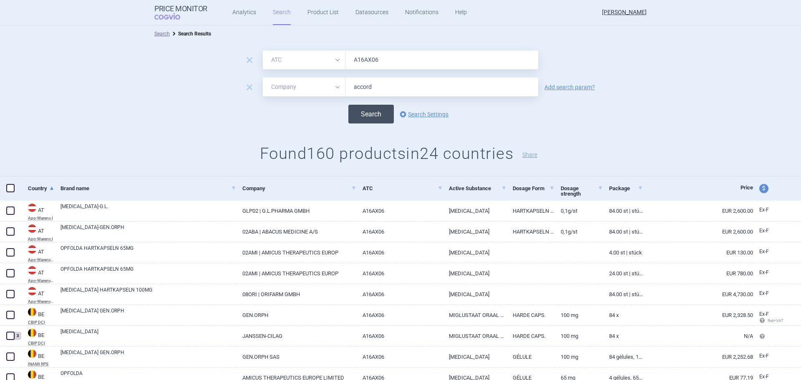
click at [376, 118] on button "Search" at bounding box center [370, 114] width 45 height 19
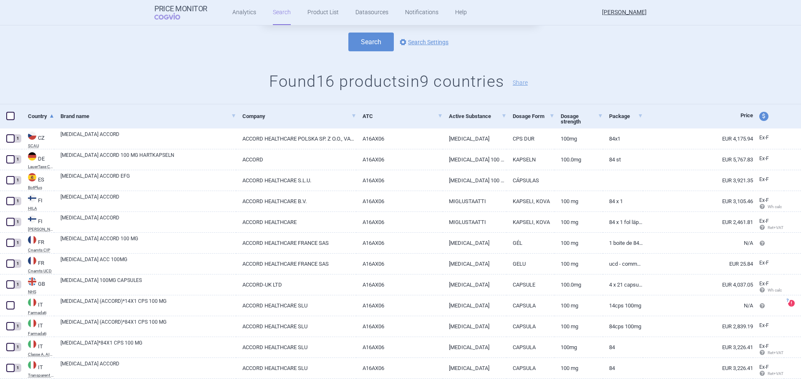
scroll to position [83, 0]
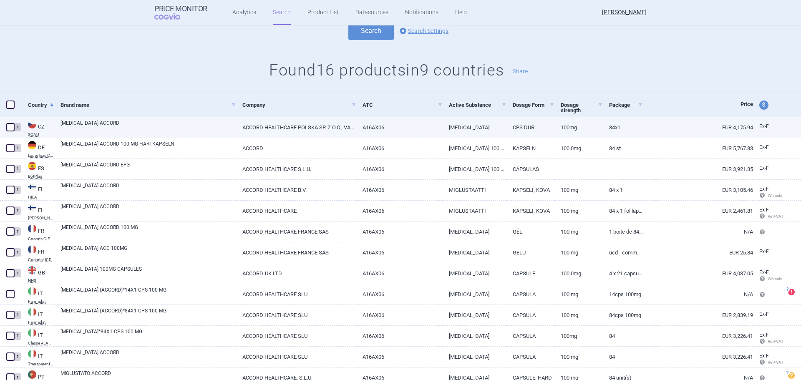
click at [13, 128] on span at bounding box center [10, 127] width 8 height 8
checkbox input "true"
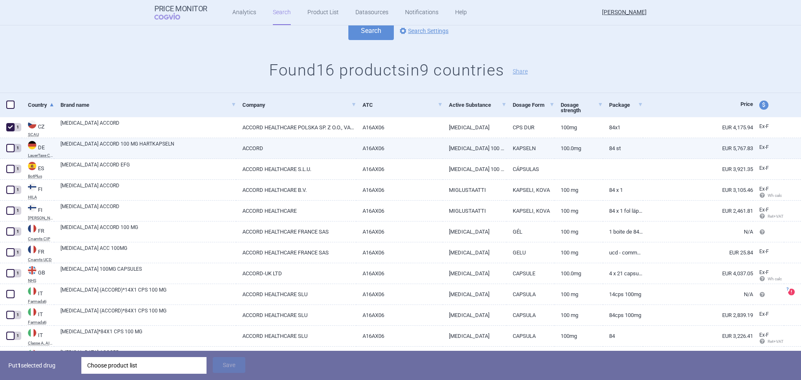
click at [10, 148] on span at bounding box center [10, 148] width 8 height 8
checkbox input "true"
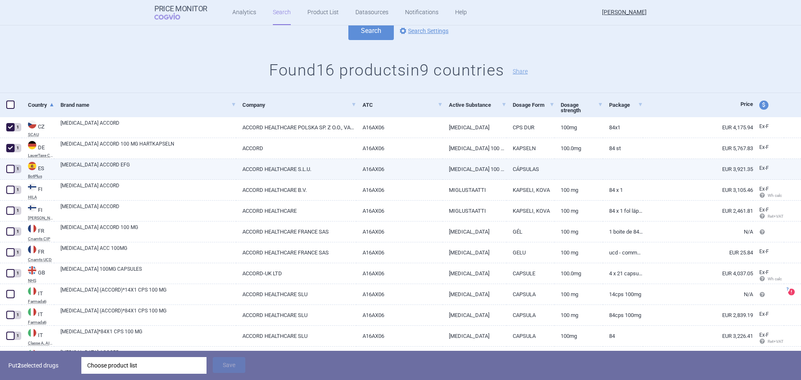
click at [9, 167] on span at bounding box center [10, 169] width 8 height 8
checkbox input "true"
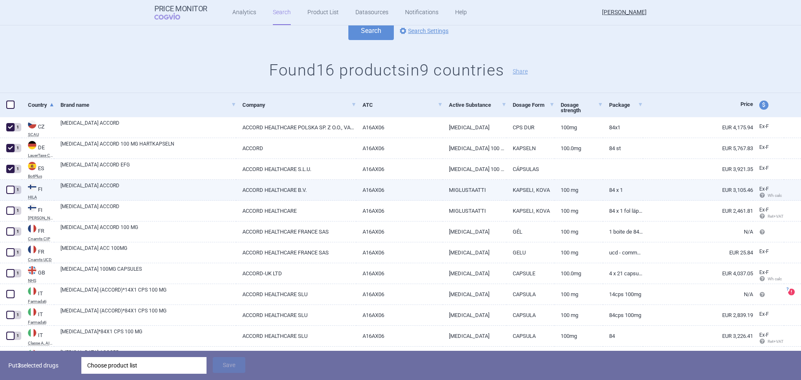
click at [6, 189] on span at bounding box center [10, 190] width 13 height 13
checkbox input "true"
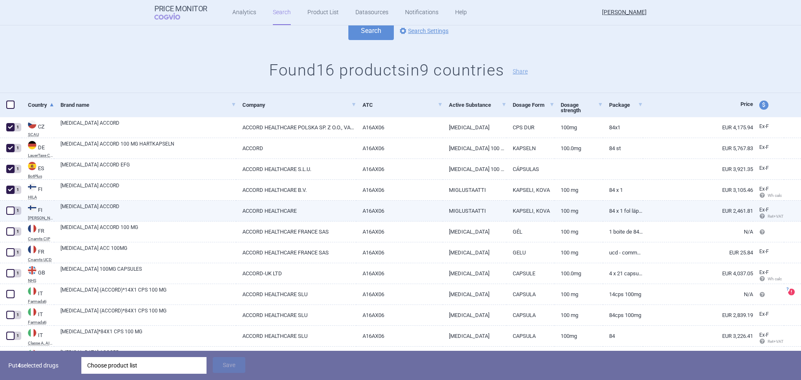
click at [13, 209] on span at bounding box center [10, 211] width 8 height 8
checkbox input "true"
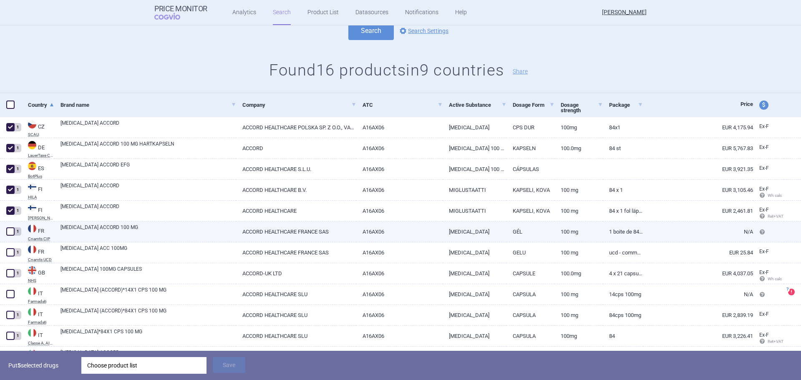
click at [10, 232] on span at bounding box center [10, 231] width 8 height 8
checkbox input "true"
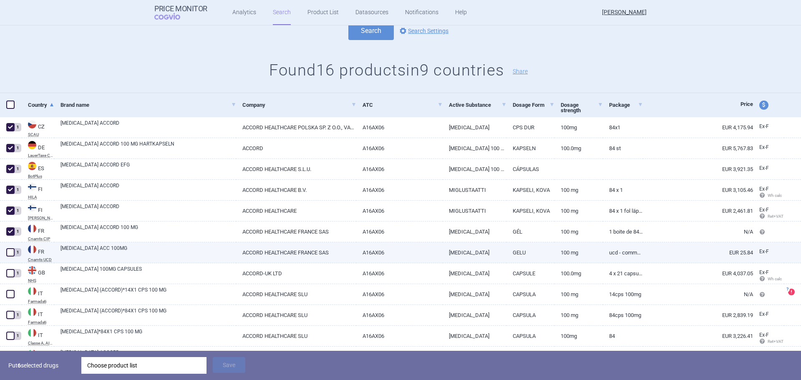
click at [9, 250] on span at bounding box center [10, 252] width 8 height 8
checkbox input "true"
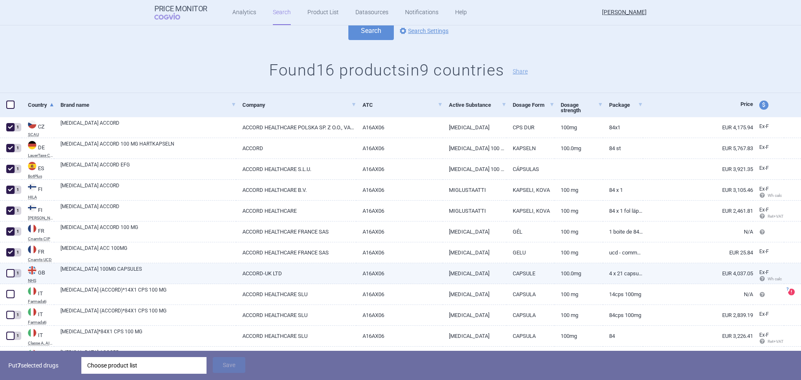
click at [13, 272] on span at bounding box center [10, 273] width 8 height 8
checkbox input "true"
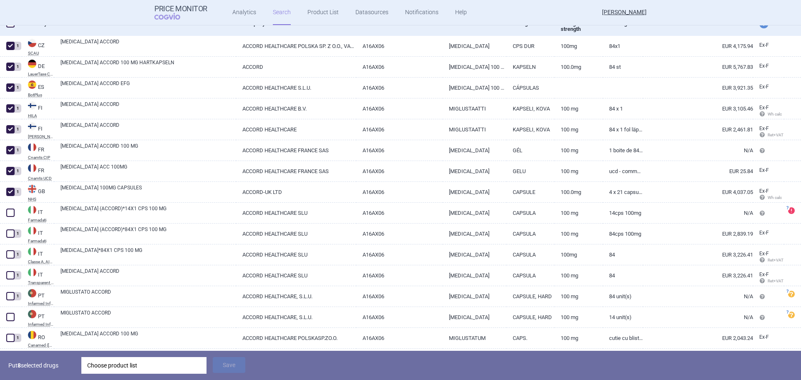
scroll to position [167, 0]
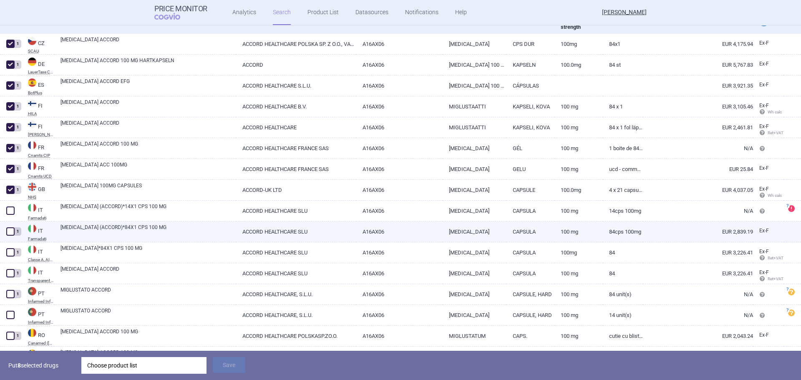
click at [10, 229] on span at bounding box center [10, 231] width 8 height 8
checkbox input "true"
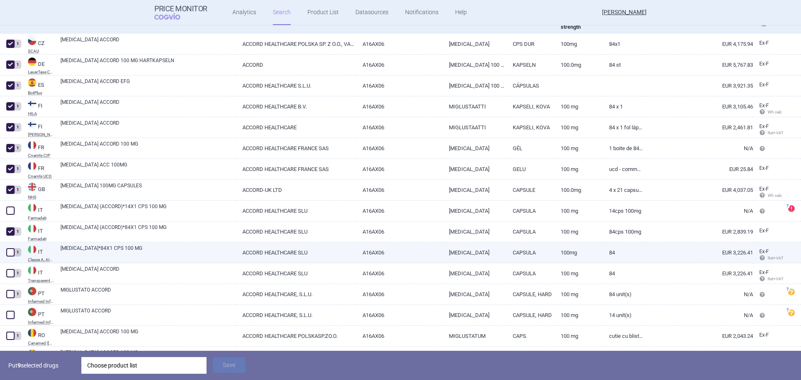
click at [11, 250] on span at bounding box center [10, 252] width 8 height 8
checkbox input "true"
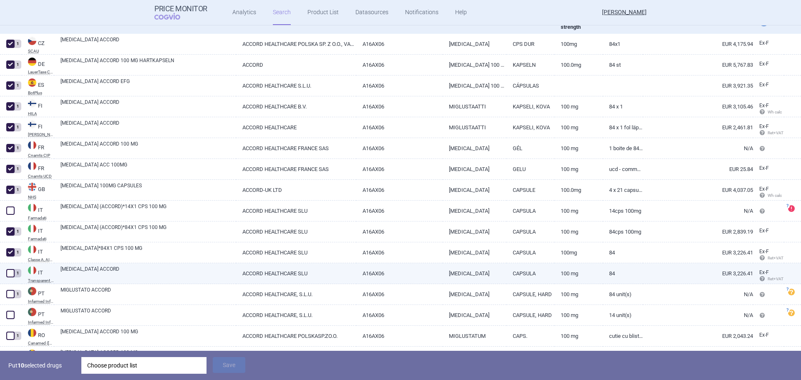
click at [11, 273] on span at bounding box center [10, 273] width 8 height 8
checkbox input "true"
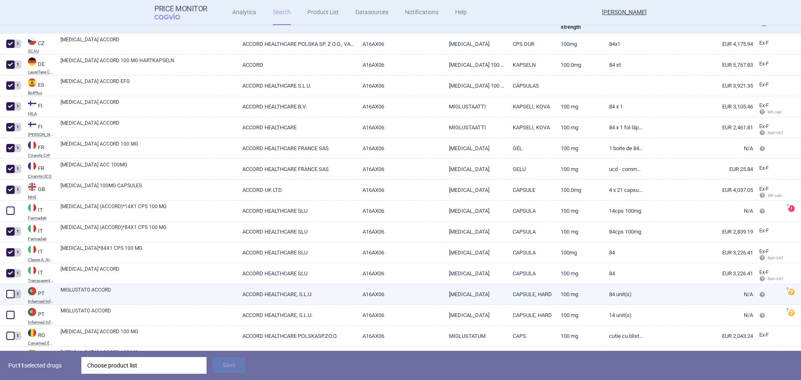
click at [13, 292] on span at bounding box center [10, 294] width 8 height 8
checkbox input "true"
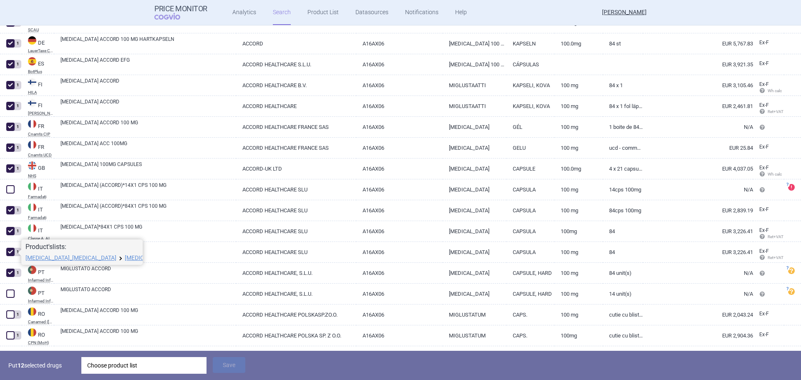
scroll to position [209, 0]
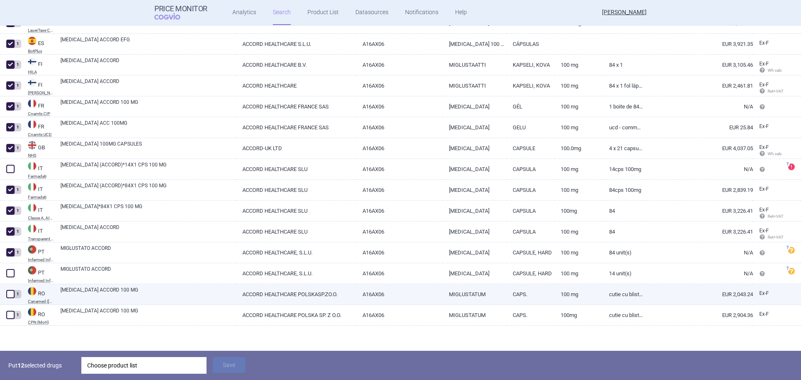
click at [11, 293] on span at bounding box center [10, 294] width 8 height 8
checkbox input "true"
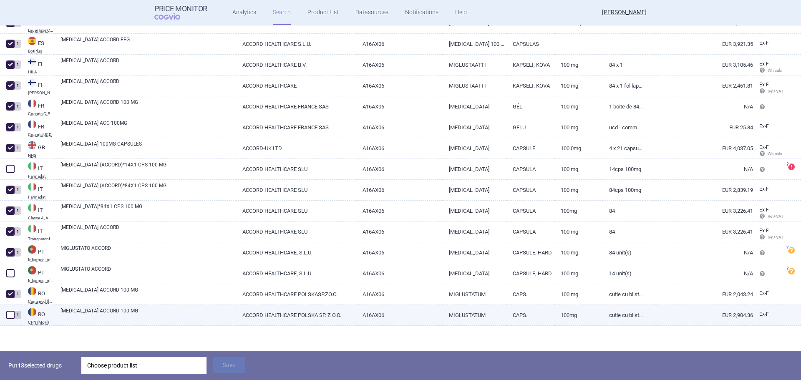
click at [12, 312] on span at bounding box center [10, 315] width 8 height 8
checkbox input "true"
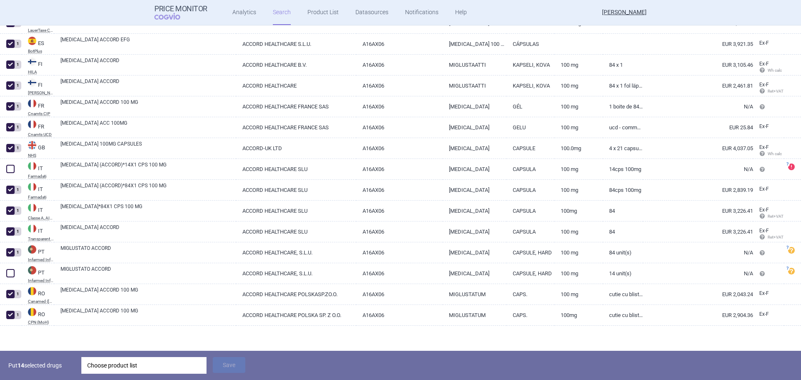
click at [158, 367] on div "Choose product list" at bounding box center [143, 365] width 113 height 17
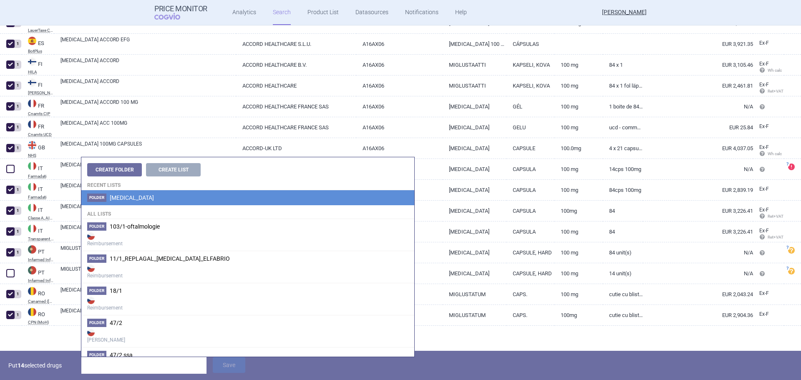
click at [151, 198] on li "Folder ZAVESCA" at bounding box center [247, 197] width 333 height 15
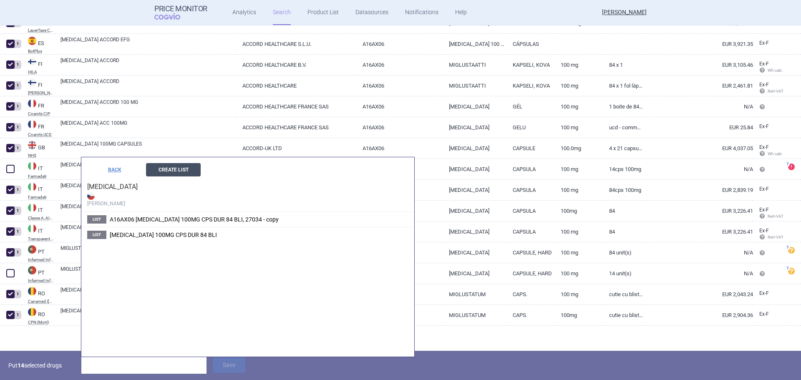
click at [172, 172] on button "Create List" at bounding box center [173, 169] width 55 height 13
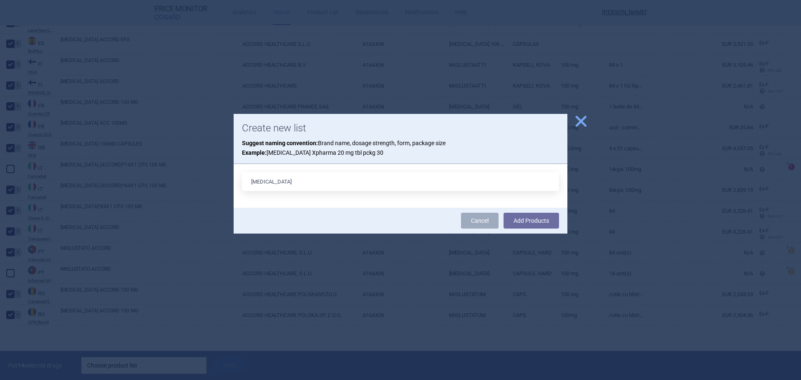
type input "MIGLUSTAT_ACCORD"
click at [540, 214] on button "Add Products" at bounding box center [531, 221] width 55 height 16
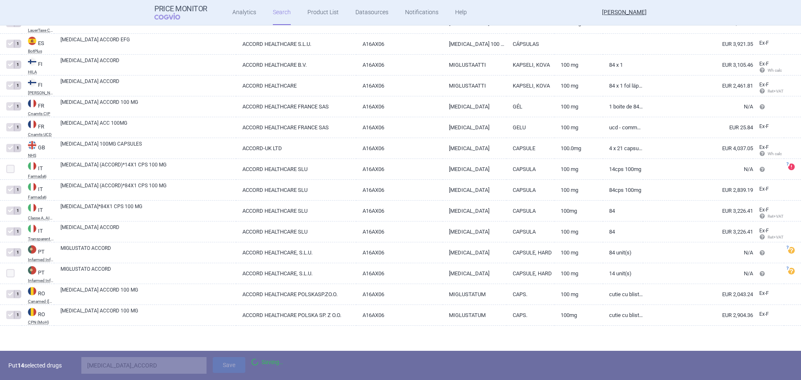
scroll to position [181, 0]
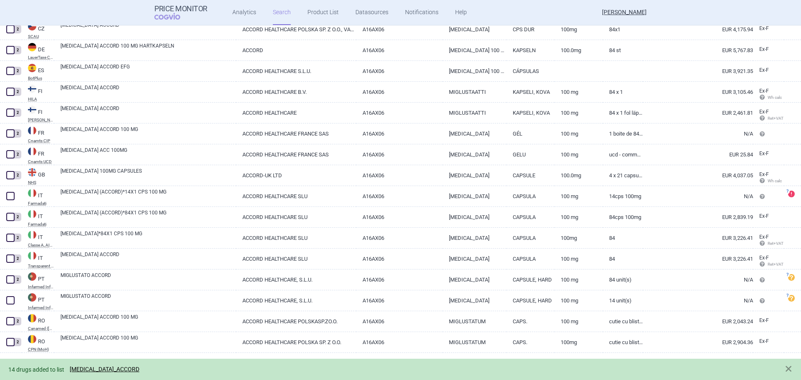
click at [109, 364] on div "14 drugs added to list MIGLUSTAT_ACCORD" at bounding box center [400, 369] width 801 height 21
click at [111, 368] on link "MIGLUSTAT_ACCORD" at bounding box center [105, 369] width 70 height 7
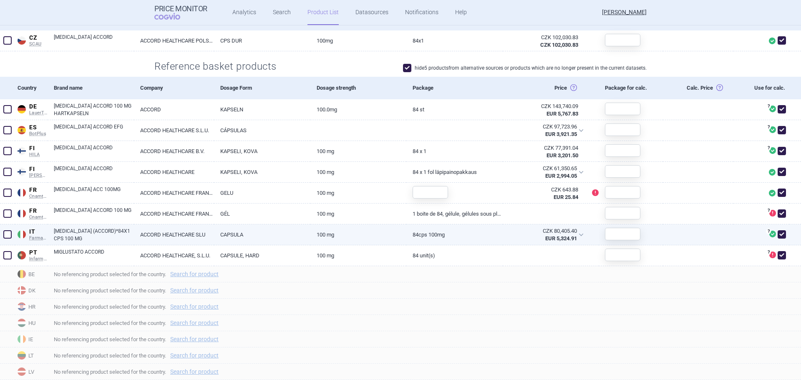
scroll to position [250, 0]
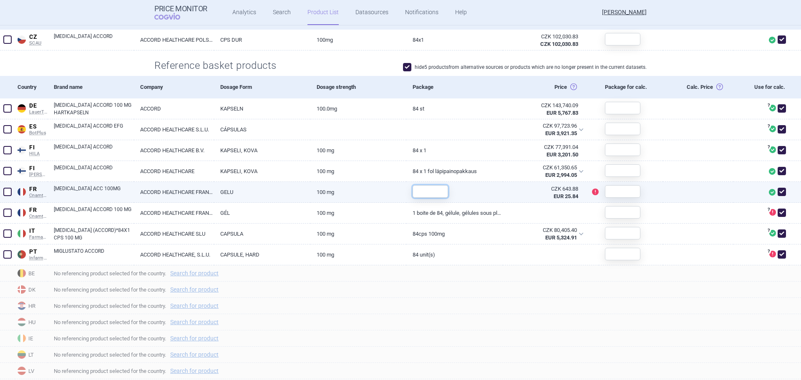
drag, startPoint x: 426, startPoint y: 189, endPoint x: 430, endPoint y: 193, distance: 5.6
click at [427, 189] on input "text" at bounding box center [430, 191] width 35 height 13
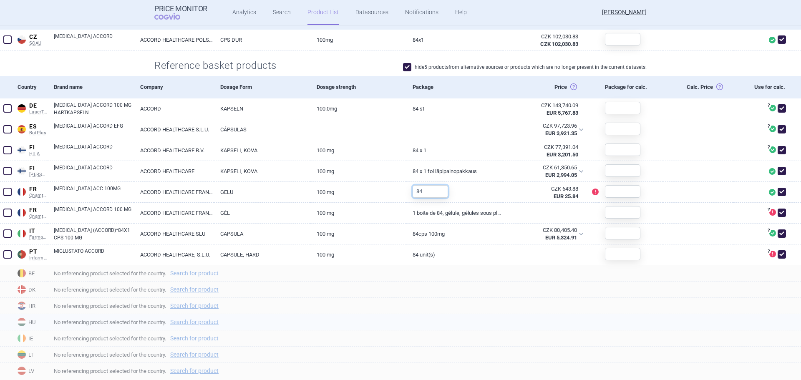
type input "84"
click at [588, 318] on span "No referencing product selected for the country. Search for product" at bounding box center [427, 322] width 747 height 10
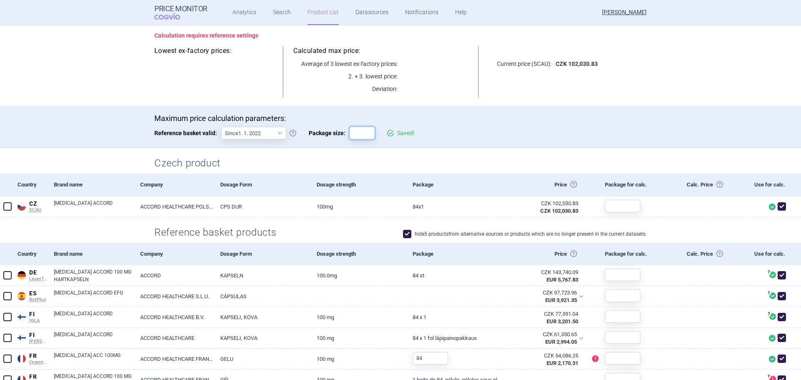
click at [361, 131] on input "Package size:" at bounding box center [362, 133] width 25 height 13
type input "1"
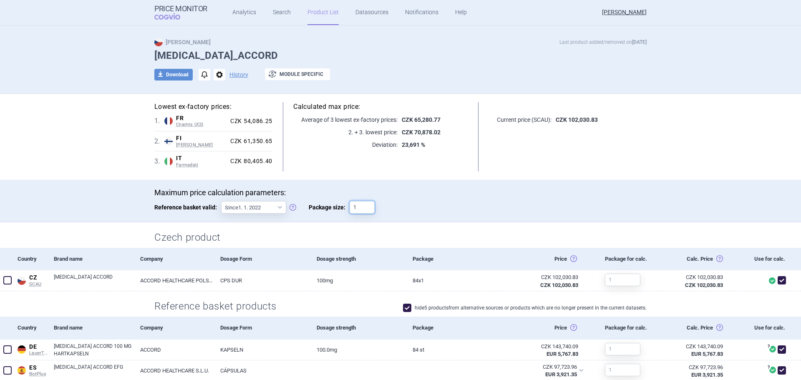
scroll to position [0, 0]
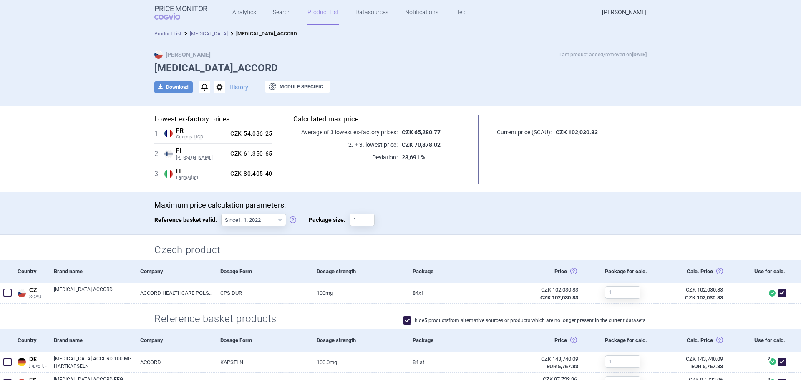
click at [207, 36] on link "[MEDICAL_DATA]" at bounding box center [209, 34] width 38 height 6
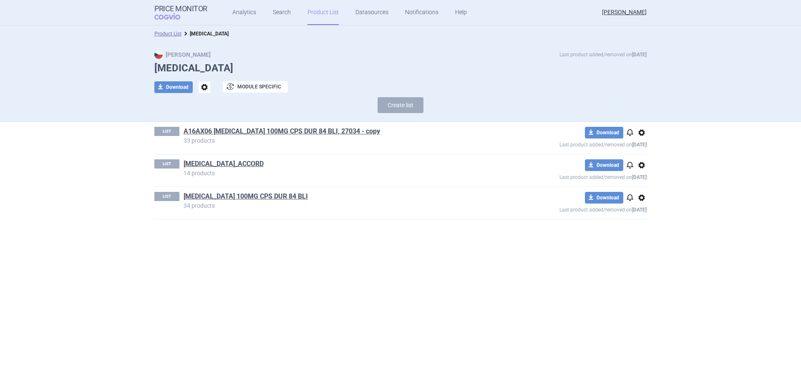
click at [330, 11] on link "Product List" at bounding box center [322, 12] width 31 height 25
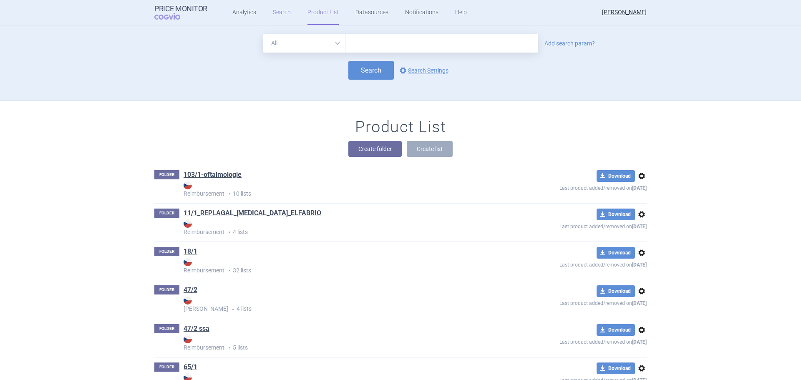
scroll to position [76, 0]
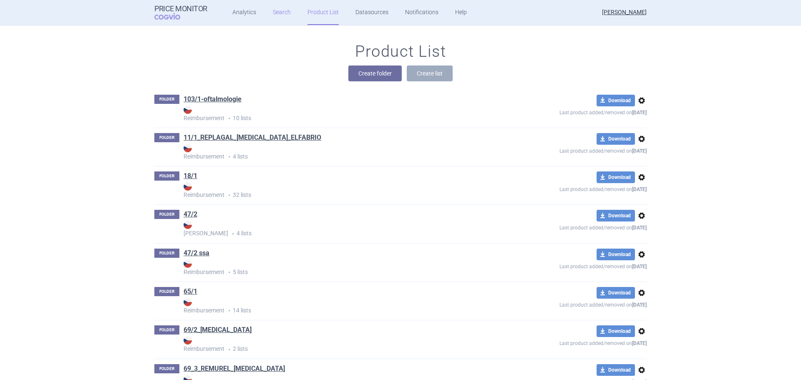
click at [275, 15] on link "Search" at bounding box center [282, 12] width 18 height 25
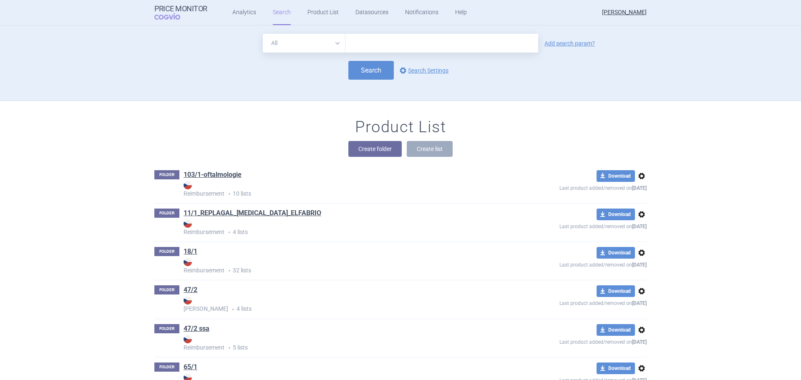
click at [377, 42] on input "text" at bounding box center [441, 43] width 193 height 19
type input "zavesca"
click at [366, 64] on button "Search" at bounding box center [370, 70] width 45 height 19
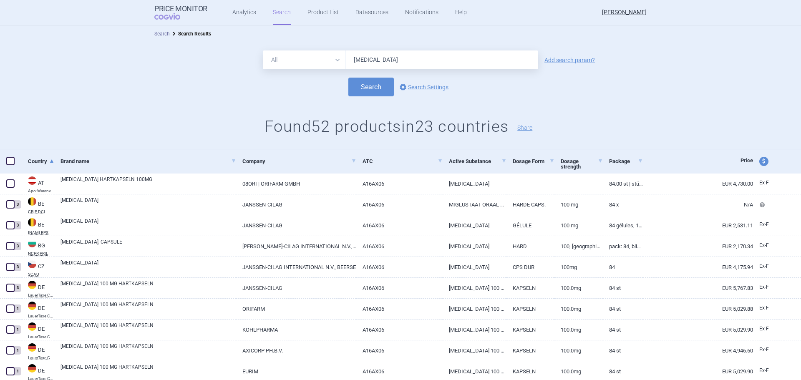
click at [298, 55] on select "All Brand Name ATC Company Active Substance Country Newer than" at bounding box center [304, 59] width 83 height 19
select select "atc"
click at [263, 50] on select "All Brand Name ATC Company Active Substance Country Newer than" at bounding box center [304, 59] width 83 height 19
drag, startPoint x: 395, startPoint y: 62, endPoint x: 307, endPoint y: 65, distance: 88.1
click at [307, 65] on div "All Brand Name ATC Company Active Substance Country Newer than zavesca" at bounding box center [400, 59] width 275 height 19
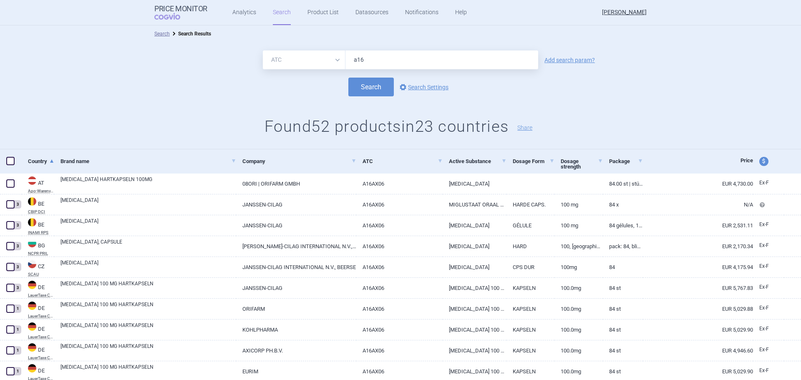
type input "A16AX06"
click at [579, 59] on link "Add search param?" at bounding box center [569, 60] width 50 height 6
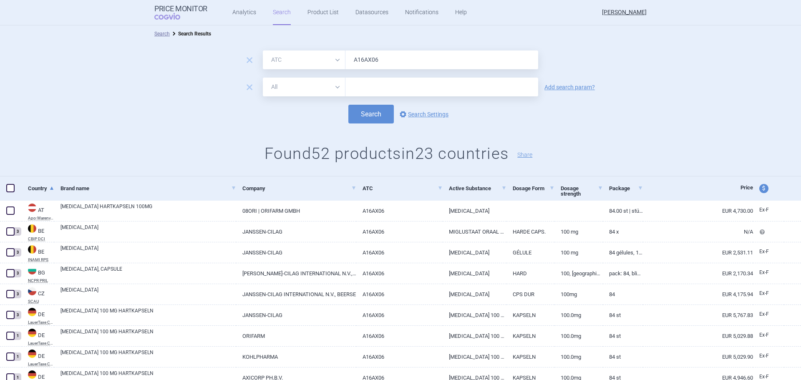
click at [307, 88] on select "All Brand Name ATC Company Active Substance Country Newer than" at bounding box center [304, 87] width 83 height 19
select select "mah"
click at [263, 78] on select "All Brand Name ATC Company Active Substance Country Newer than" at bounding box center [304, 87] width 83 height 19
click at [358, 86] on input "text" at bounding box center [441, 87] width 193 height 19
type input "janssen"
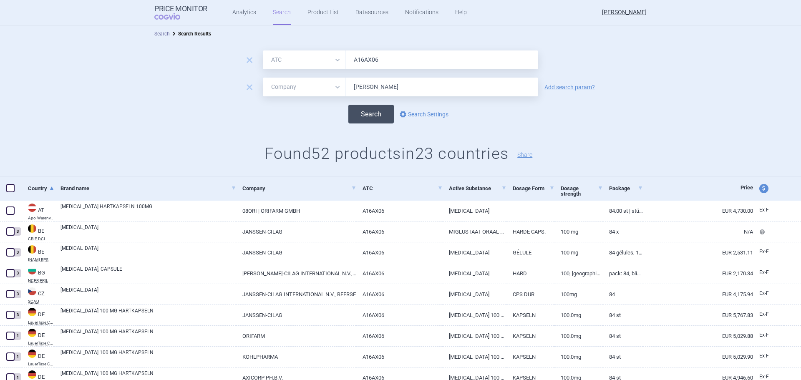
click at [369, 120] on button "Search" at bounding box center [370, 114] width 45 height 19
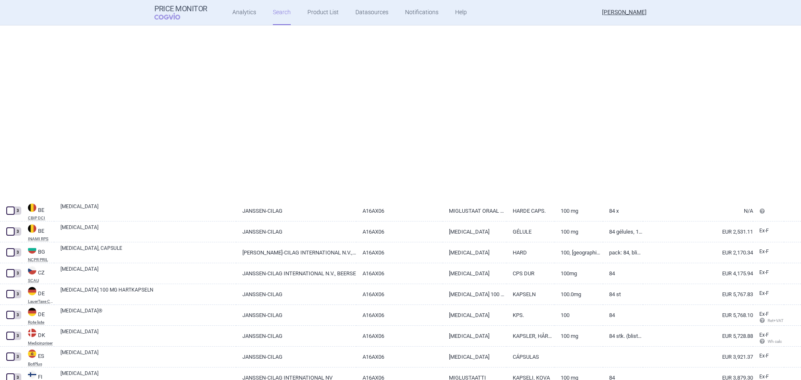
select select "atc"
select select "mah"
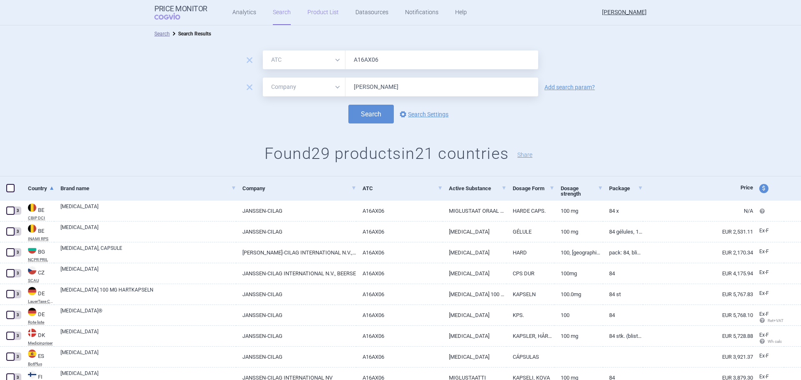
click at [326, 15] on link "Product List" at bounding box center [322, 12] width 31 height 25
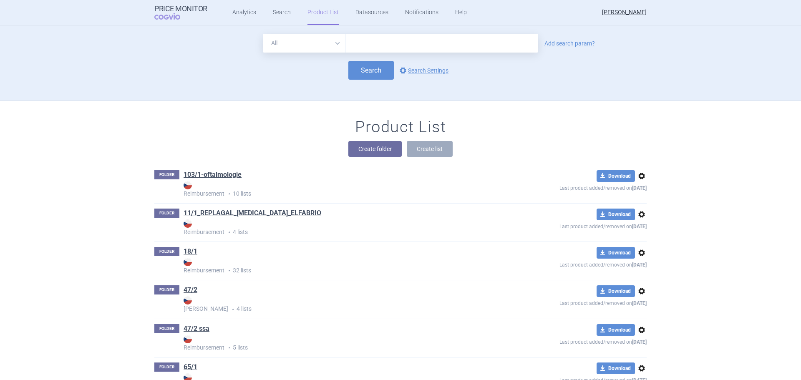
scroll to position [76, 0]
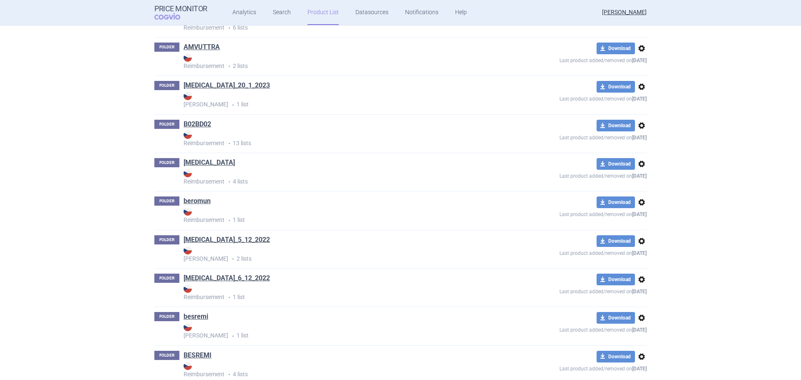
scroll to position [1077, 0]
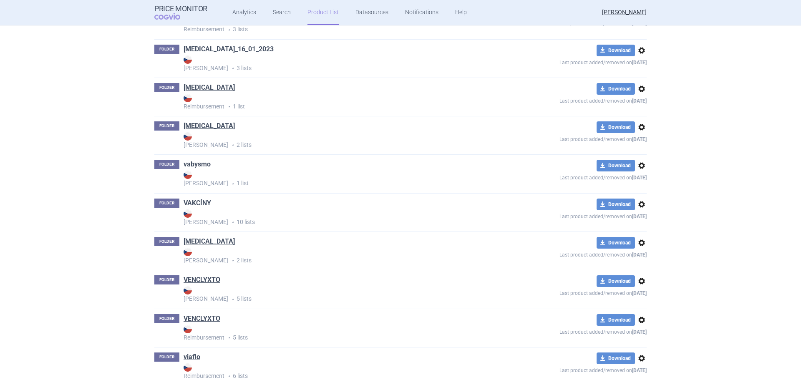
click at [199, 202] on link "VAKCÍNY" at bounding box center [198, 203] width 28 height 9
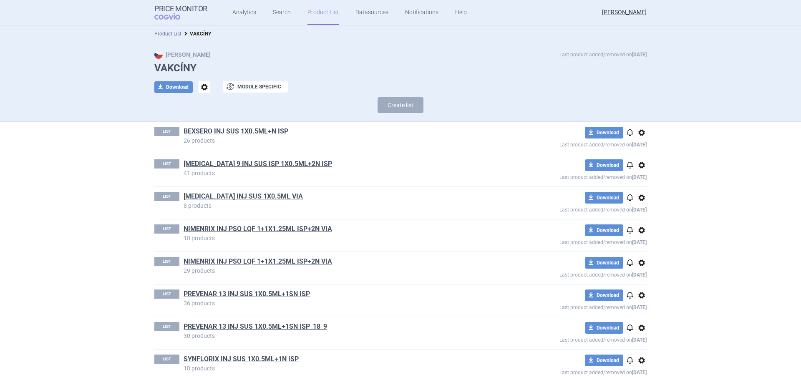
click at [329, 14] on link "Product List" at bounding box center [322, 12] width 31 height 25
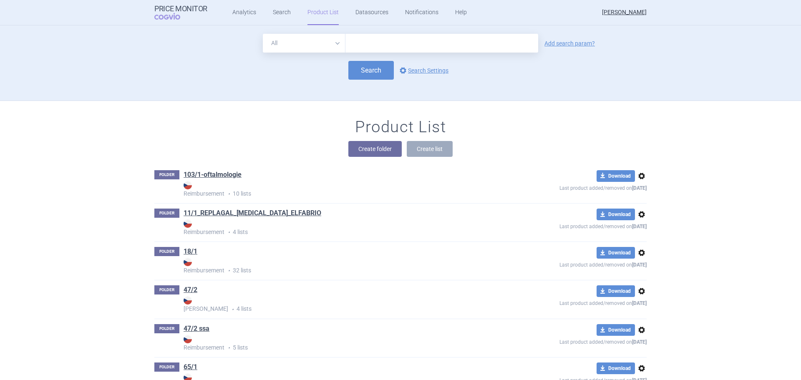
scroll to position [76, 0]
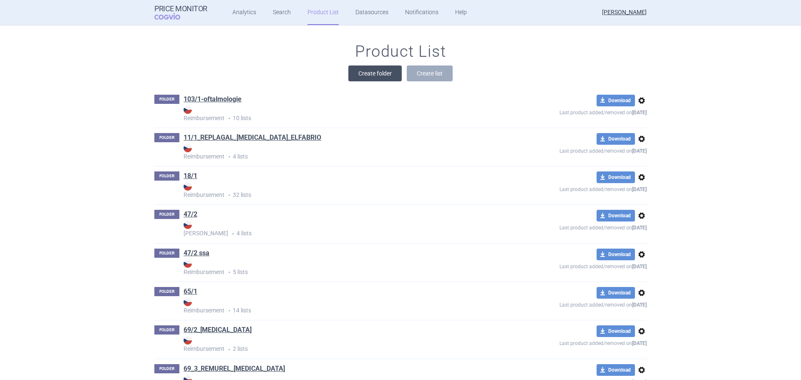
drag, startPoint x: 341, startPoint y: 66, endPoint x: 365, endPoint y: 66, distance: 23.8
click at [345, 66] on div "Create folder Create list" at bounding box center [400, 74] width 492 height 16
click at [370, 66] on button "Create folder" at bounding box center [374, 74] width 53 height 16
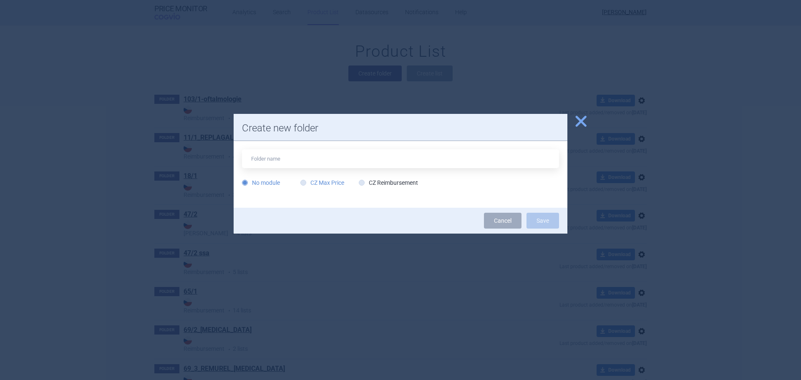
click at [338, 183] on label "CZ Max Price" at bounding box center [322, 183] width 44 height 8
click at [309, 183] on input "CZ Max Price" at bounding box center [305, 183] width 8 height 8
radio input "true"
click at [312, 156] on input "text" at bounding box center [400, 158] width 317 height 19
type input "fsme"
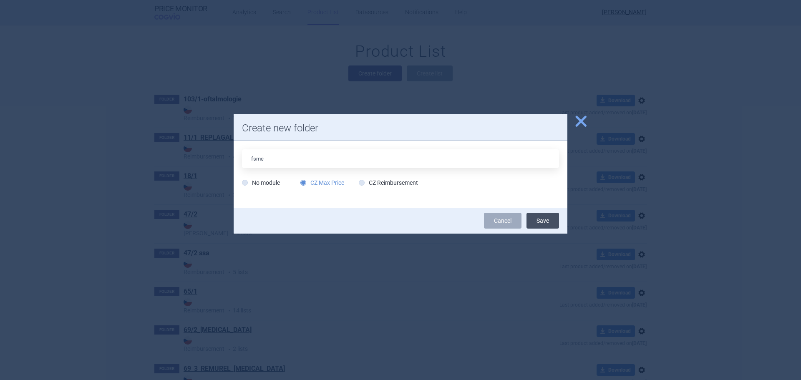
click at [546, 216] on button "Save" at bounding box center [543, 221] width 33 height 16
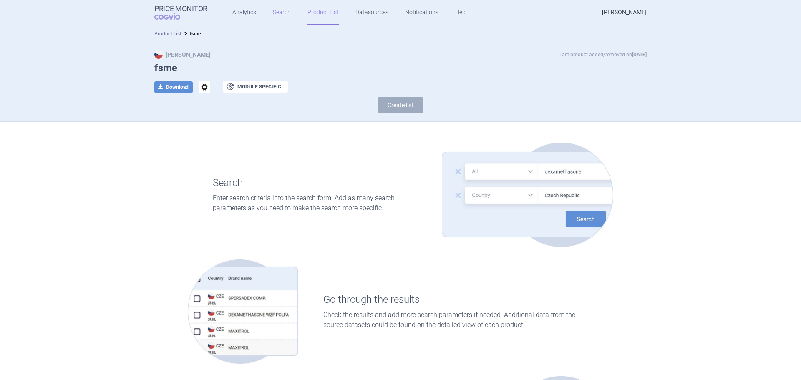
click at [277, 15] on link "Search" at bounding box center [282, 12] width 18 height 25
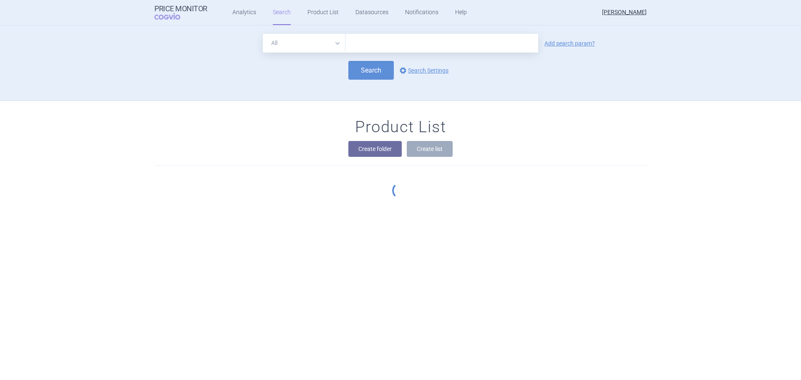
click at [353, 44] on input "text" at bounding box center [441, 43] width 193 height 19
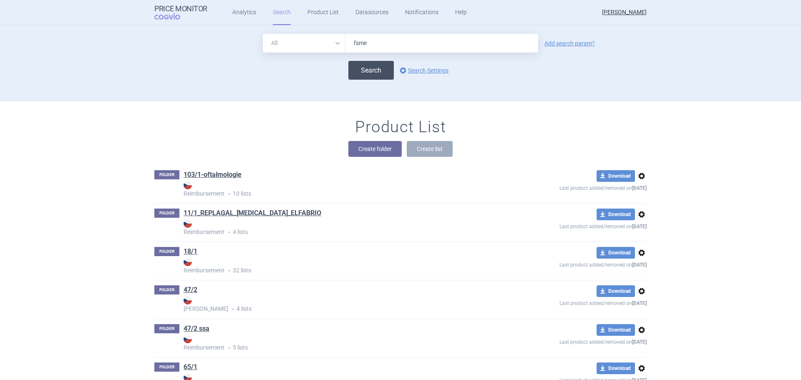
type input "fsme"
click at [356, 71] on button "Search" at bounding box center [370, 70] width 45 height 19
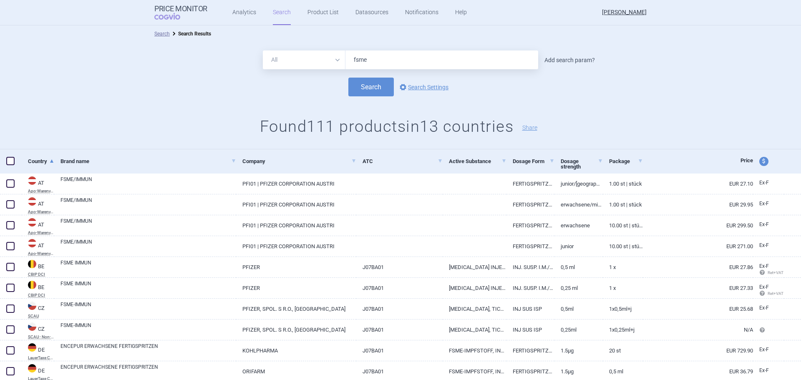
click at [562, 60] on link "Add search param?" at bounding box center [569, 60] width 50 height 6
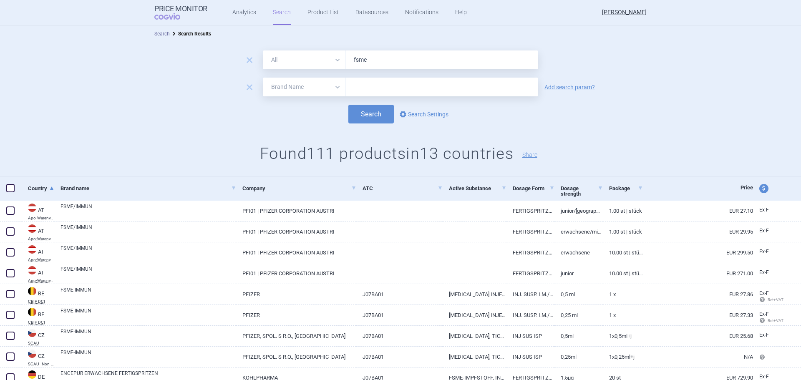
click at [287, 88] on select "All Brand Name ATC Company Active Substance Country Newer than" at bounding box center [304, 87] width 83 height 19
select select "mah"
click at [263, 78] on select "All Brand Name ATC Company Active Substance Country Newer than" at bounding box center [304, 87] width 83 height 19
drag, startPoint x: 366, startPoint y: 85, endPoint x: 363, endPoint y: 76, distance: 10.0
click at [366, 84] on input "text" at bounding box center [441, 87] width 193 height 19
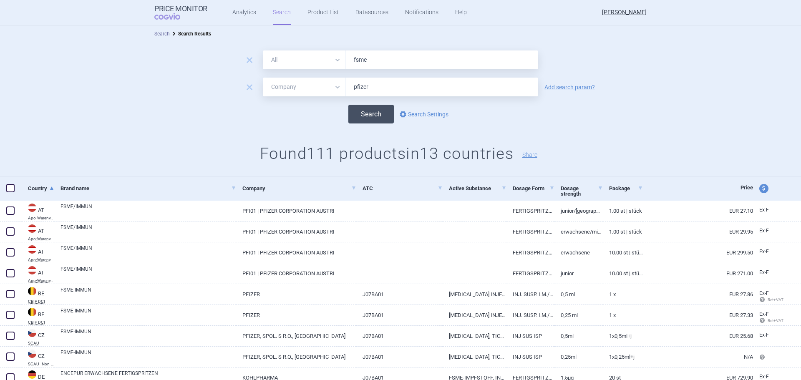
type input "pfizer"
click at [362, 121] on button "Search" at bounding box center [370, 114] width 45 height 19
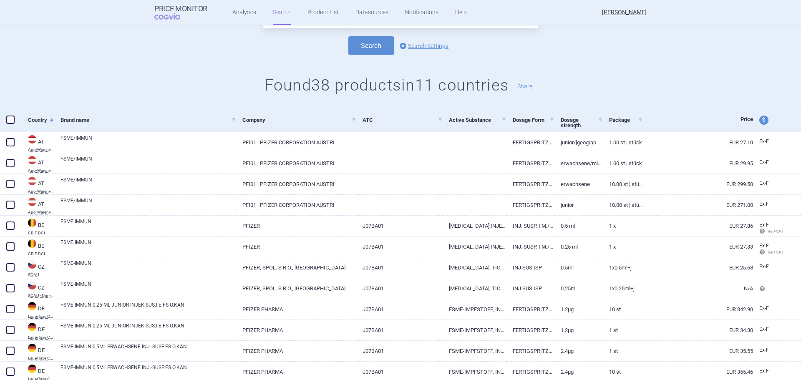
scroll to position [83, 0]
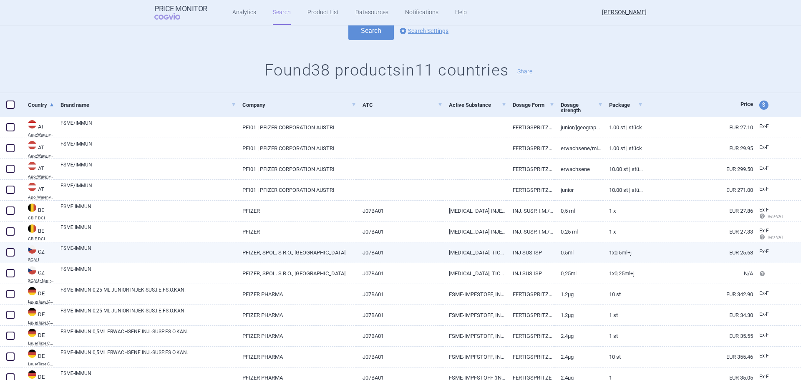
click at [12, 249] on span at bounding box center [10, 252] width 8 height 8
checkbox input "true"
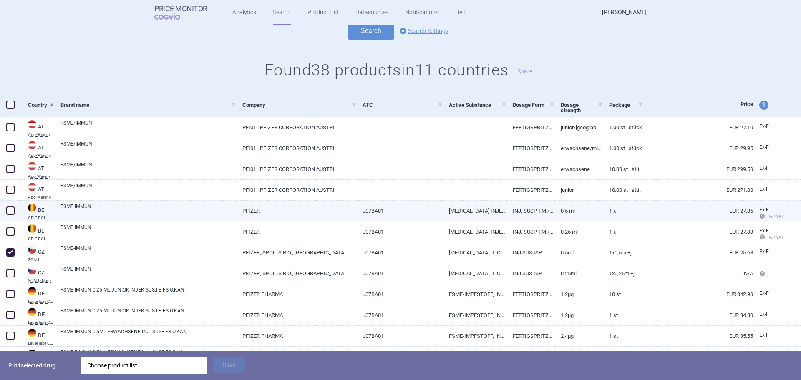
click at [10, 209] on span at bounding box center [10, 211] width 8 height 8
checkbox input "true"
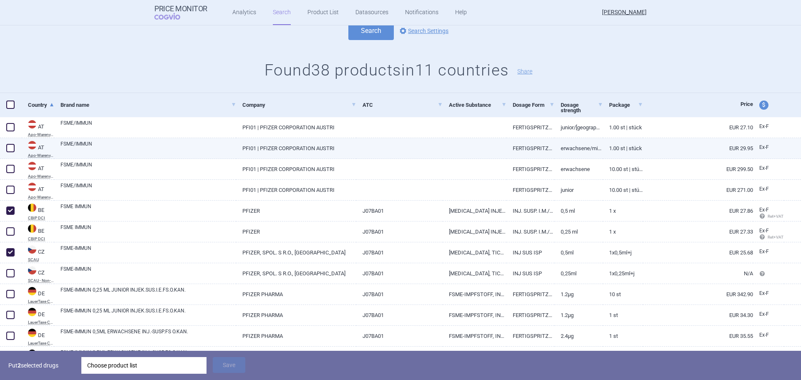
click at [7, 146] on span at bounding box center [10, 148] width 8 height 8
checkbox input "true"
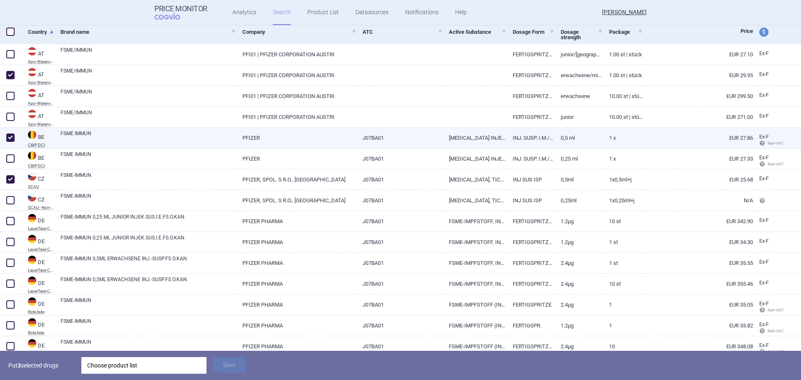
scroll to position [167, 0]
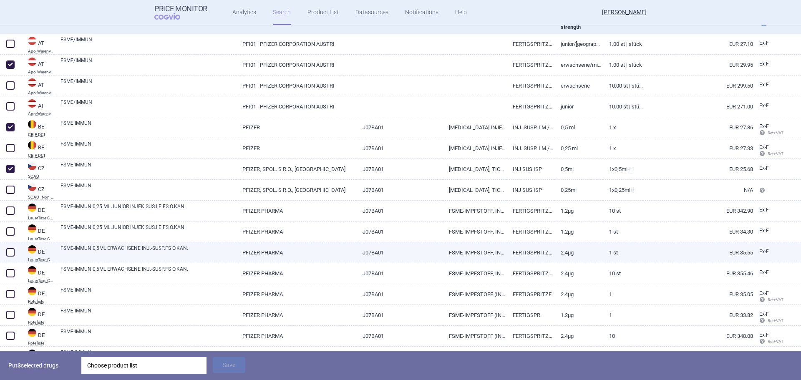
click at [10, 248] on span at bounding box center [10, 252] width 8 height 8
checkbox input "true"
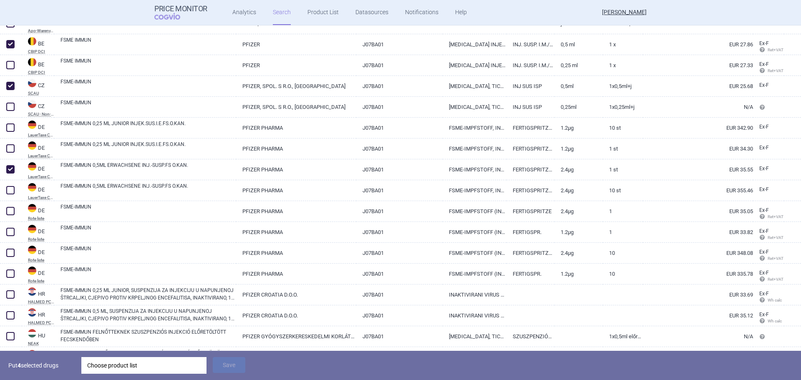
scroll to position [250, 0]
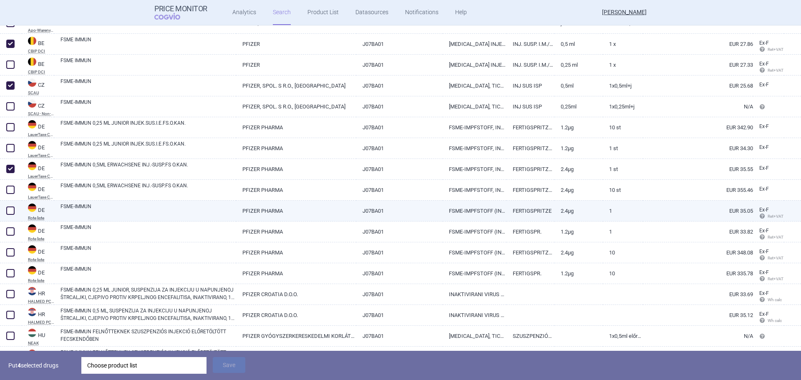
click at [13, 209] on span at bounding box center [10, 211] width 8 height 8
checkbox input "true"
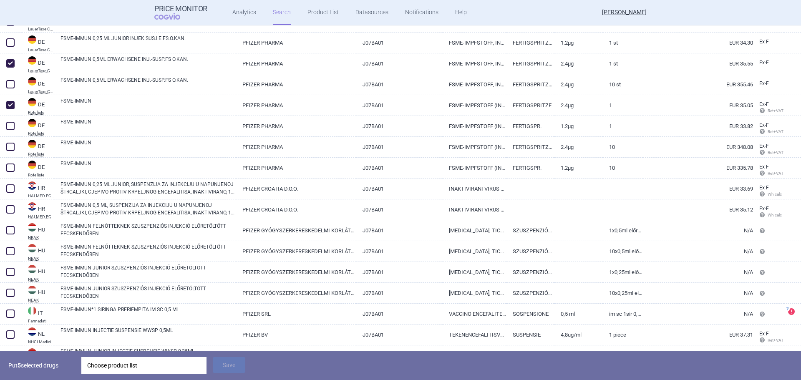
scroll to position [375, 0]
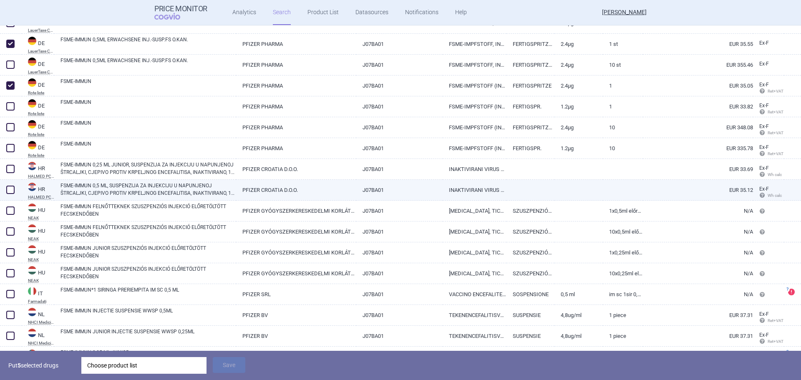
click at [10, 191] on span at bounding box center [10, 190] width 8 height 8
checkbox input "true"
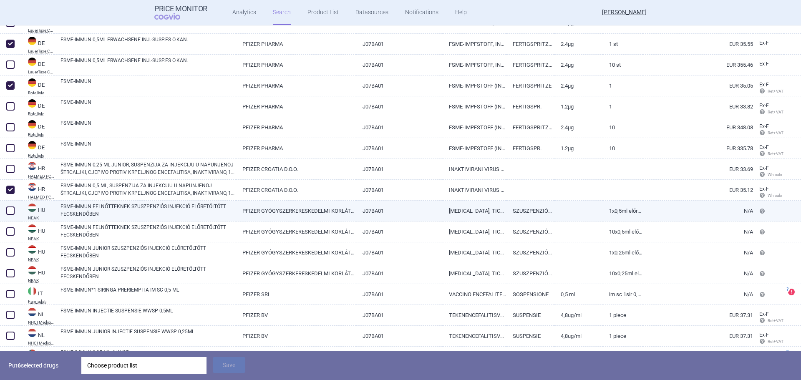
scroll to position [417, 0]
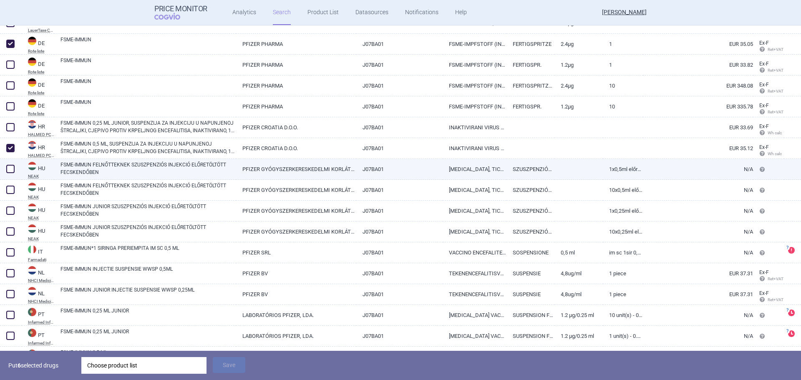
click at [14, 171] on span at bounding box center [10, 169] width 8 height 8
checkbox input "true"
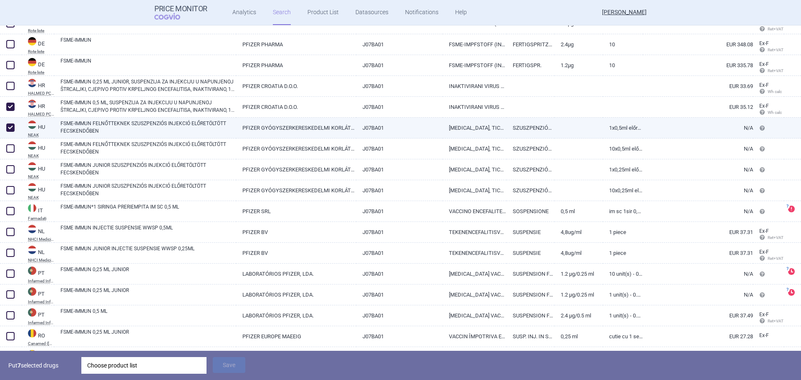
scroll to position [459, 0]
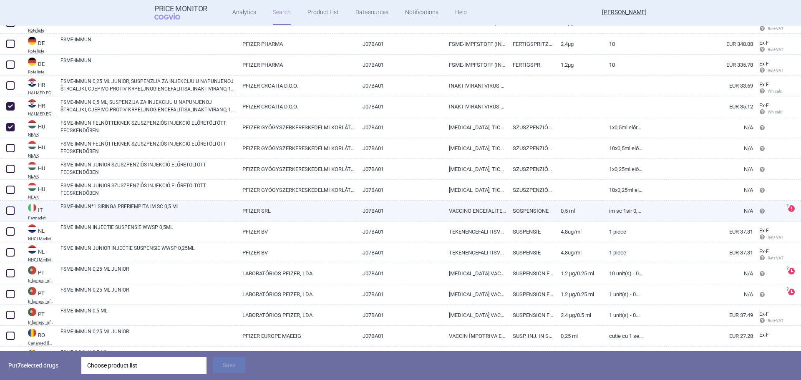
click at [7, 209] on span at bounding box center [10, 211] width 8 height 8
checkbox input "true"
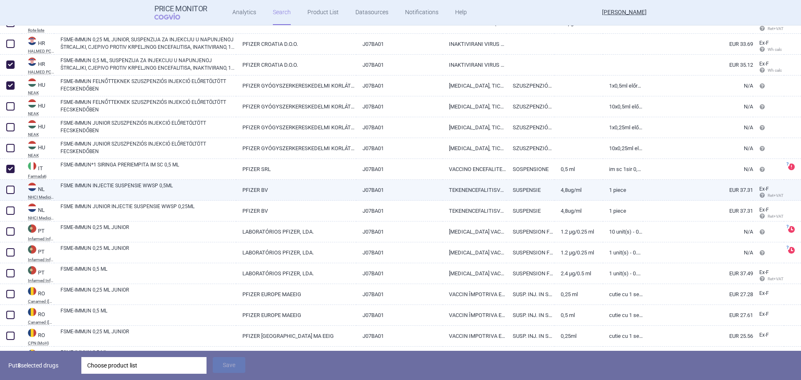
click at [13, 189] on span at bounding box center [10, 190] width 8 height 8
checkbox input "true"
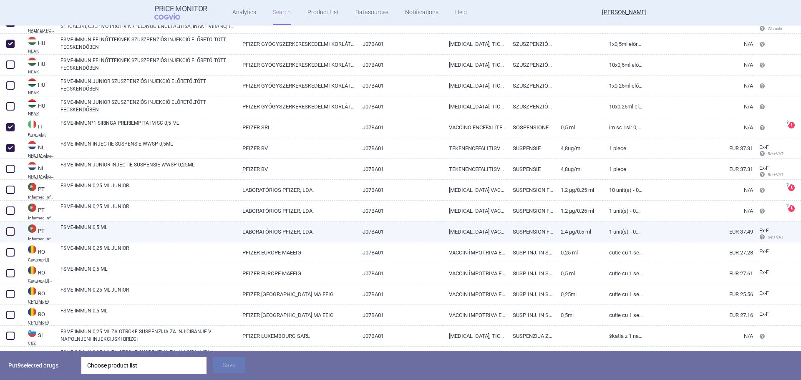
click at [11, 231] on span at bounding box center [10, 231] width 8 height 8
checkbox input "true"
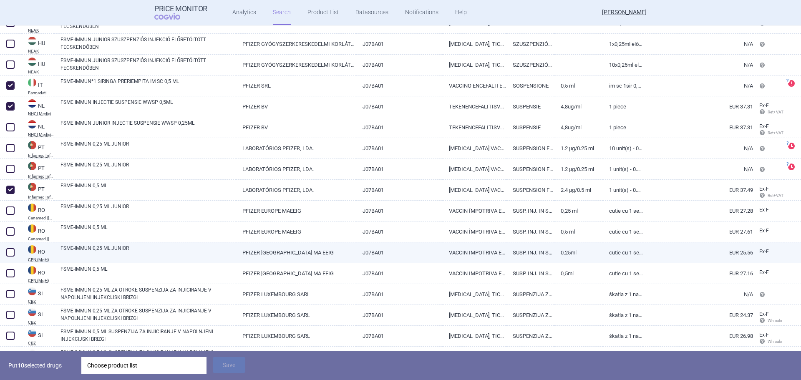
scroll to position [626, 0]
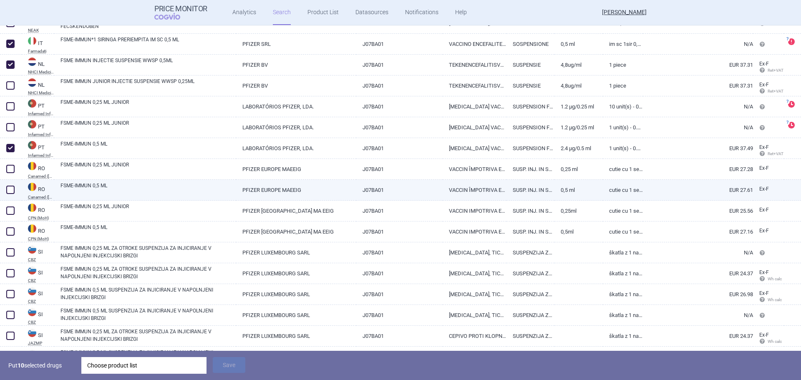
click at [7, 188] on span at bounding box center [10, 190] width 8 height 8
checkbox input "true"
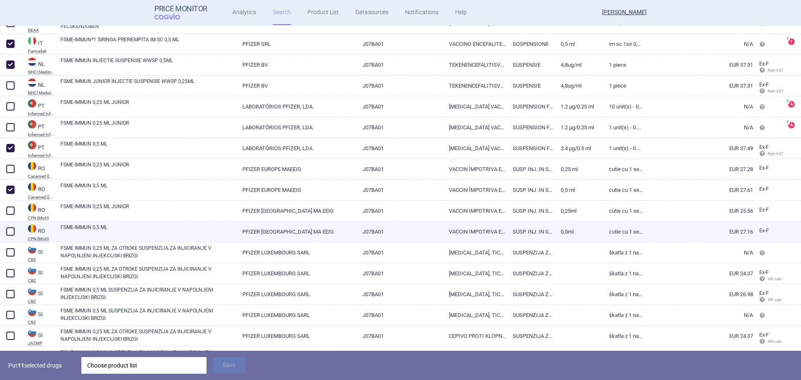
click at [6, 226] on div at bounding box center [11, 232] width 22 height 21
click at [9, 229] on span at bounding box center [10, 231] width 8 height 8
checkbox input "true"
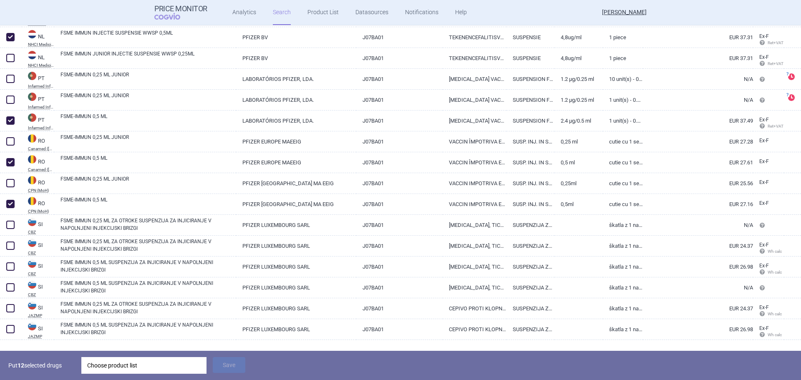
scroll to position [668, 0]
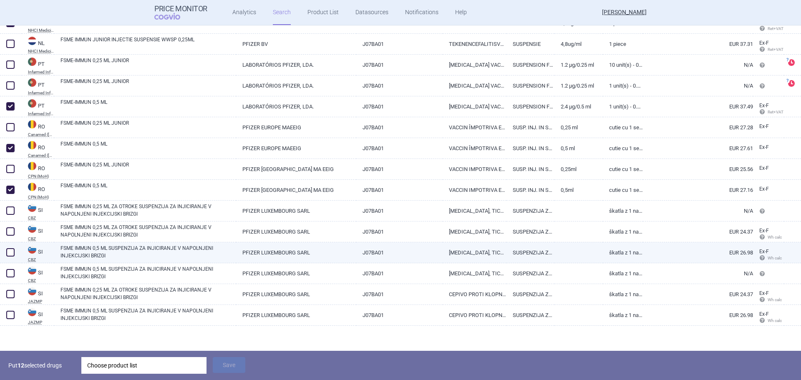
click at [8, 253] on span at bounding box center [10, 252] width 8 height 8
checkbox input "true"
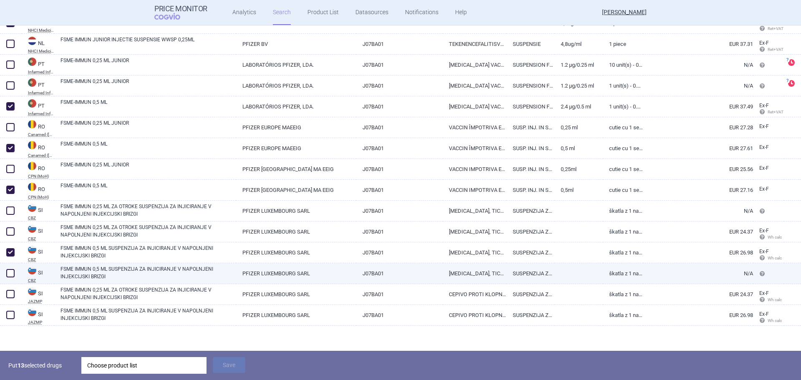
click at [12, 274] on span at bounding box center [10, 273] width 8 height 8
checkbox input "true"
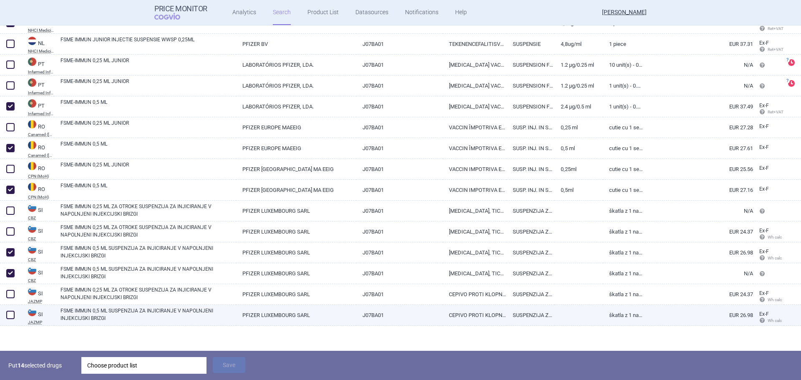
click at [13, 314] on span at bounding box center [10, 315] width 8 height 8
checkbox input "true"
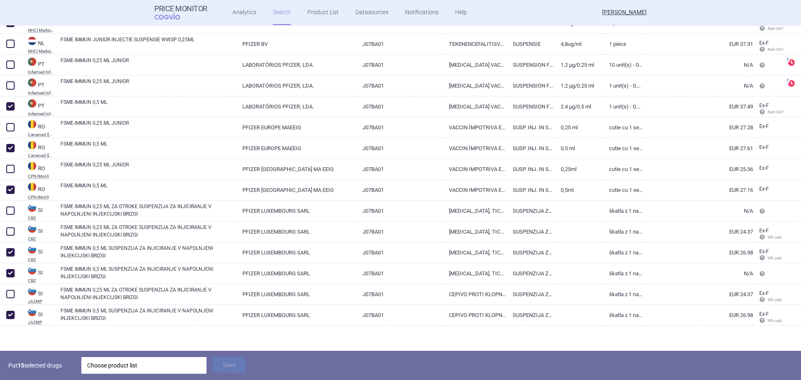
click at [128, 368] on div "Choose product list" at bounding box center [143, 365] width 113 height 17
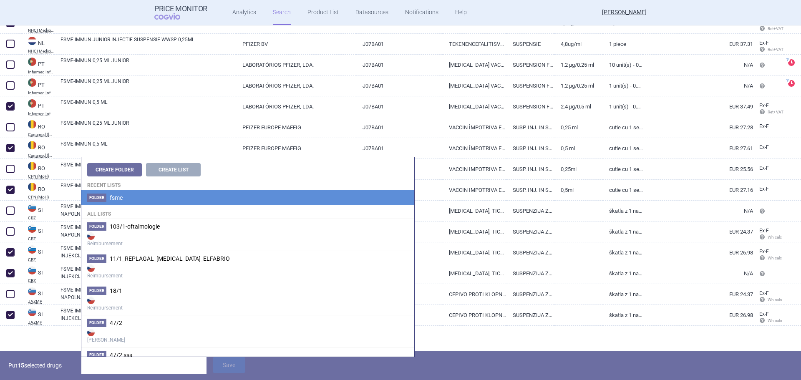
click at [146, 197] on li "Folder fsme" at bounding box center [247, 197] width 333 height 15
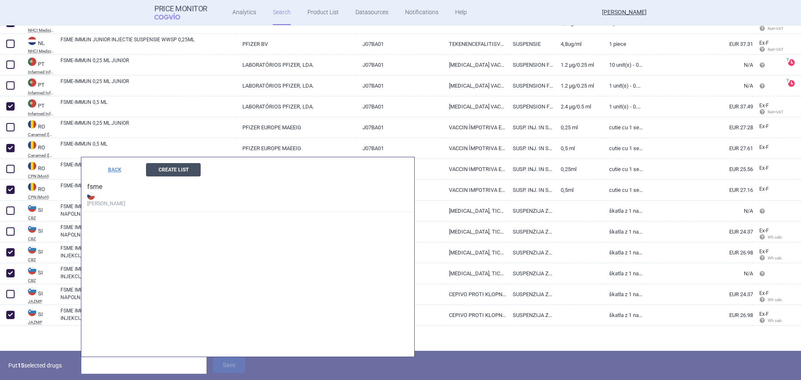
click at [168, 171] on button "Create List" at bounding box center [173, 169] width 55 height 13
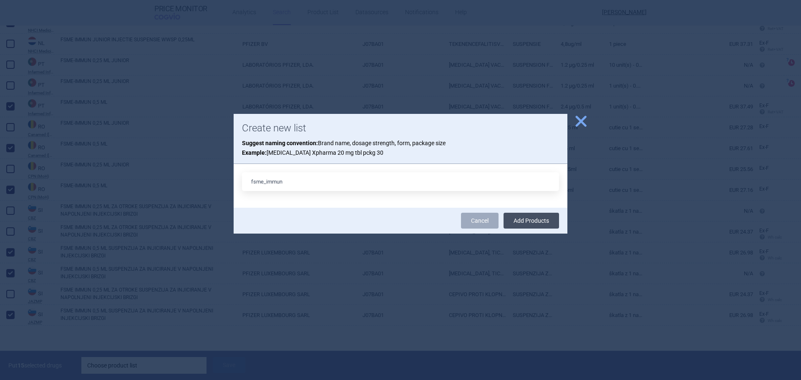
type input "fsme_immun"
click at [540, 221] on button "Add Products" at bounding box center [531, 221] width 55 height 16
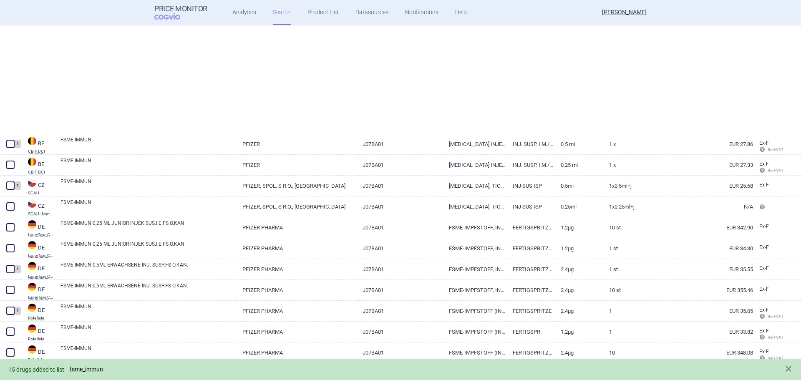
scroll to position [56, 0]
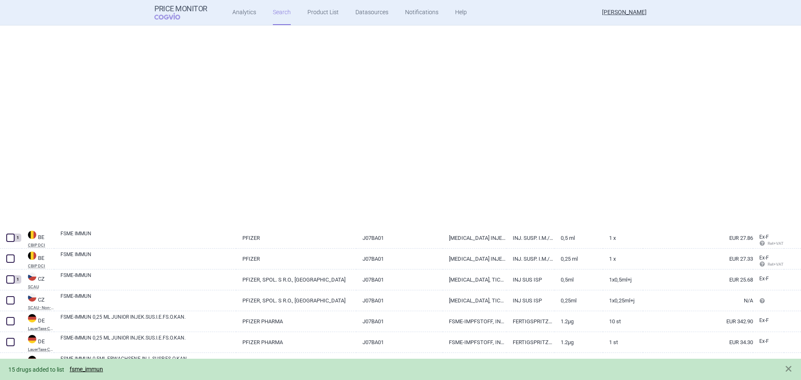
select select "mah"
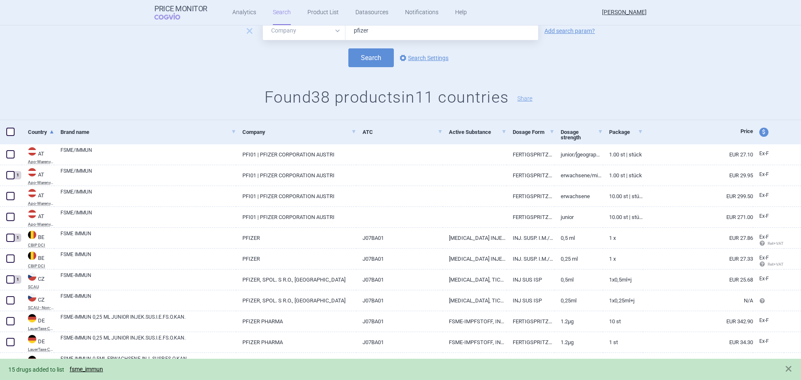
scroll to position [0, 0]
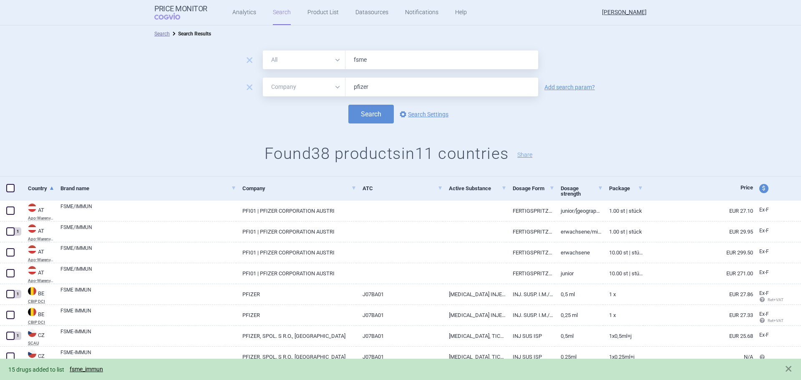
click at [325, 61] on select "All Brand Name ATC Company Active Substance Country Newer than" at bounding box center [304, 59] width 83 height 19
select select "atc"
click at [263, 50] on select "All Brand Name ATC Company Active Substance Country Newer than" at bounding box center [304, 59] width 83 height 19
drag, startPoint x: 398, startPoint y: 59, endPoint x: 294, endPoint y: 71, distance: 104.5
click at [294, 71] on form "remove All Brand Name ATC Company Active Substance Country Newer than fsme remo…" at bounding box center [400, 86] width 801 height 73
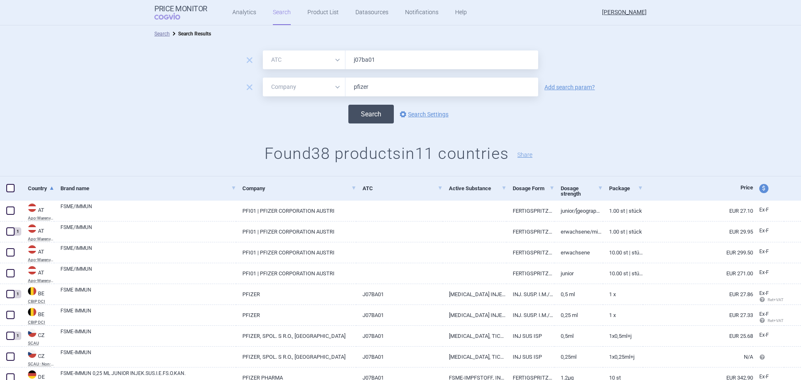
type input "j07ba01"
click at [367, 114] on button "Search" at bounding box center [370, 114] width 45 height 19
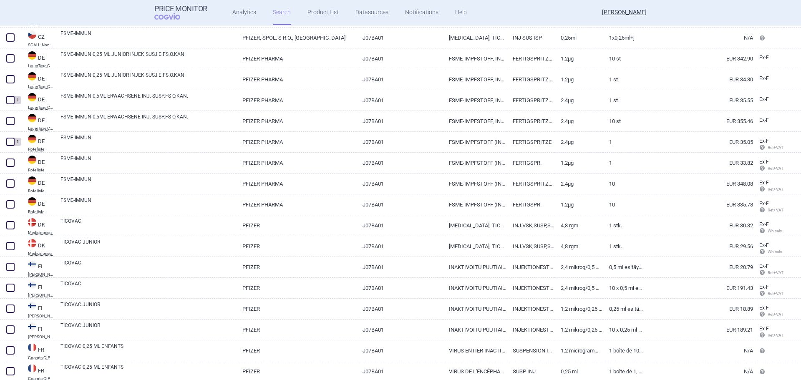
scroll to position [250, 0]
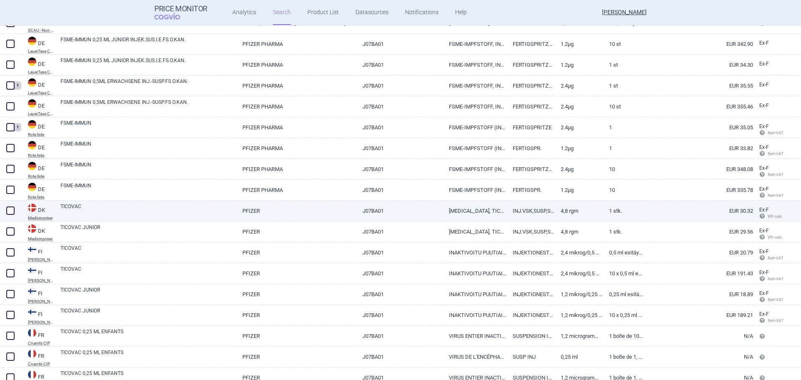
click at [9, 210] on span at bounding box center [10, 211] width 8 height 8
checkbox input "true"
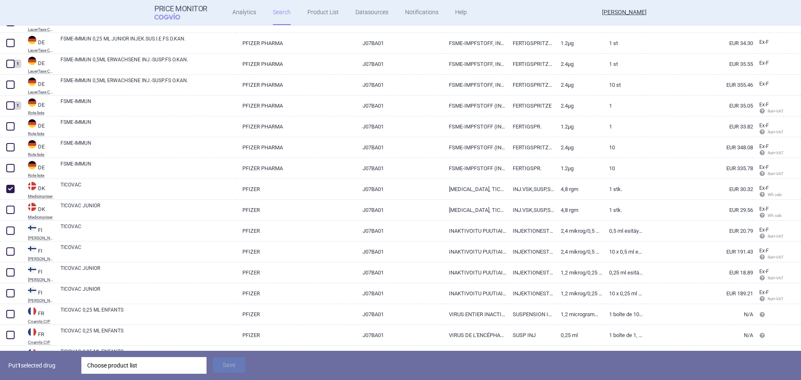
scroll to position [292, 0]
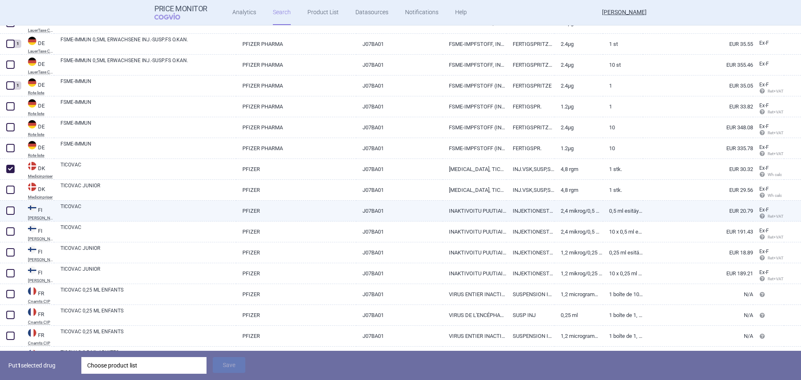
click at [12, 212] on span at bounding box center [10, 211] width 8 height 8
checkbox input "true"
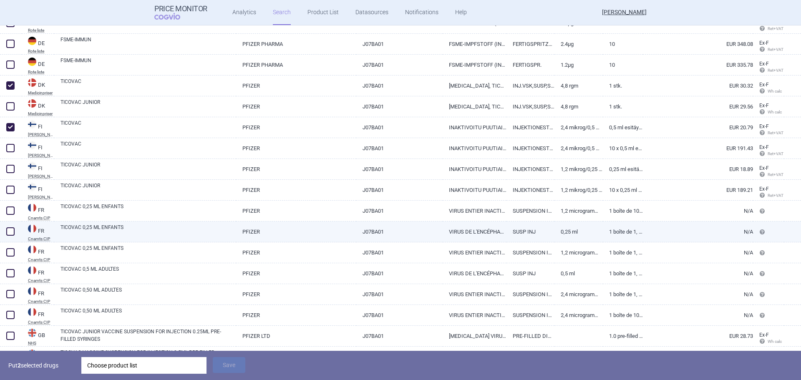
scroll to position [417, 0]
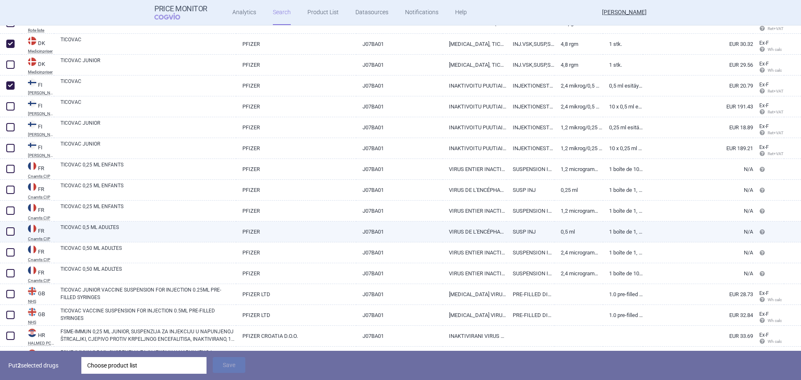
click at [11, 232] on span at bounding box center [10, 231] width 8 height 8
checkbox input "true"
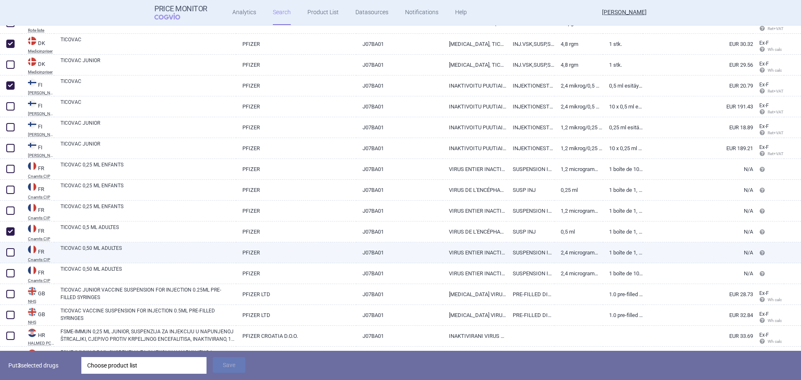
click at [11, 249] on span at bounding box center [10, 252] width 8 height 8
checkbox input "true"
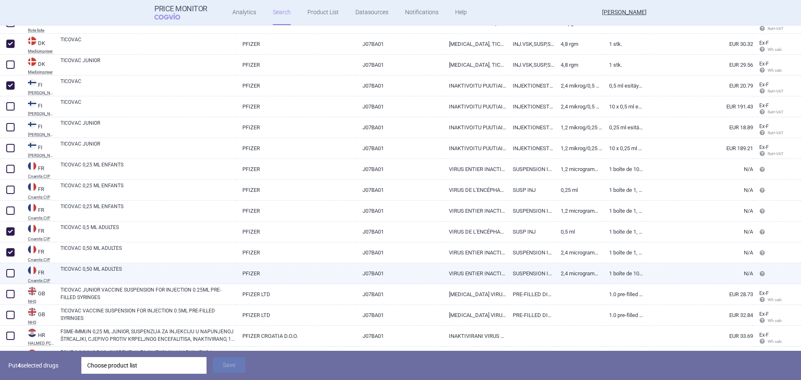
click at [11, 271] on span at bounding box center [10, 273] width 8 height 8
checkbox input "true"
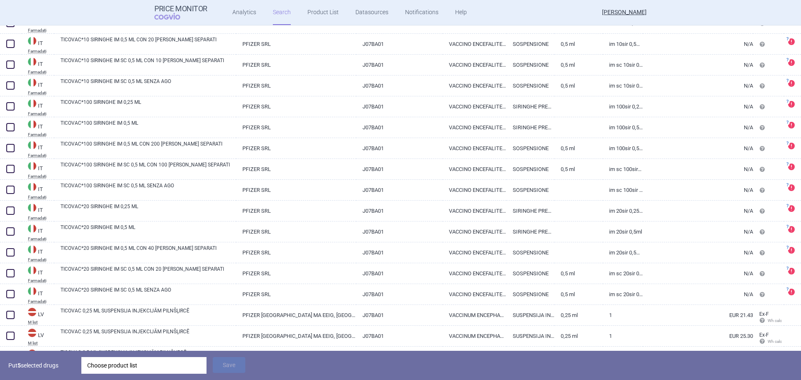
scroll to position [1377, 0]
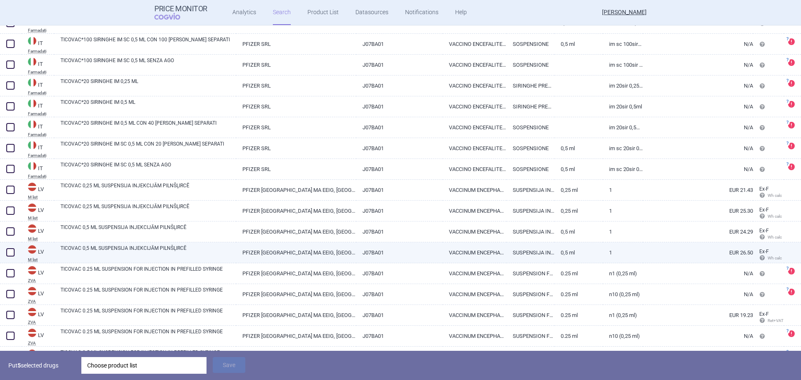
click at [8, 250] on span at bounding box center [10, 252] width 8 height 8
checkbox input "true"
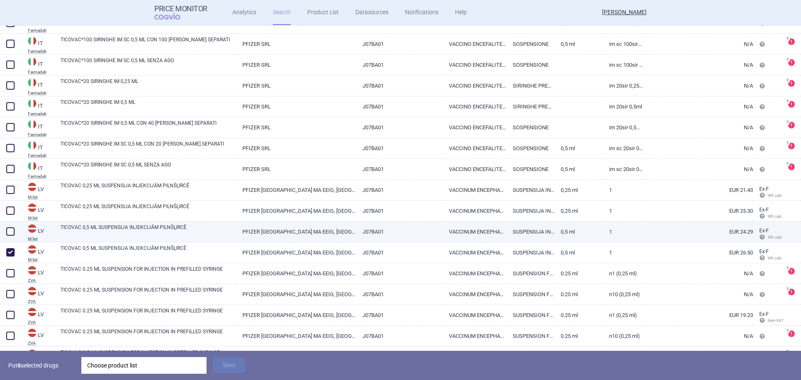
click at [10, 230] on span at bounding box center [10, 231] width 8 height 8
checkbox input "true"
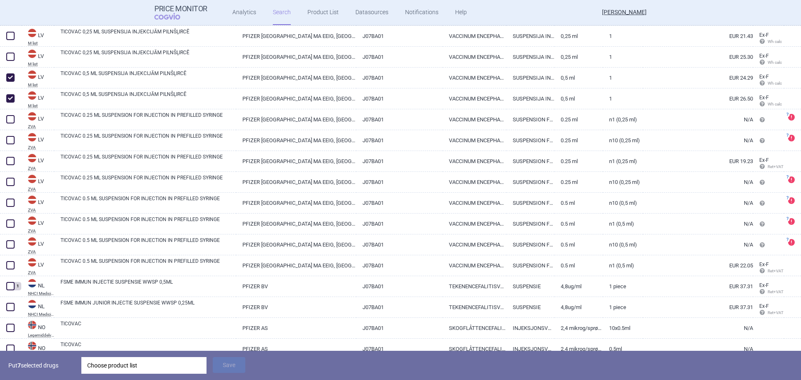
scroll to position [1544, 0]
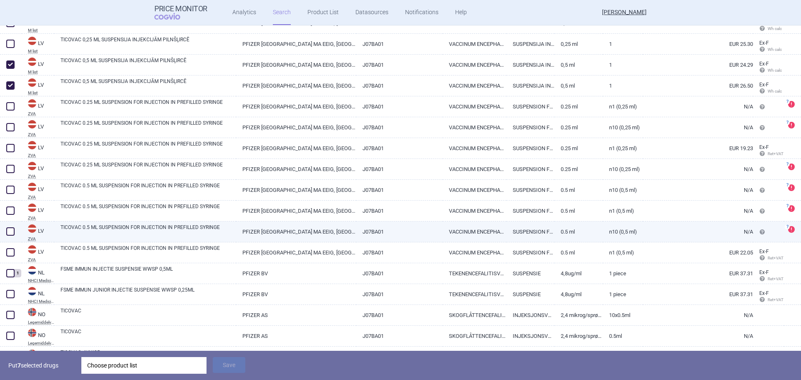
drag, startPoint x: 8, startPoint y: 229, endPoint x: 8, endPoint y: 241, distance: 12.1
click at [9, 229] on span at bounding box center [10, 231] width 8 height 8
checkbox input "true"
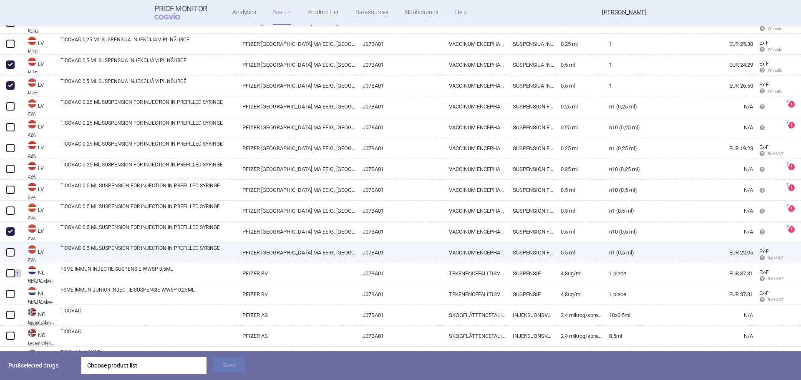
click at [11, 252] on span at bounding box center [10, 252] width 8 height 8
checkbox input "true"
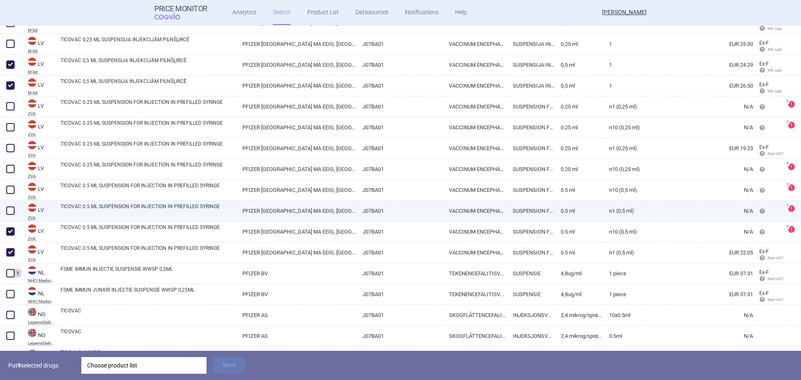
click at [13, 212] on span at bounding box center [10, 211] width 8 height 8
checkbox input "true"
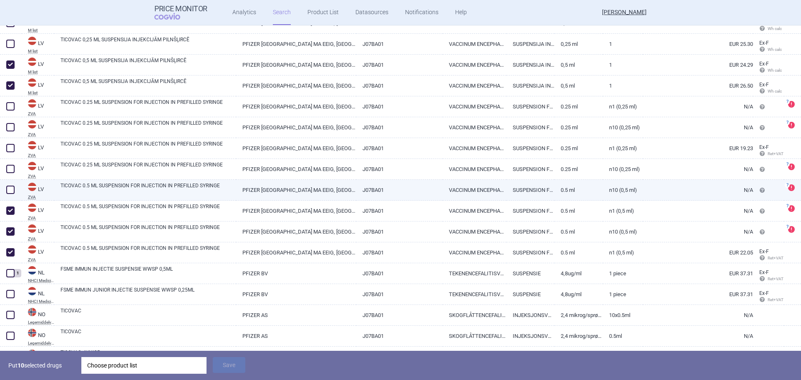
click at [13, 188] on span at bounding box center [10, 190] width 8 height 8
checkbox input "false"
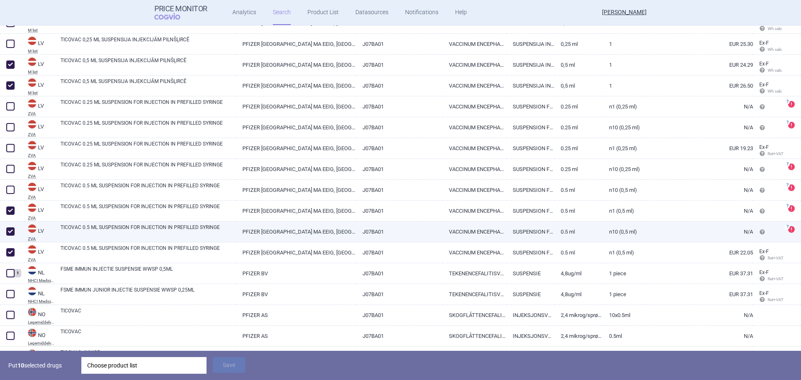
click at [7, 232] on span at bounding box center [10, 231] width 8 height 8
checkbox input "false"
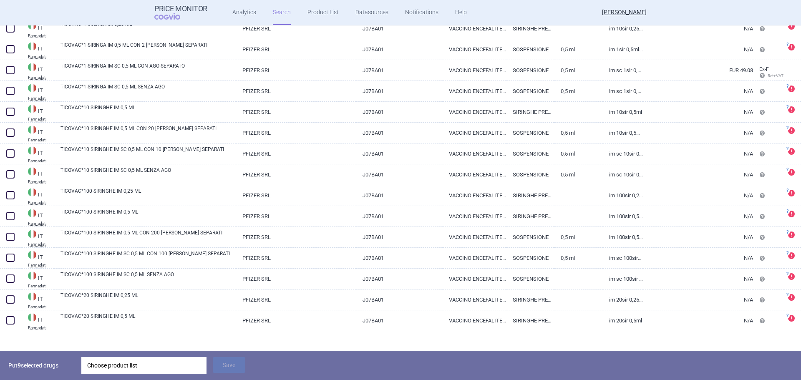
scroll to position [1045, 0]
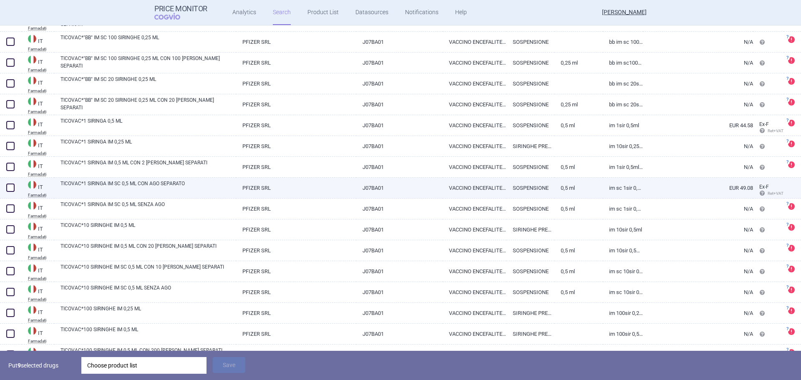
click at [8, 186] on span at bounding box center [10, 188] width 8 height 8
checkbox input "true"
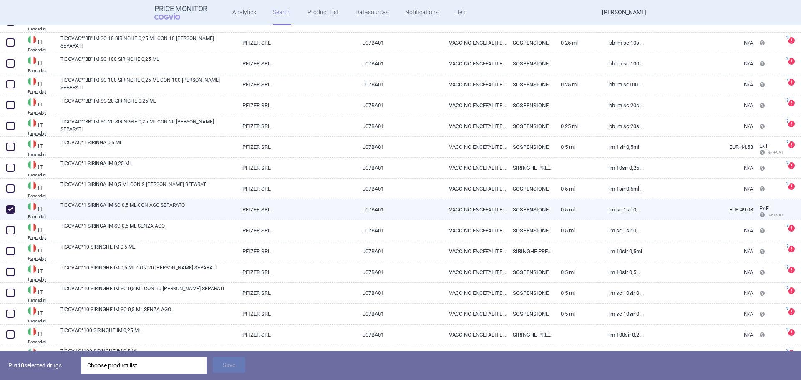
scroll to position [1003, 0]
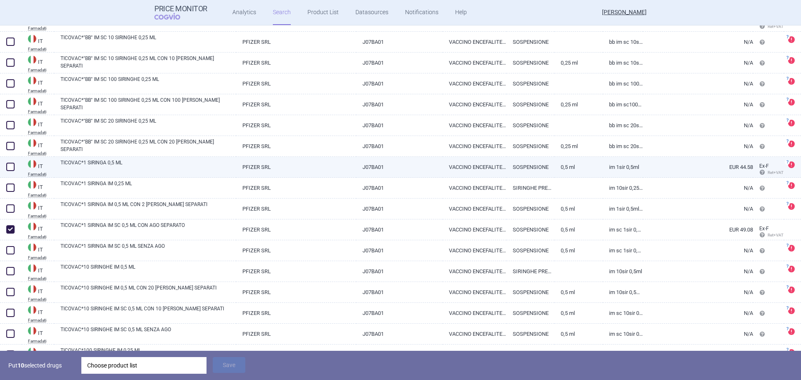
click at [12, 166] on span at bounding box center [10, 167] width 8 height 8
checkbox input "true"
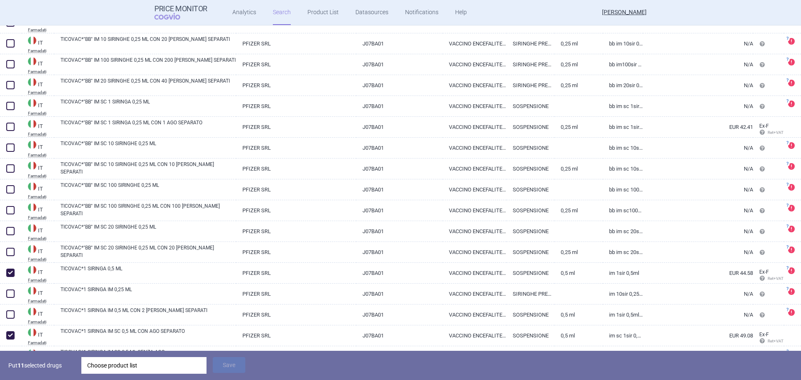
scroll to position [878, 0]
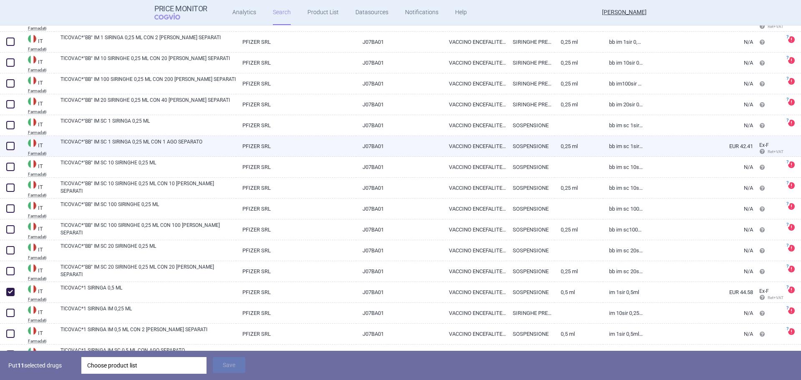
click at [13, 148] on span at bounding box center [10, 146] width 8 height 8
click at [13, 146] on span at bounding box center [10, 146] width 8 height 8
checkbox input "false"
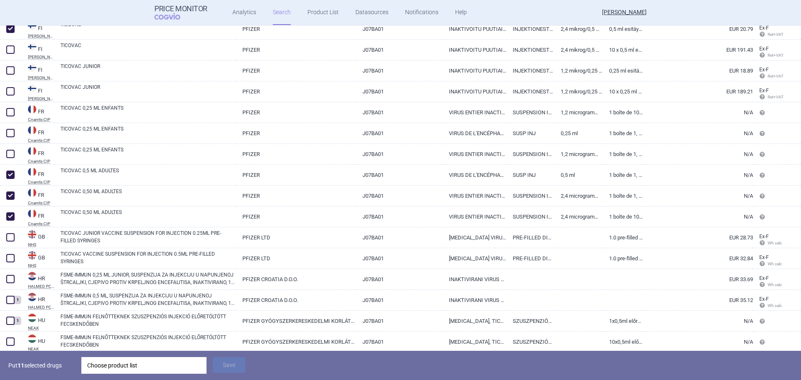
scroll to position [461, 0]
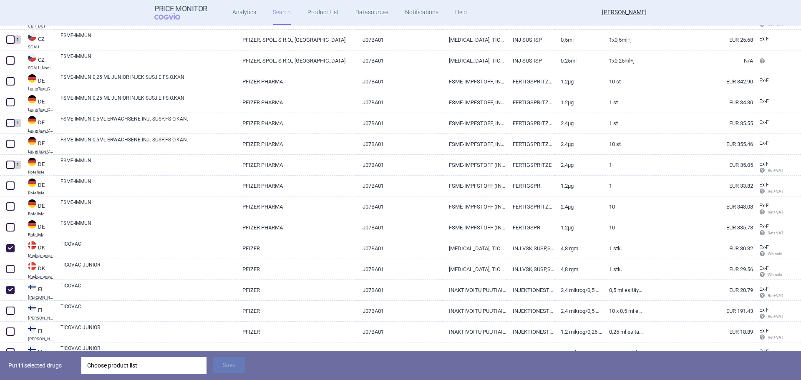
select select "atc"
select select "mah"
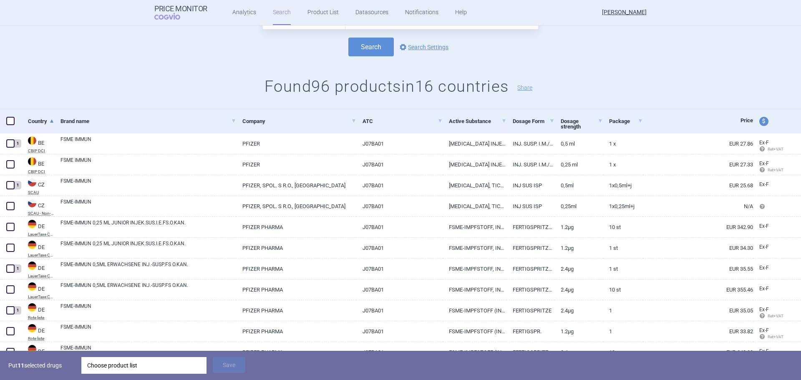
scroll to position [44, 0]
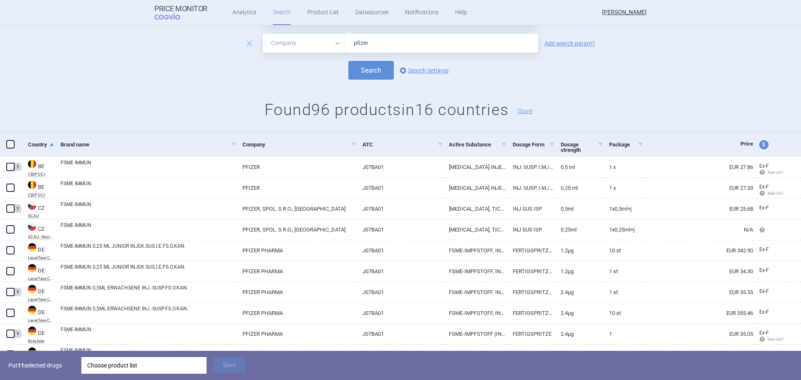
click at [162, 368] on div "Choose product list" at bounding box center [143, 365] width 113 height 17
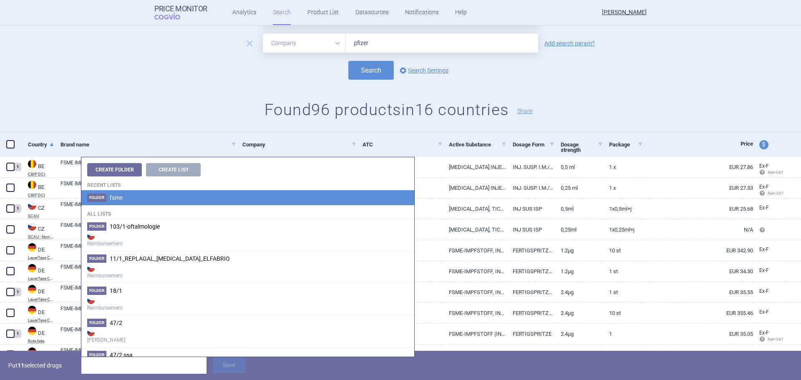
click at [127, 201] on li "Folder fsme" at bounding box center [247, 197] width 333 height 15
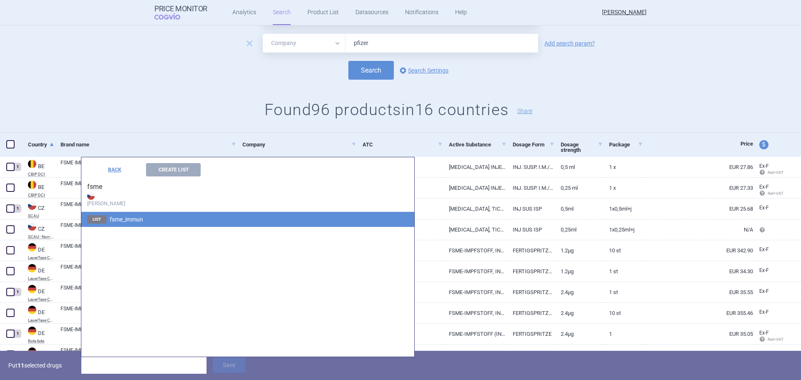
click at [128, 218] on span "fsme_immun" at bounding box center [126, 219] width 33 height 7
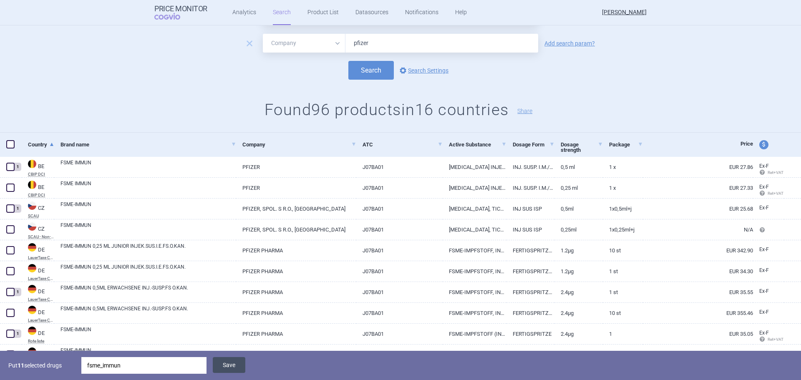
click at [223, 365] on button "Save" at bounding box center [229, 365] width 33 height 16
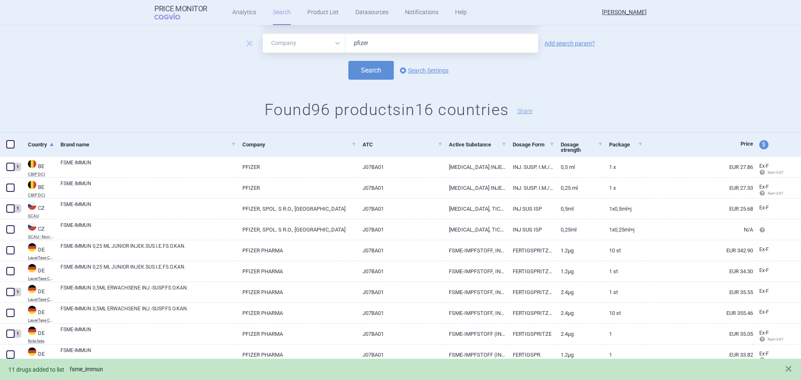
click at [97, 369] on link "fsme_immun" at bounding box center [86, 369] width 33 height 7
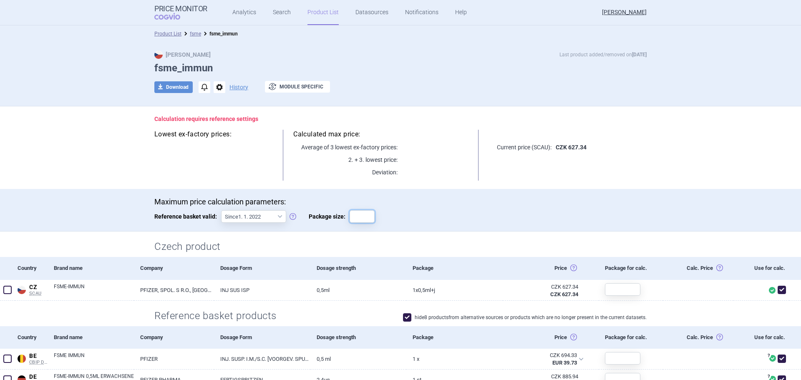
click at [359, 214] on input "Package size:" at bounding box center [362, 216] width 25 height 13
type input "1"
drag, startPoint x: 554, startPoint y: 212, endPoint x: 550, endPoint y: 207, distance: 6.3
click at [554, 211] on div "Maximum price calculation parameters: Reference basket valid: Since 1. 1. 2022 …" at bounding box center [400, 214] width 492 height 34
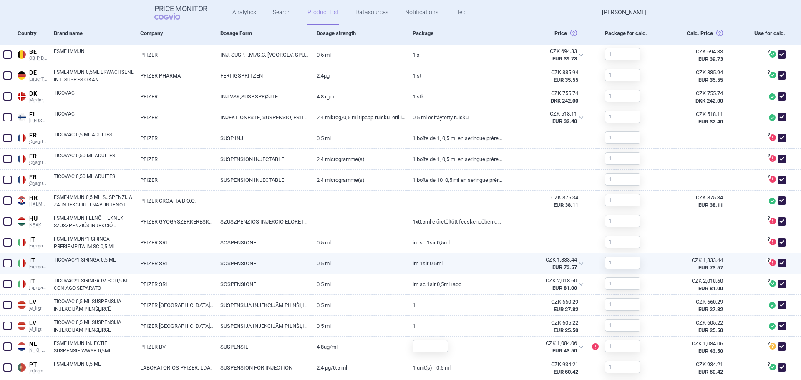
scroll to position [375, 0]
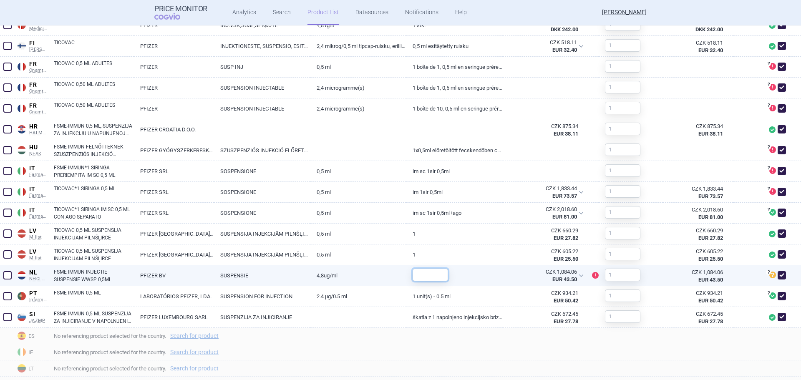
click at [426, 275] on input "text" at bounding box center [430, 275] width 35 height 13
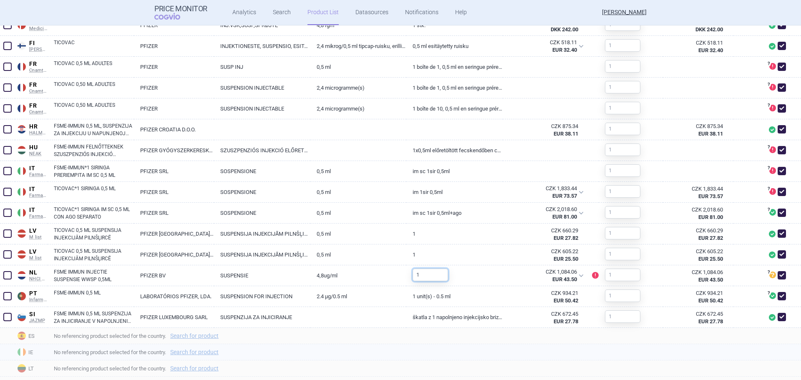
type input "1"
click at [336, 357] on span "No referencing product selected for the country. Search for product" at bounding box center [427, 352] width 747 height 10
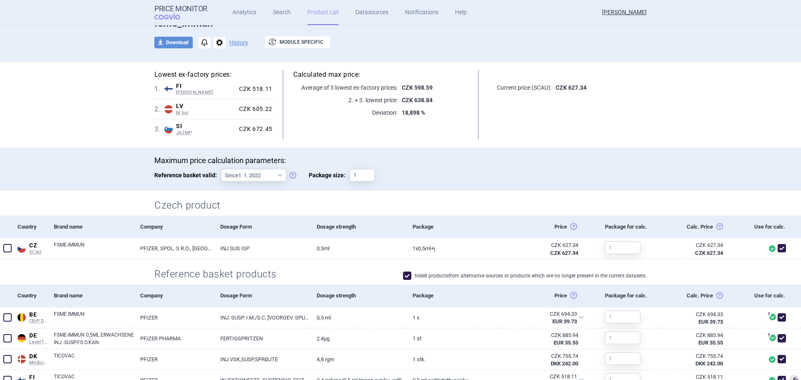
scroll to position [0, 0]
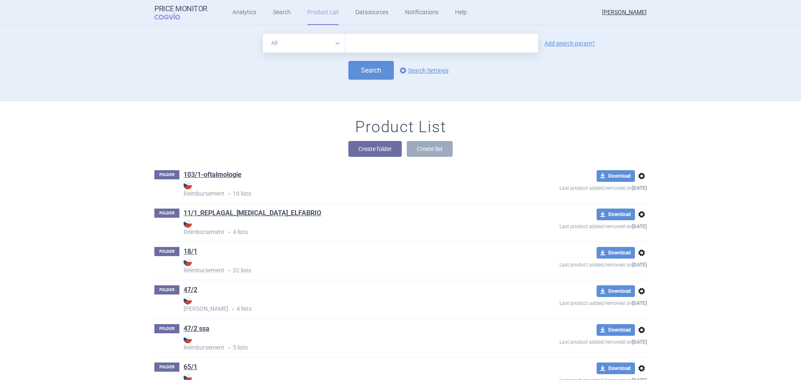
scroll to position [76, 0]
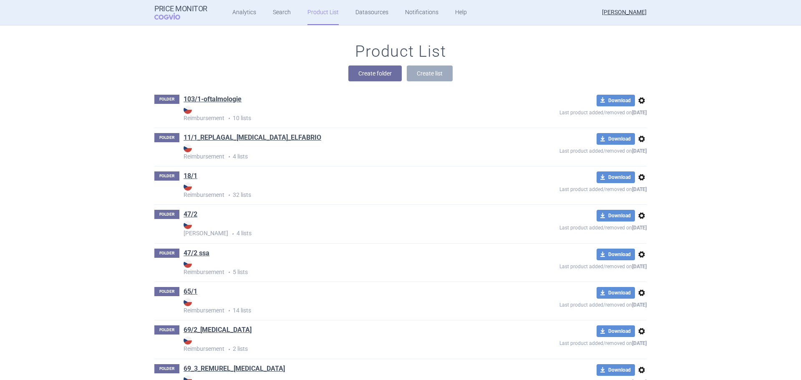
click at [596, 53] on div "Product List Create folder Create list" at bounding box center [401, 66] width 526 height 48
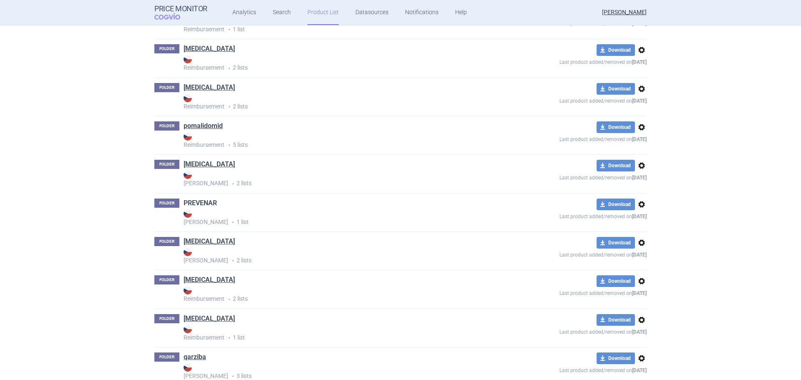
click at [204, 202] on link "PREVENAR" at bounding box center [200, 203] width 33 height 9
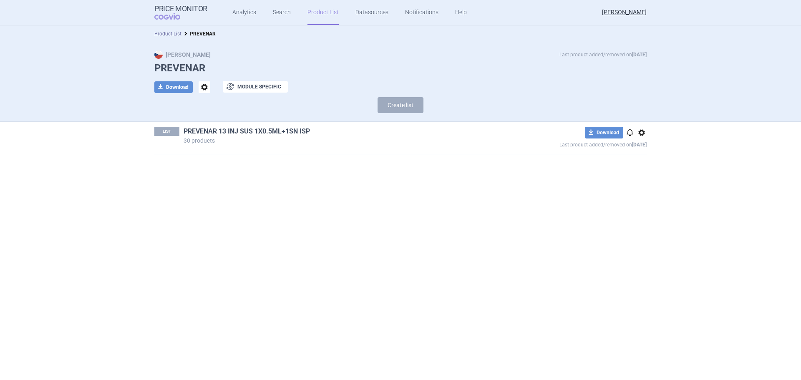
click at [258, 133] on link "PREVENAR 13 INJ SUS 1X0.5ML+1SN ISP" at bounding box center [247, 131] width 126 height 9
